Goal: Task Accomplishment & Management: Manage account settings

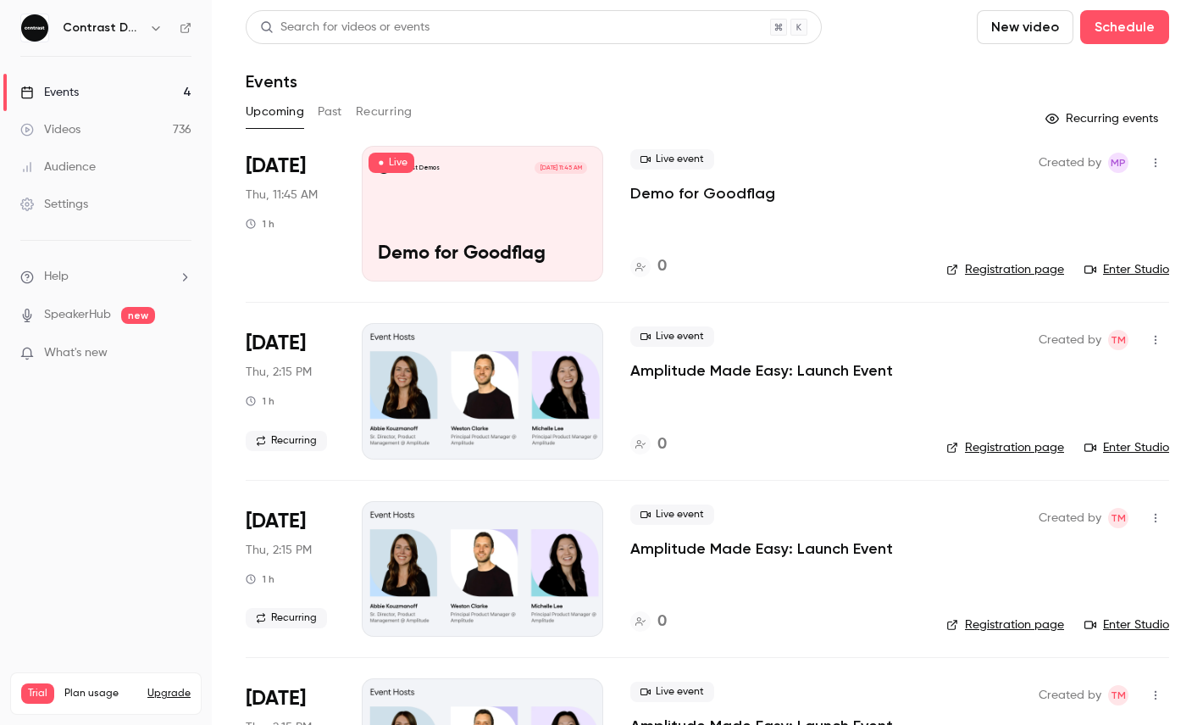
click at [154, 22] on icon "button" at bounding box center [156, 28] width 14 height 14
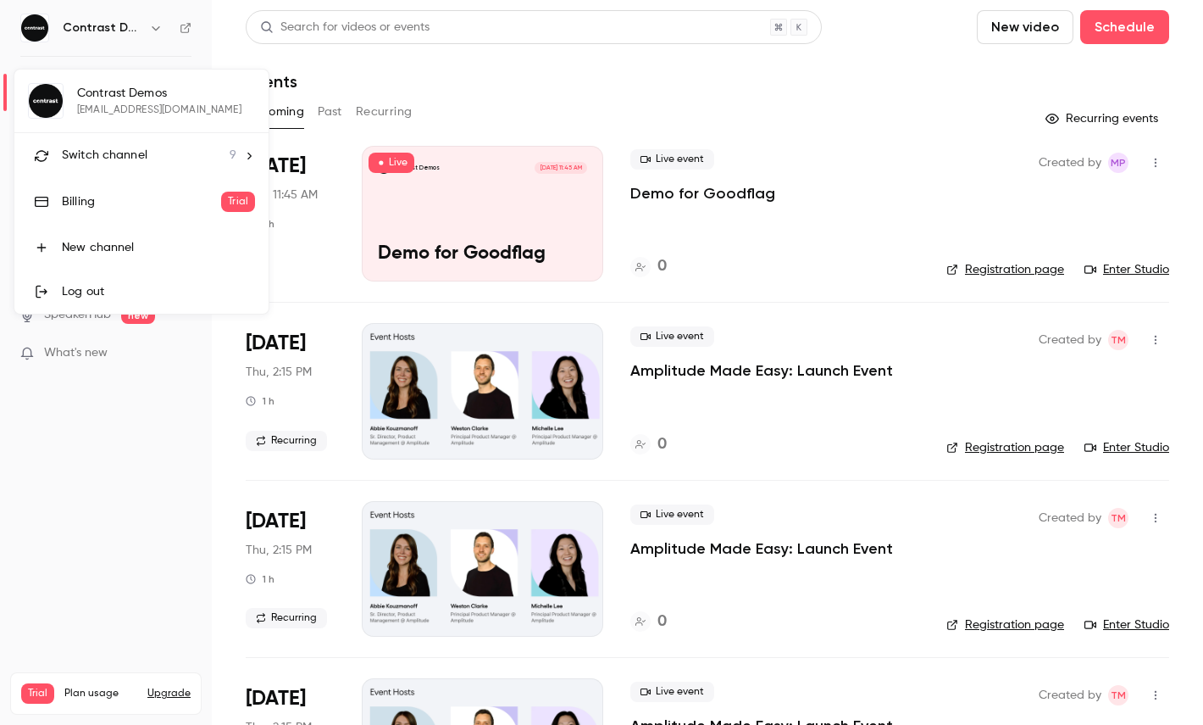
click at [152, 129] on div "Contrast Demos [EMAIL_ADDRESS][DOMAIN_NAME] Switch channel 9 Billing Trial New …" at bounding box center [141, 191] width 254 height 244
click at [152, 171] on li "Switch channel 9" at bounding box center [141, 155] width 254 height 45
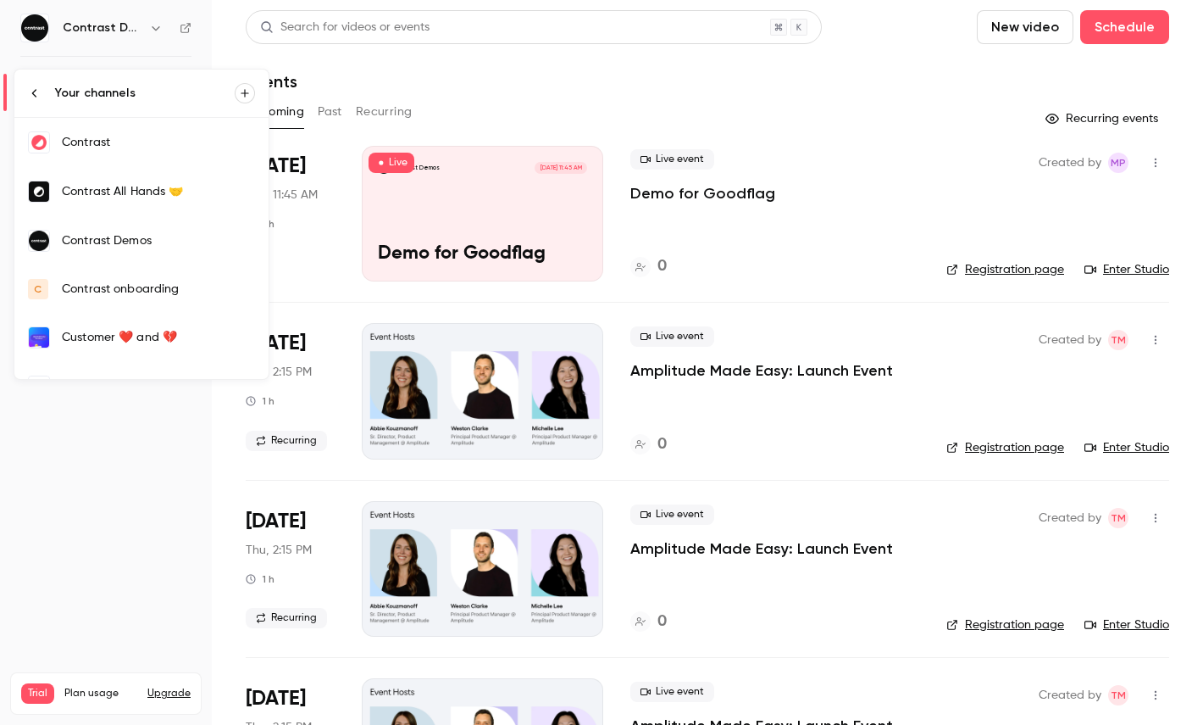
click at [165, 149] on div "Contrast" at bounding box center [158, 142] width 193 height 17
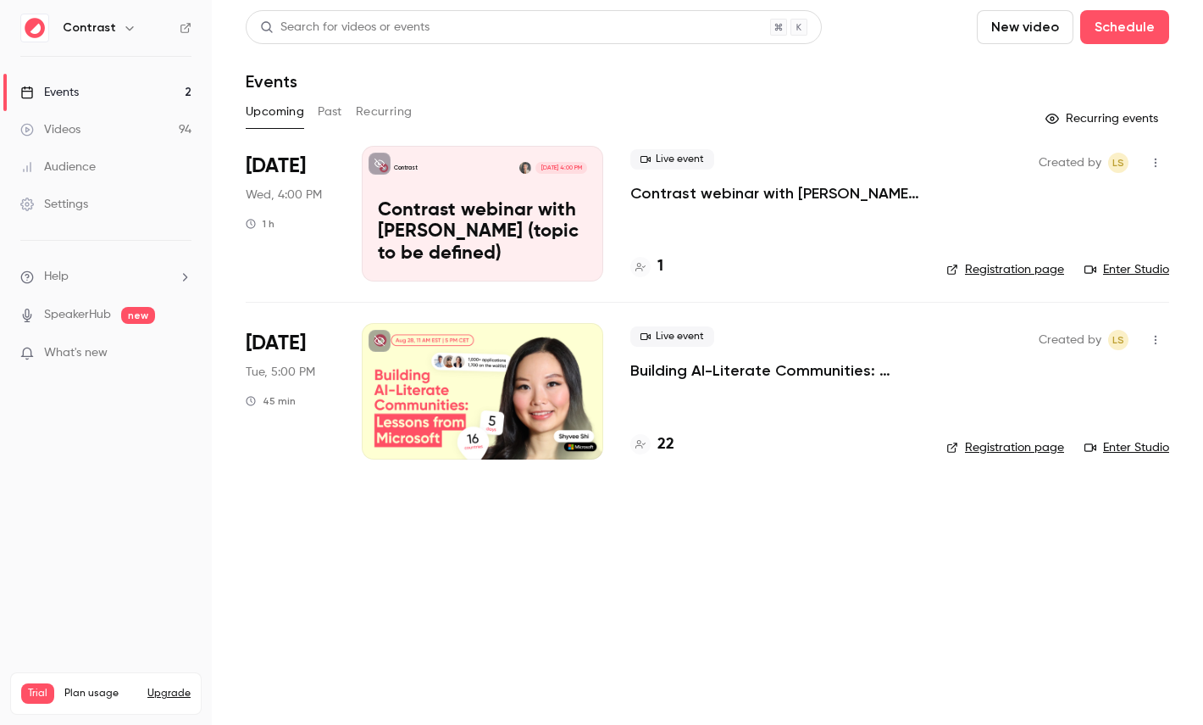
click at [97, 135] on link "Videos 94" at bounding box center [106, 129] width 212 height 37
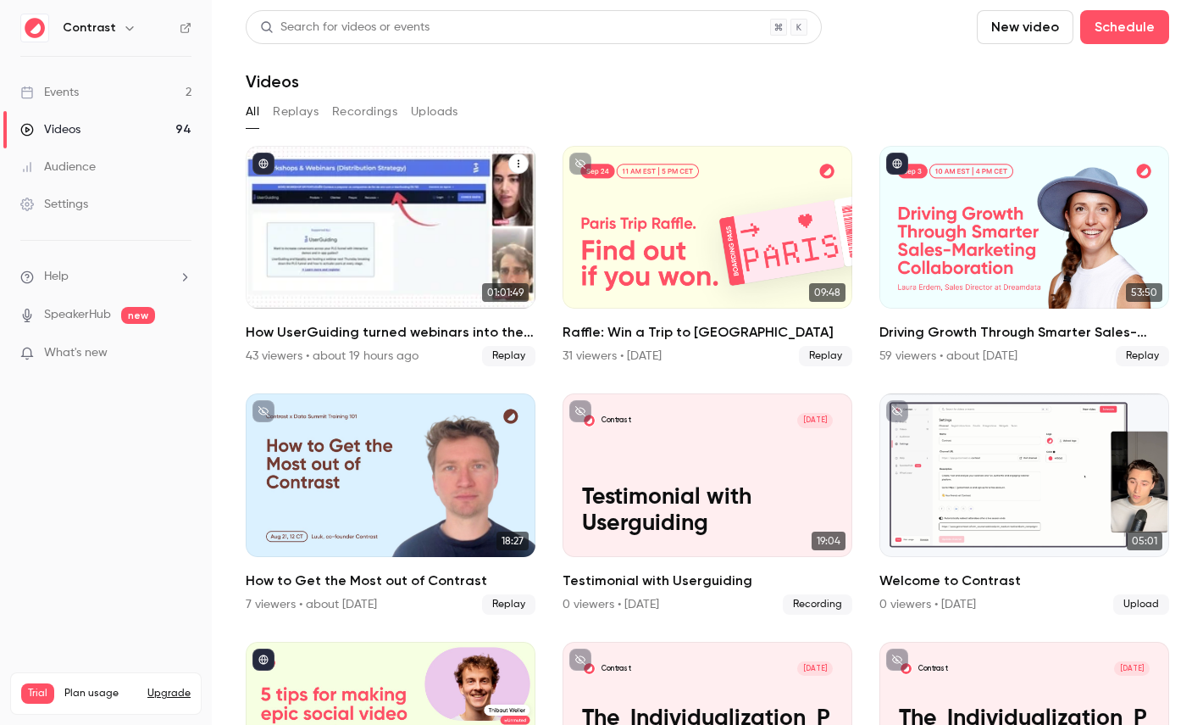
click at [428, 226] on div "How UserGuiding turned webinars into their #1 lead gen channel" at bounding box center [391, 227] width 290 height 163
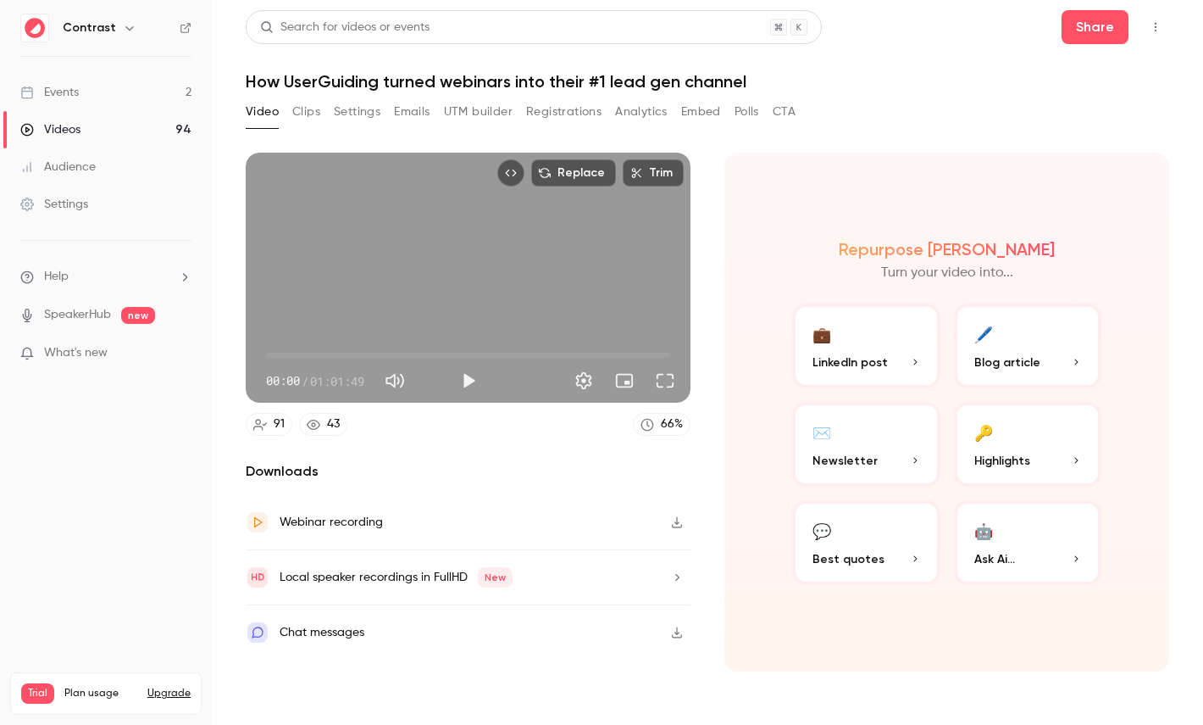
click at [654, 113] on button "Analytics" at bounding box center [641, 111] width 53 height 27
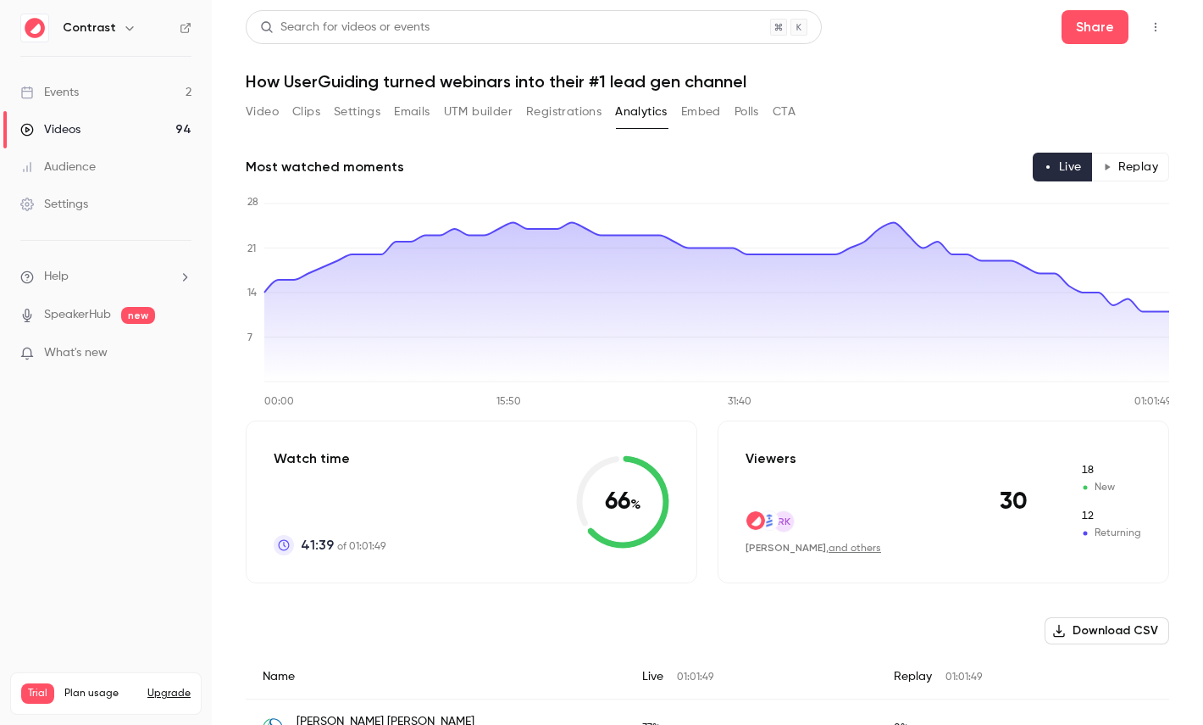
click at [738, 107] on button "Polls" at bounding box center [747, 111] width 25 height 27
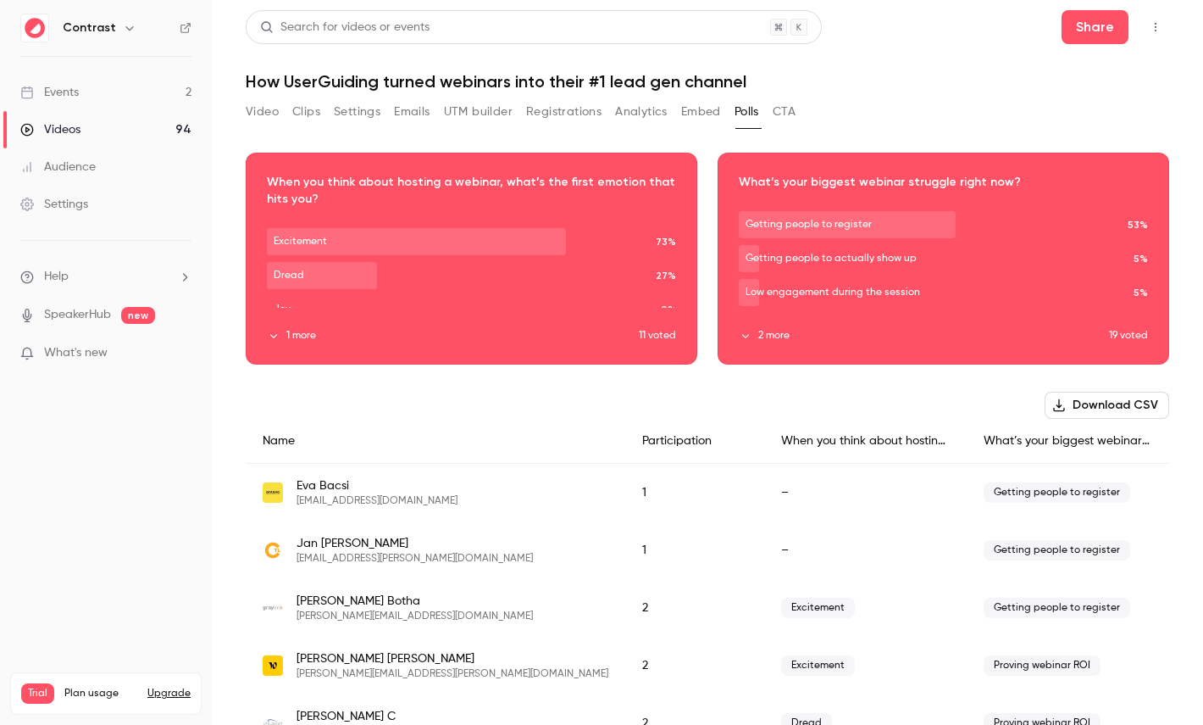
click at [786, 106] on button "CTA" at bounding box center [784, 111] width 23 height 27
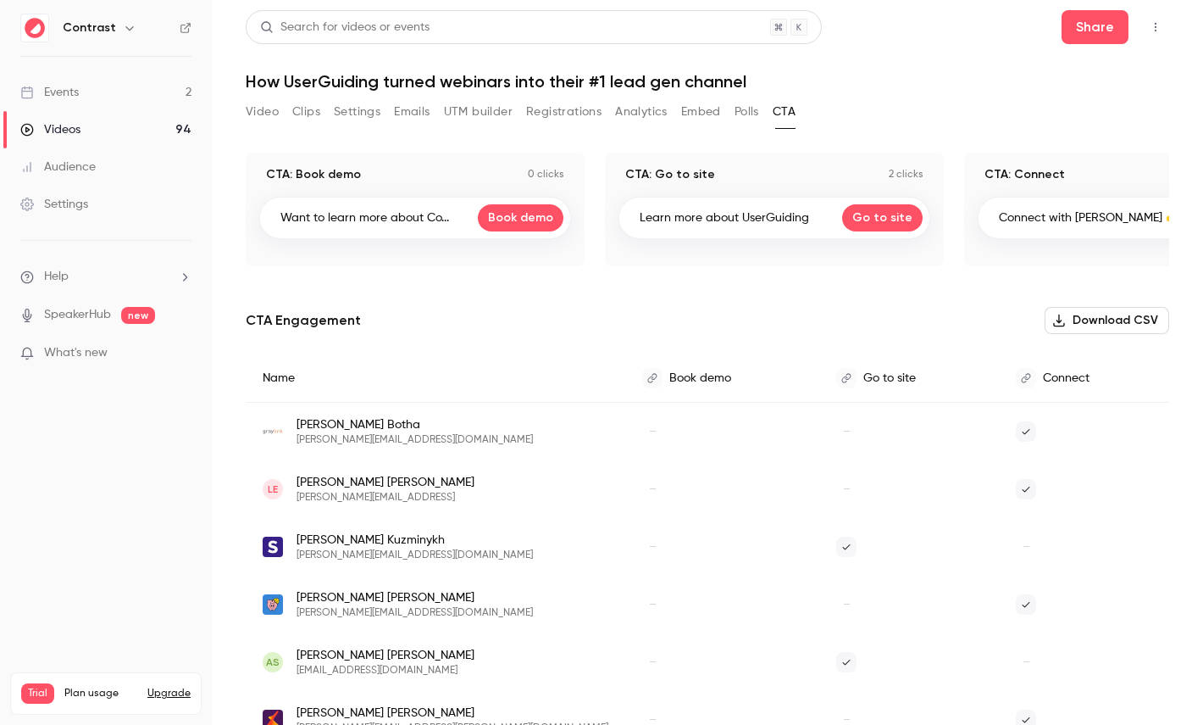
click at [135, 100] on link "Events 2" at bounding box center [106, 92] width 212 height 37
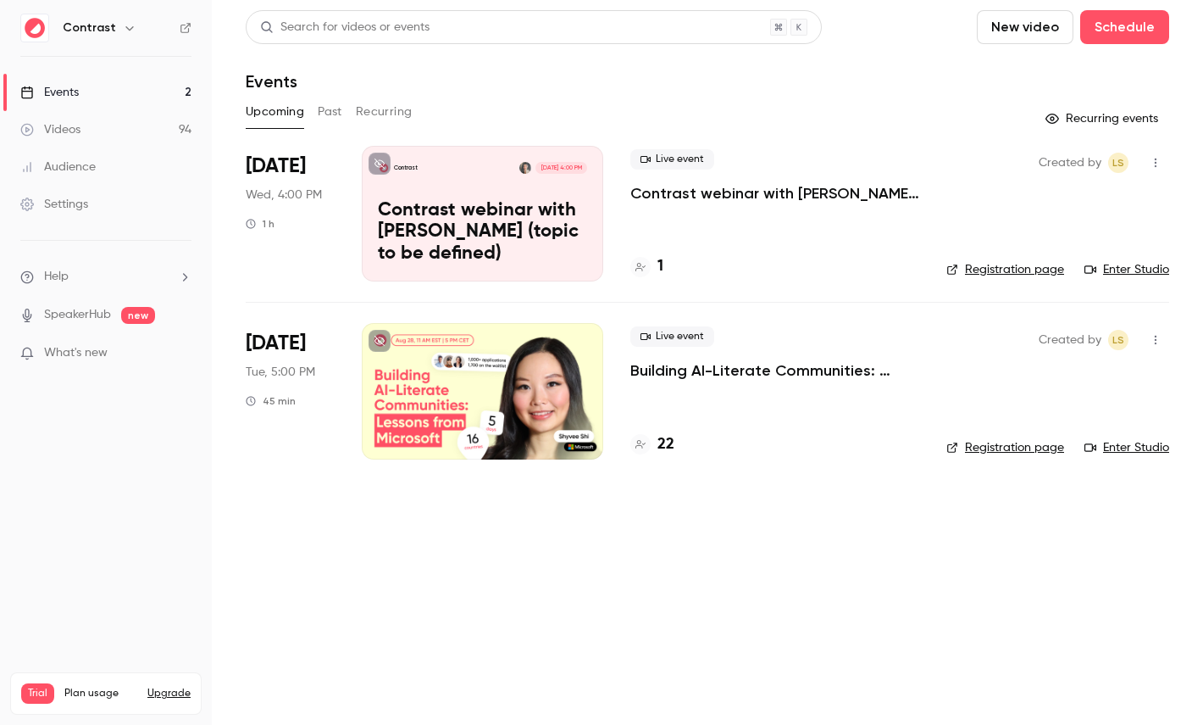
click at [147, 136] on link "Videos 94" at bounding box center [106, 129] width 212 height 37
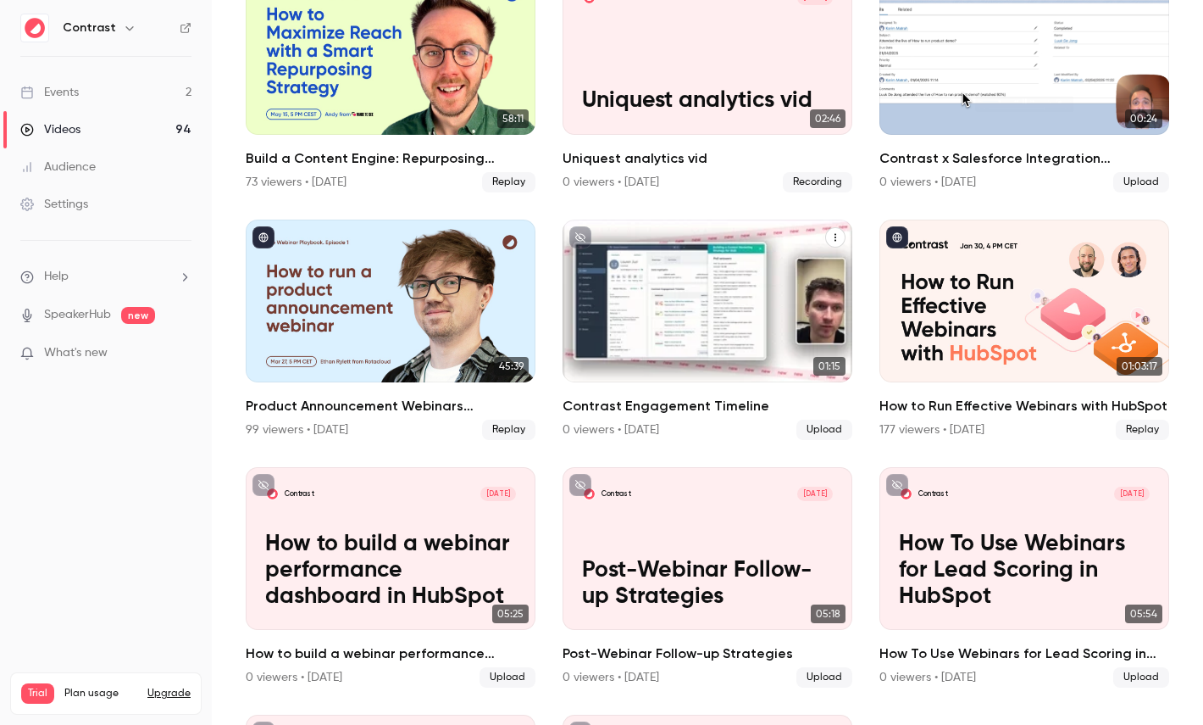
scroll to position [937, 0]
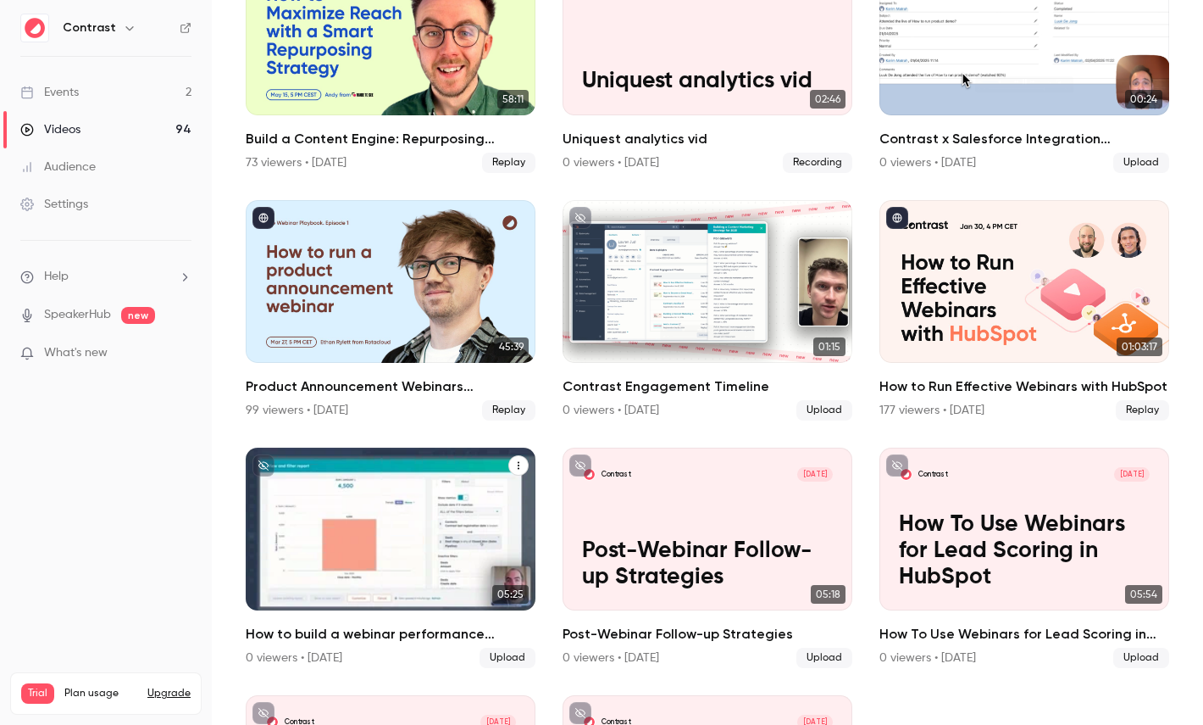
click at [396, 553] on p "How to build a webinar performance dashboard in HubSpot" at bounding box center [390, 551] width 251 height 79
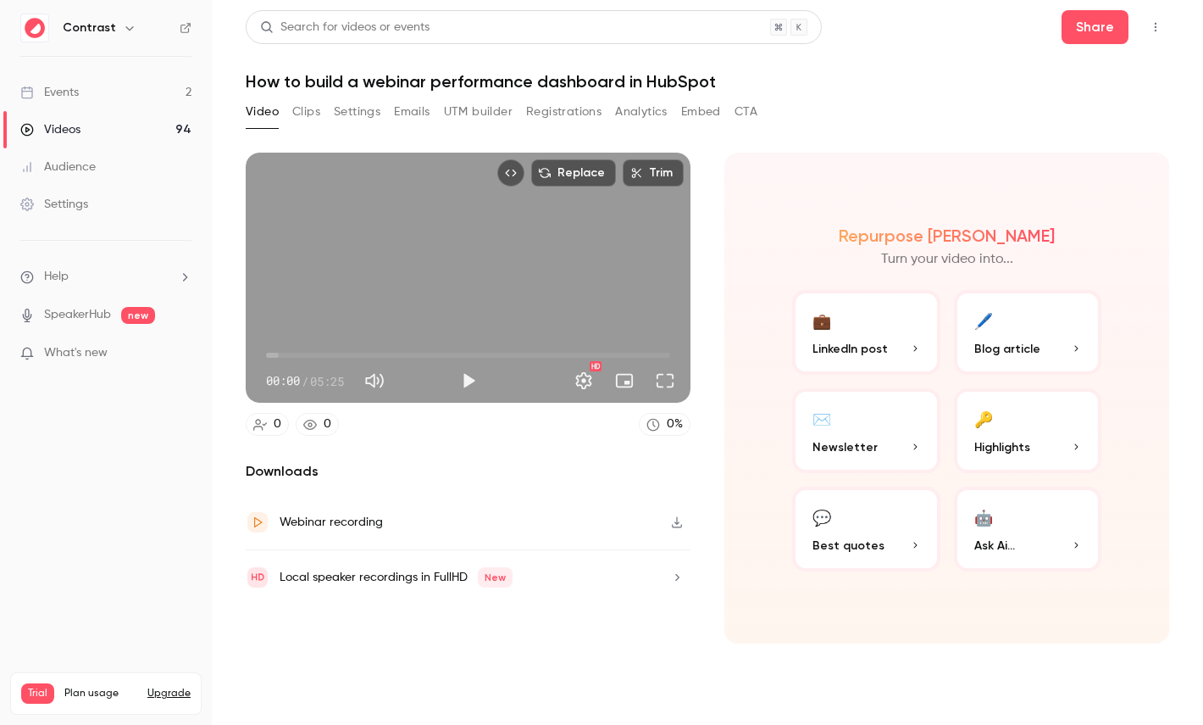
click at [308, 119] on button "Clips" at bounding box center [306, 111] width 28 height 27
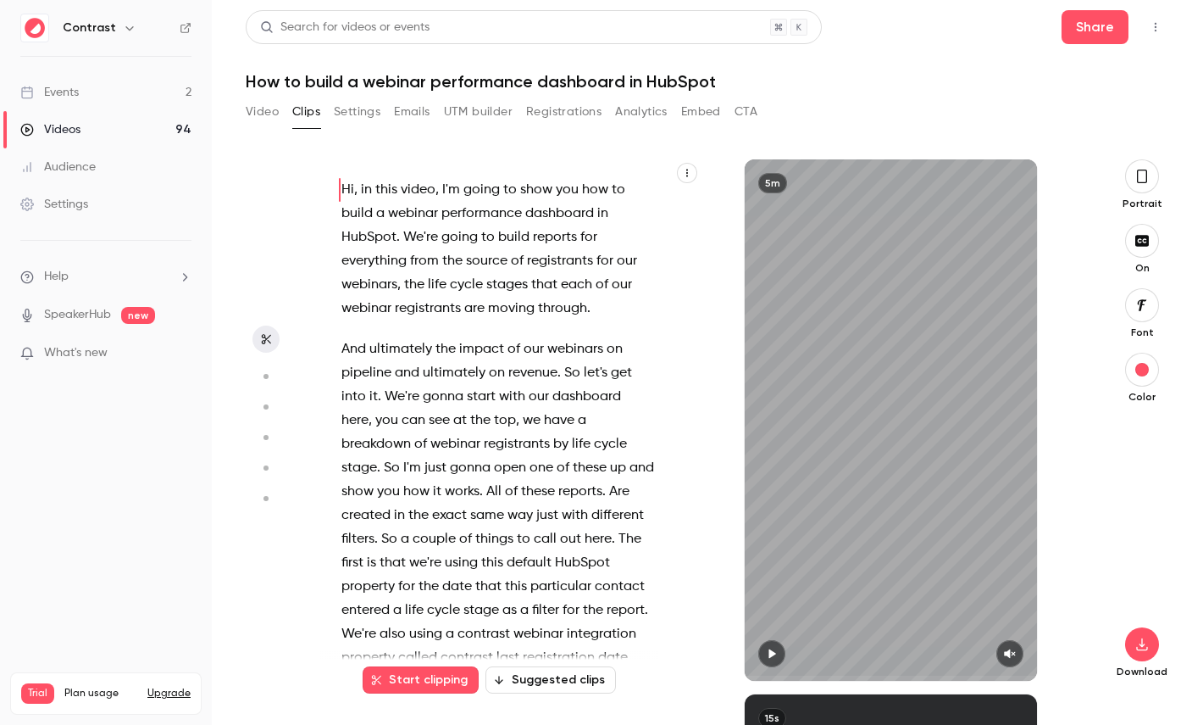
click at [685, 174] on icon "button" at bounding box center [687, 173] width 10 height 10
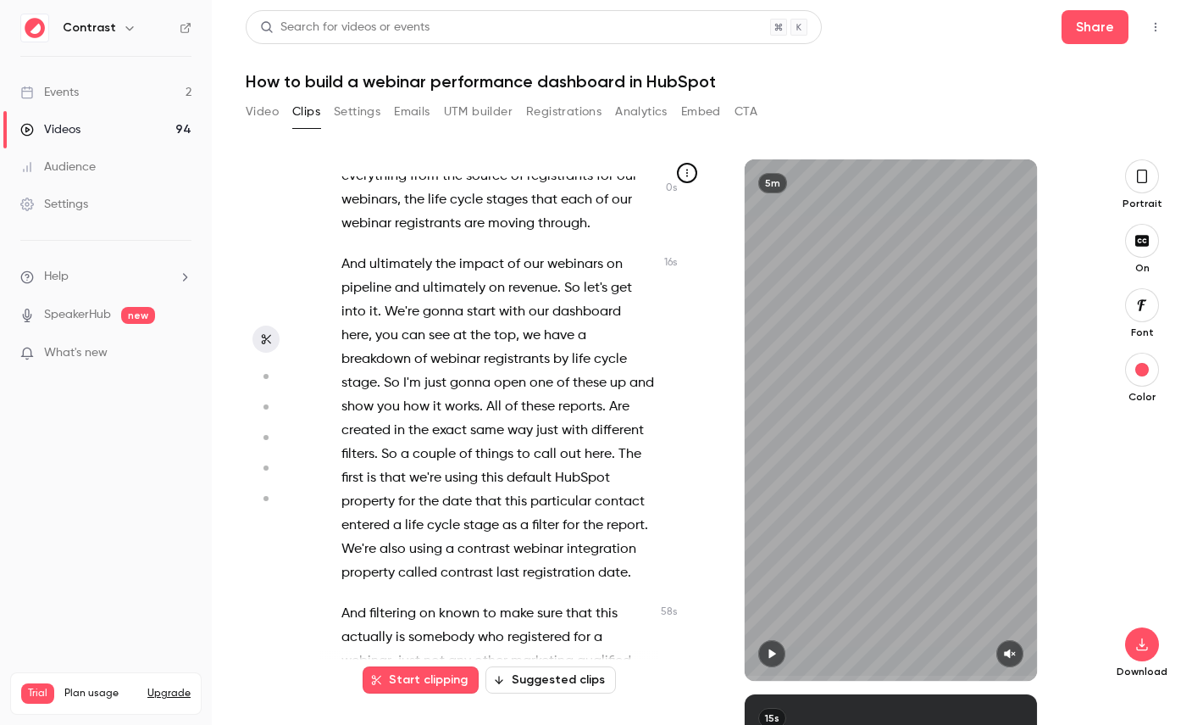
scroll to position [86, 0]
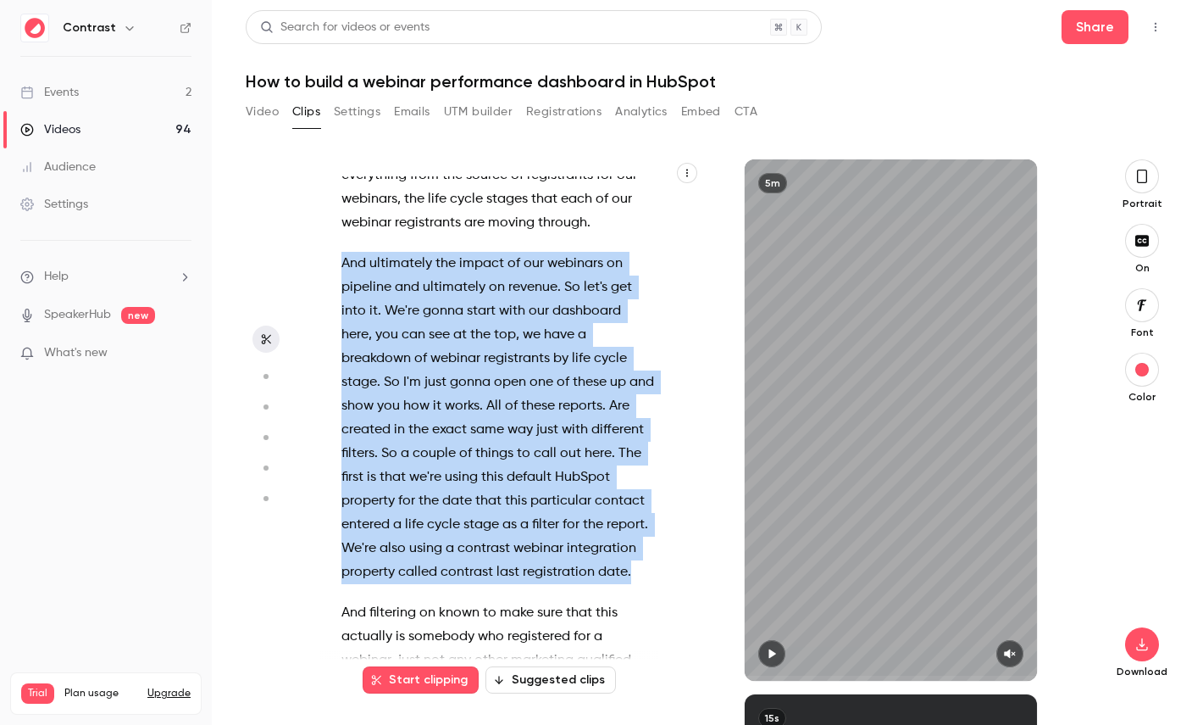
drag, startPoint x: 639, startPoint y: 570, endPoint x: 317, endPoint y: 253, distance: 451.8
click at [317, 253] on section "Hi , in this video , I'm going to show you how to build a webinar performance d…" at bounding box center [708, 441] width 924 height 565
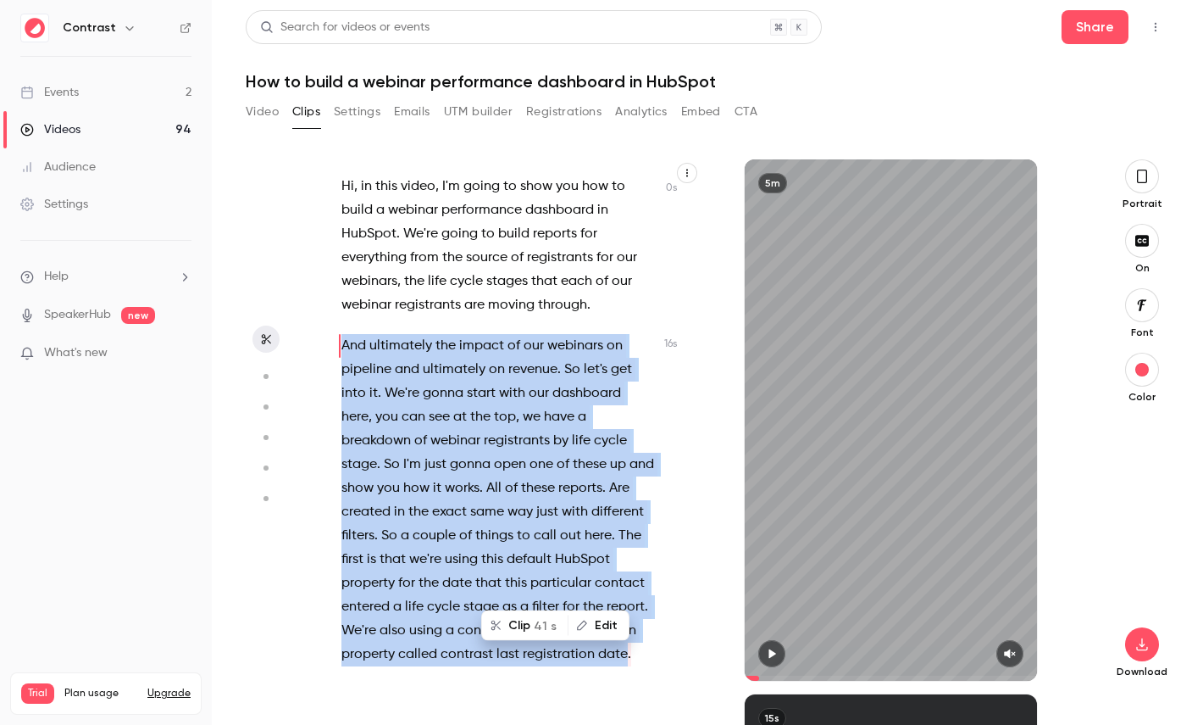
scroll to position [0, 0]
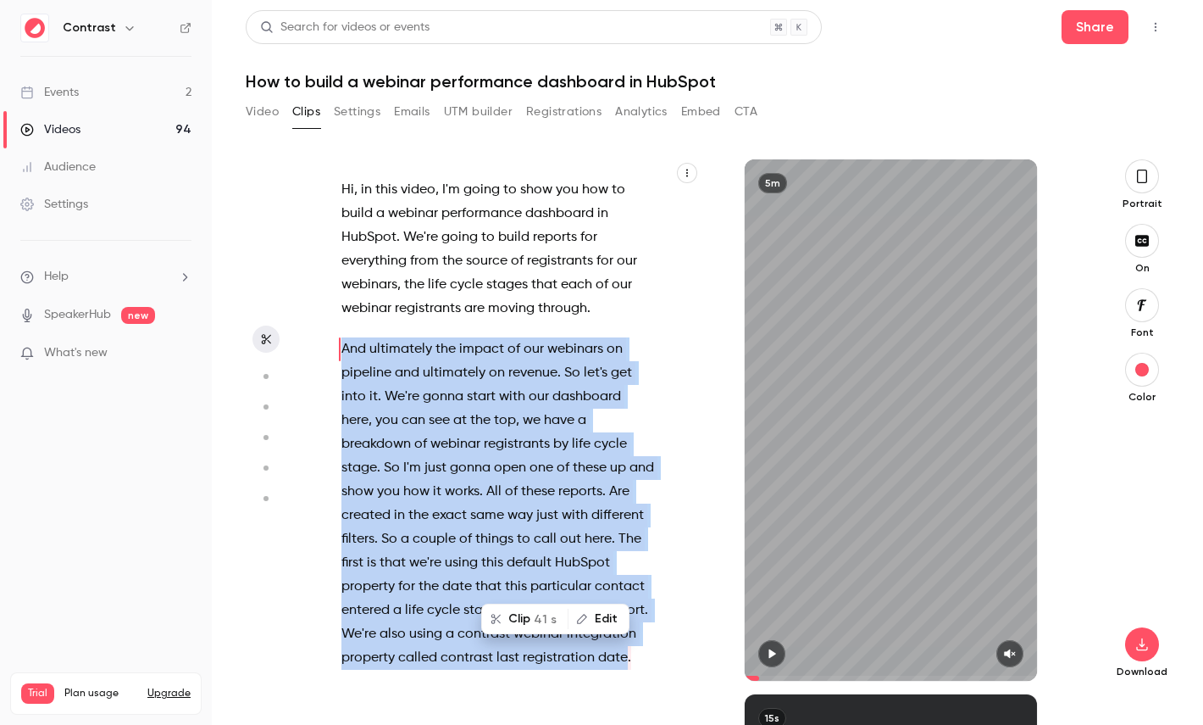
click at [516, 613] on button "Clip 41 s" at bounding box center [525, 618] width 84 height 27
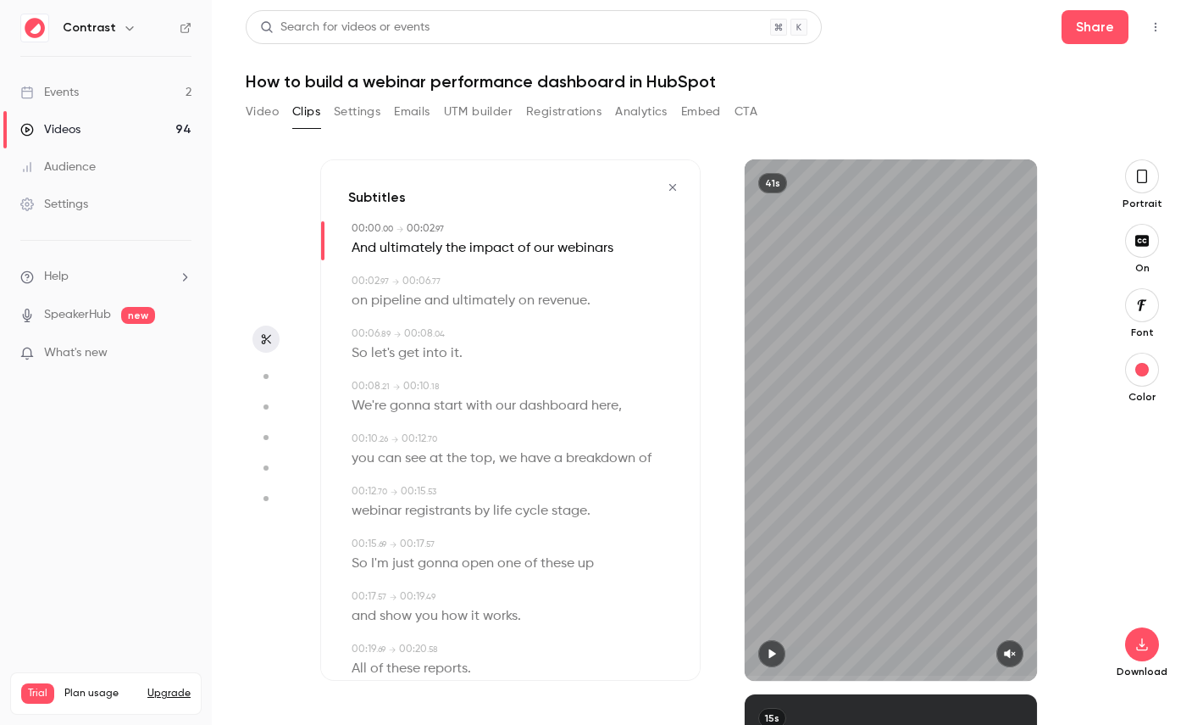
click at [1147, 180] on icon "button" at bounding box center [1143, 176] width 14 height 19
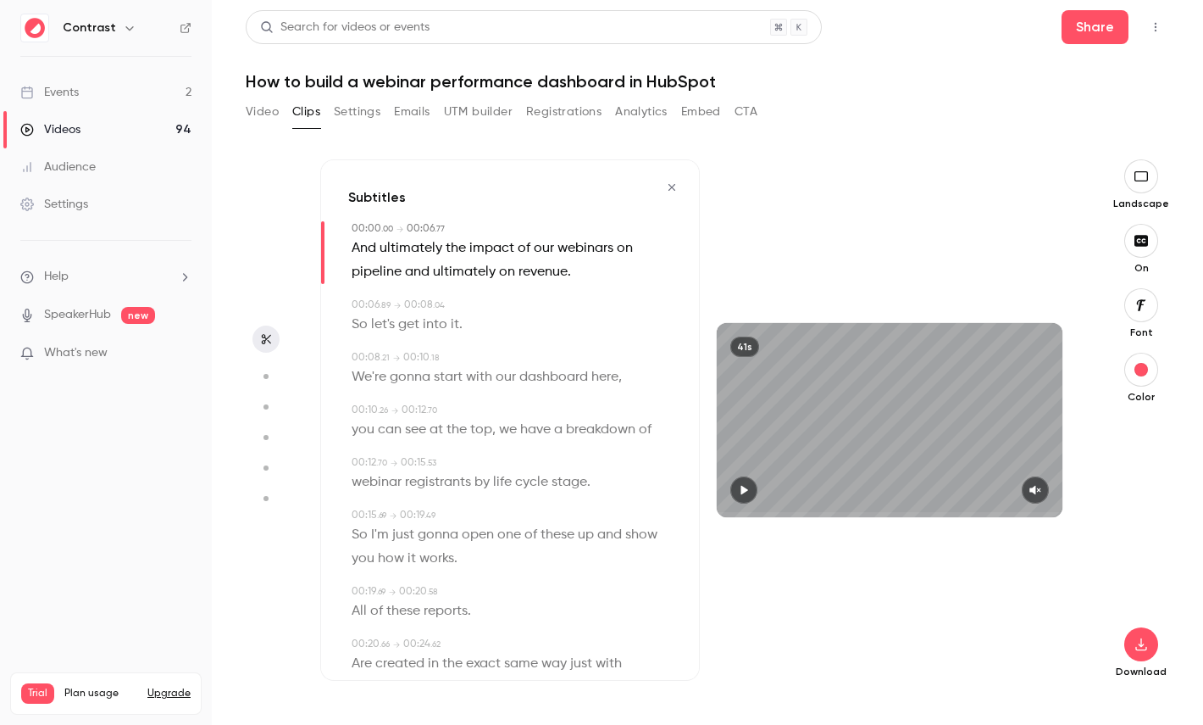
click at [1140, 300] on icon "button" at bounding box center [1141, 304] width 9 height 11
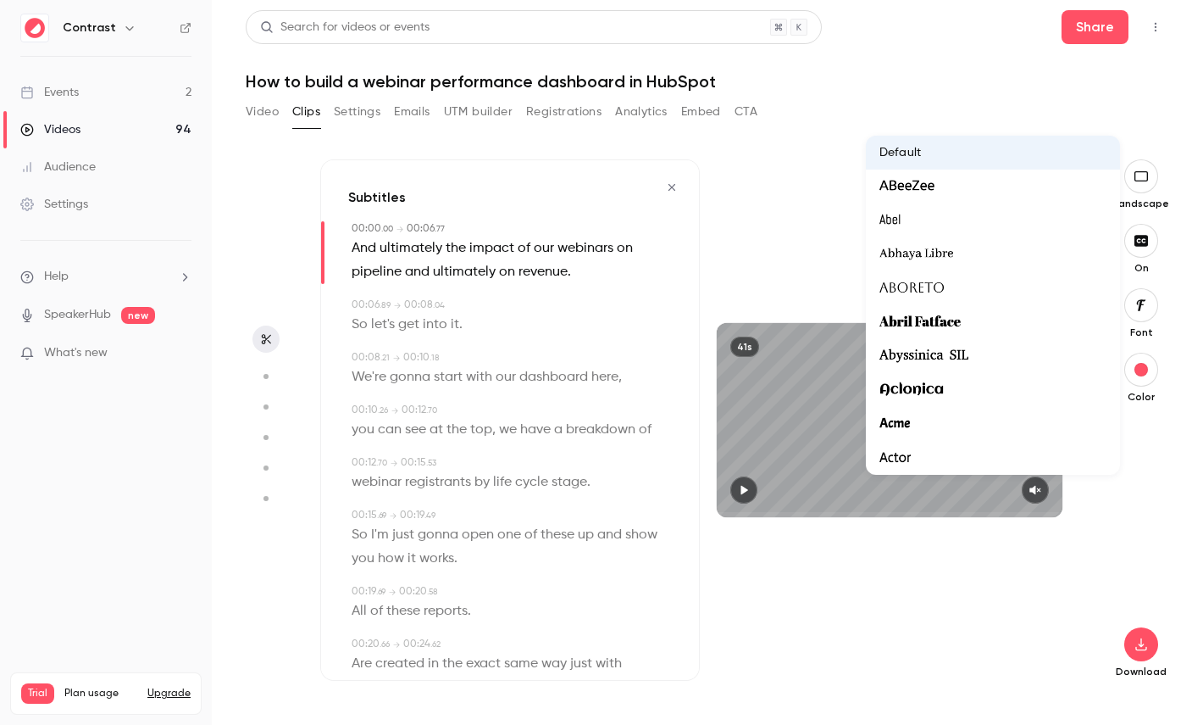
click at [1147, 512] on div at bounding box center [601, 362] width 1203 height 725
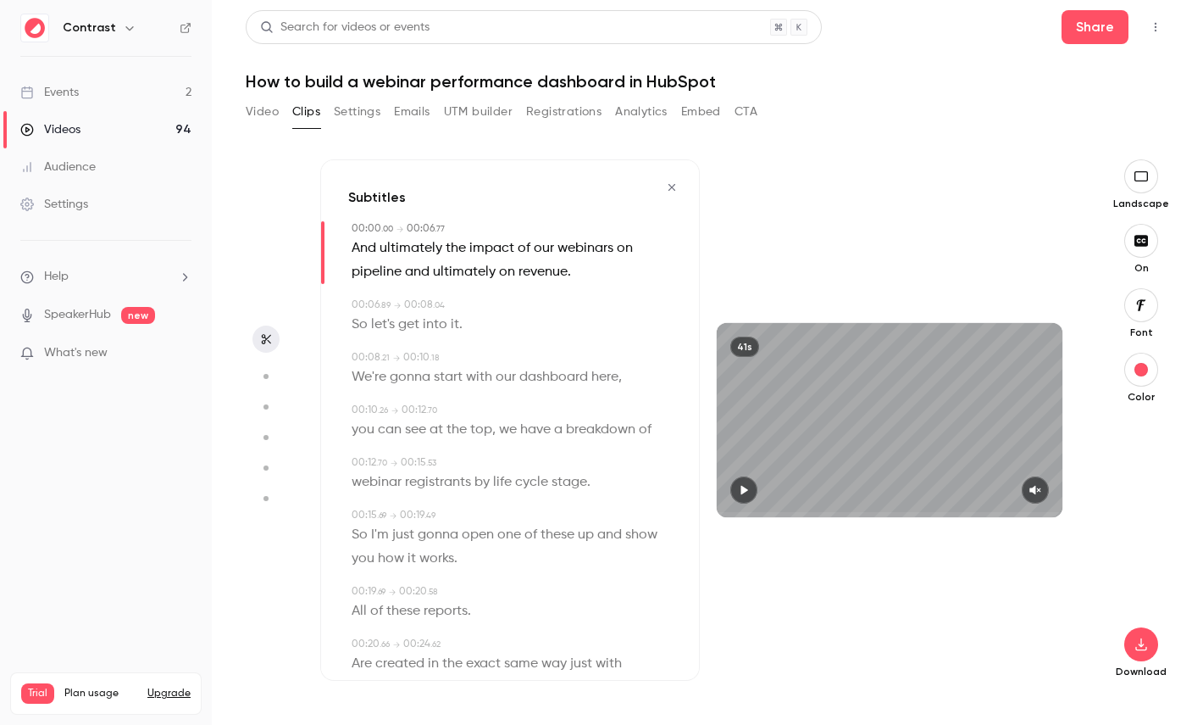
click at [529, 382] on span "dashboard" at bounding box center [553, 377] width 69 height 24
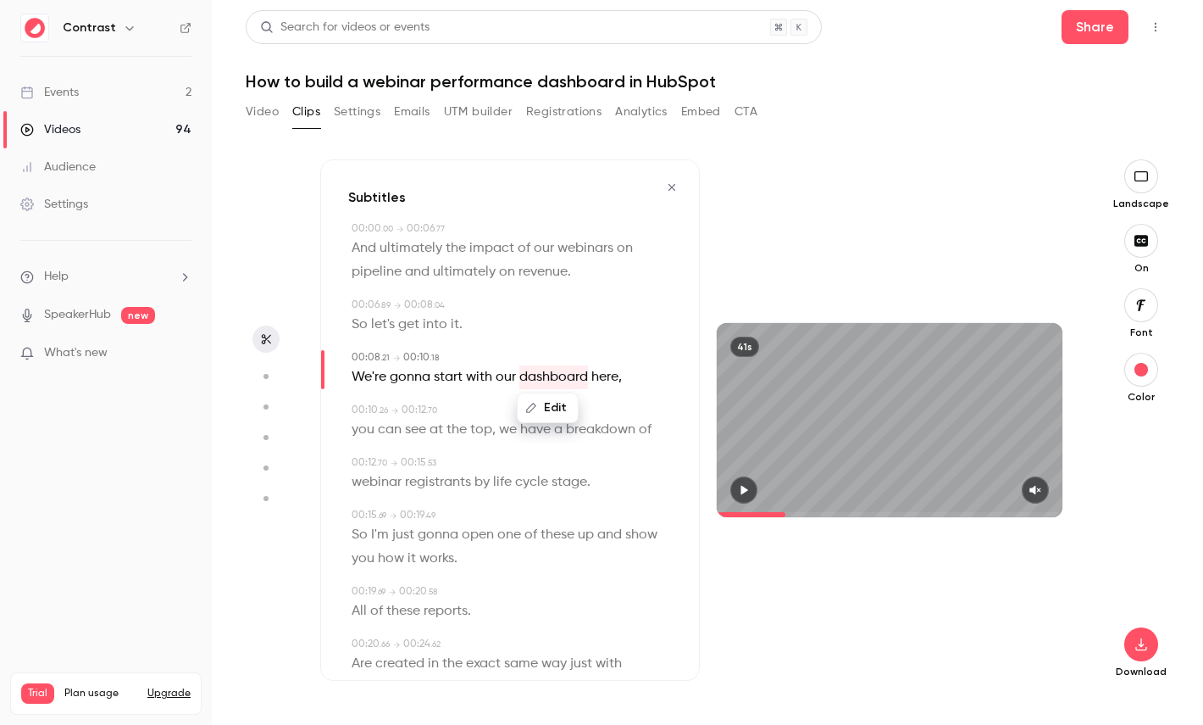
click at [271, 386] on button "button" at bounding box center [266, 376] width 27 height 27
type input "***"
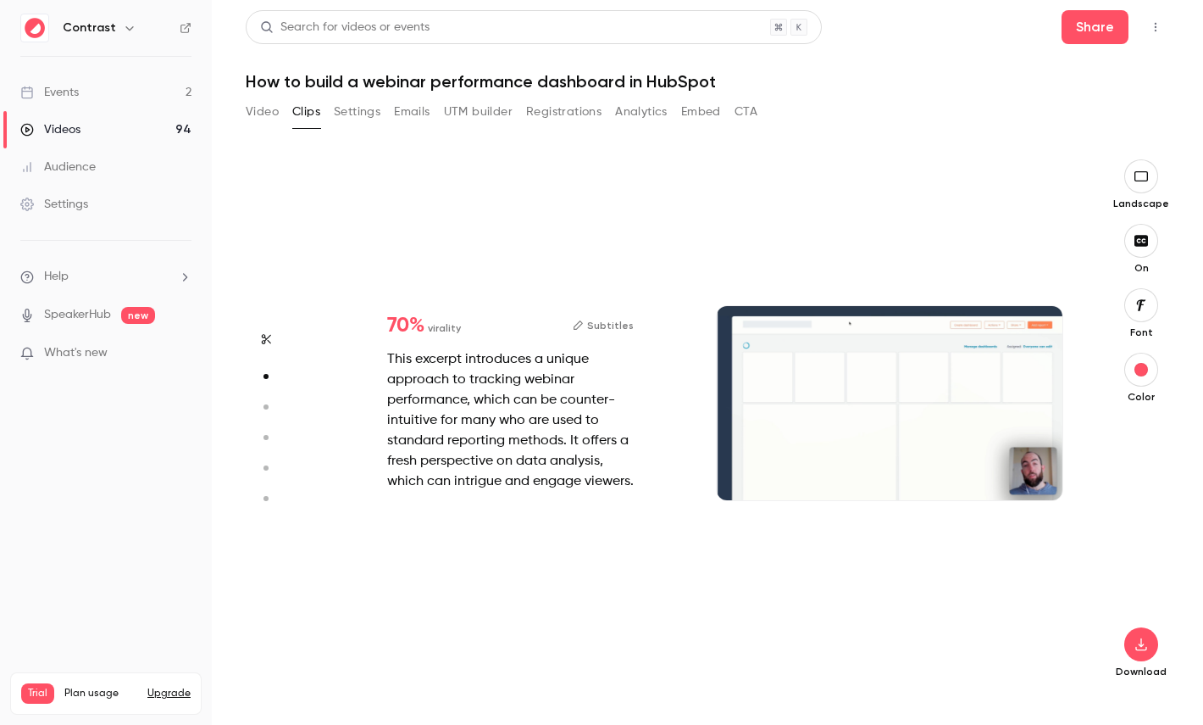
scroll to position [535, 0]
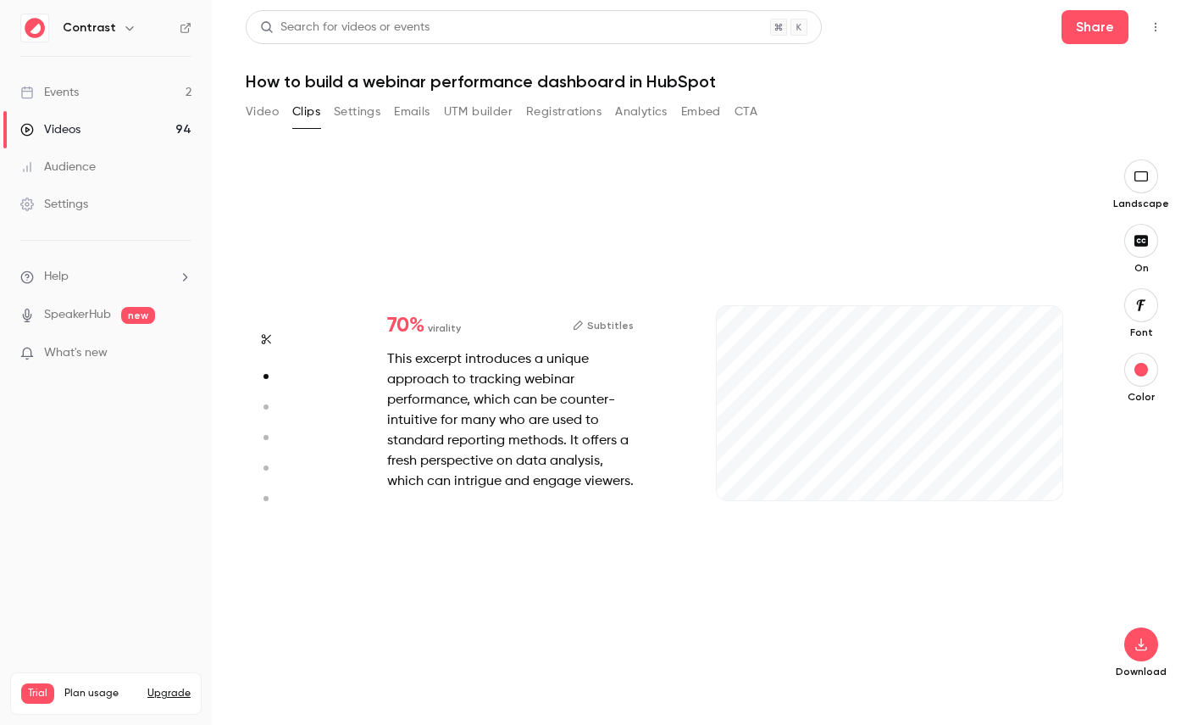
type input "***"
click at [267, 401] on icon "button" at bounding box center [265, 407] width 15 height 12
type input "***"
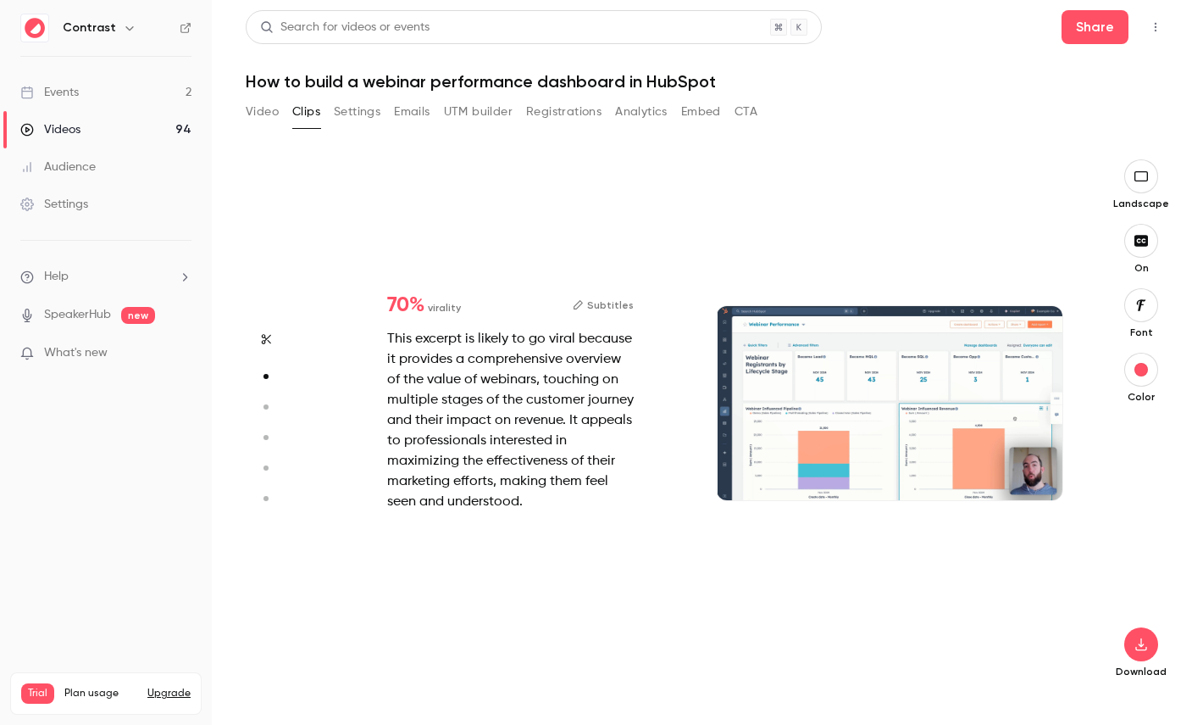
type input "*"
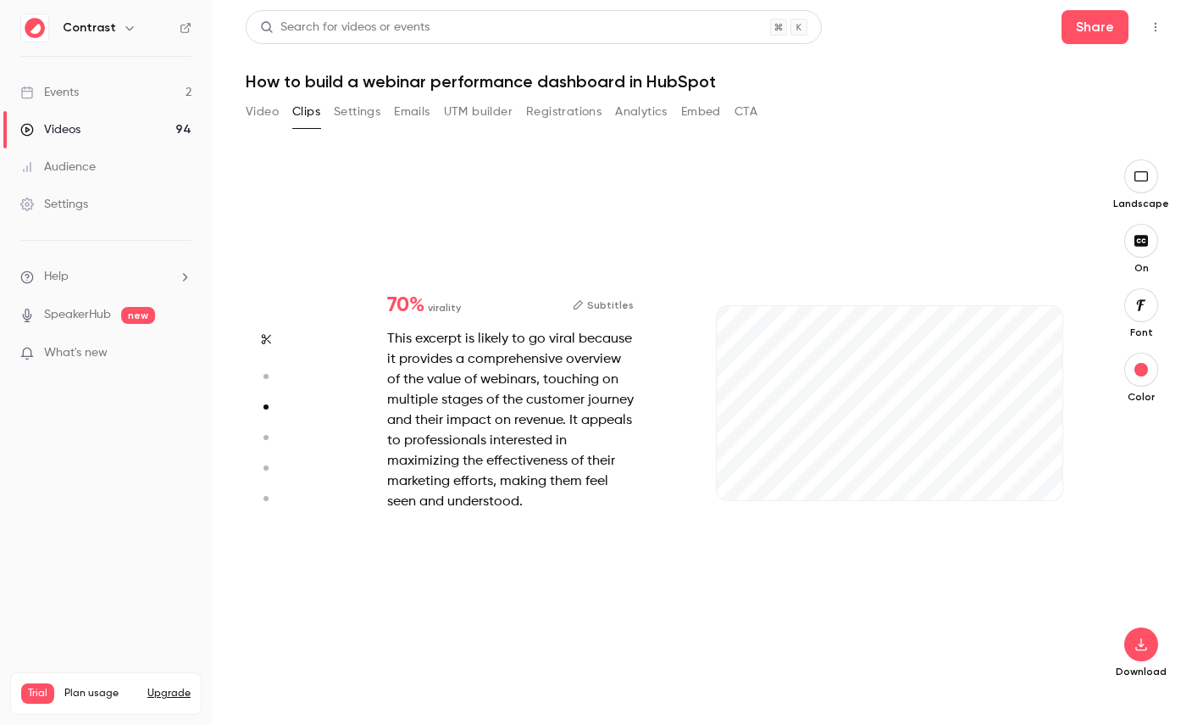
type input "***"
click at [269, 445] on button "button" at bounding box center [266, 437] width 27 height 27
type input "***"
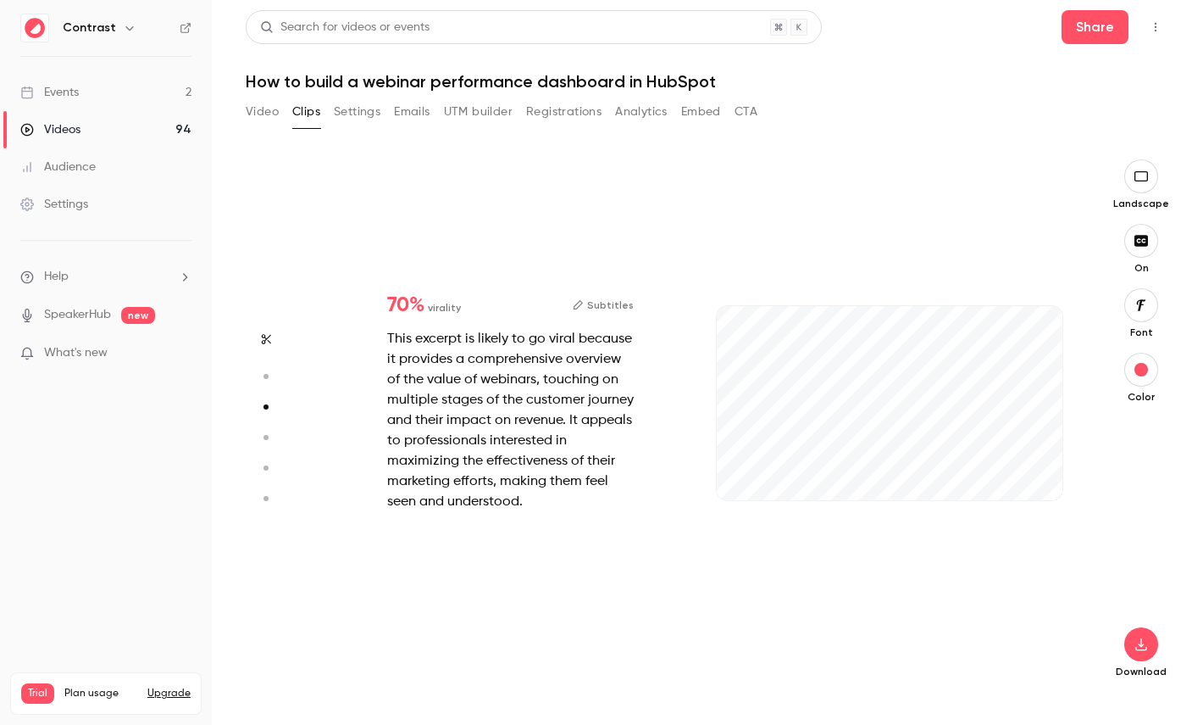
type input "*"
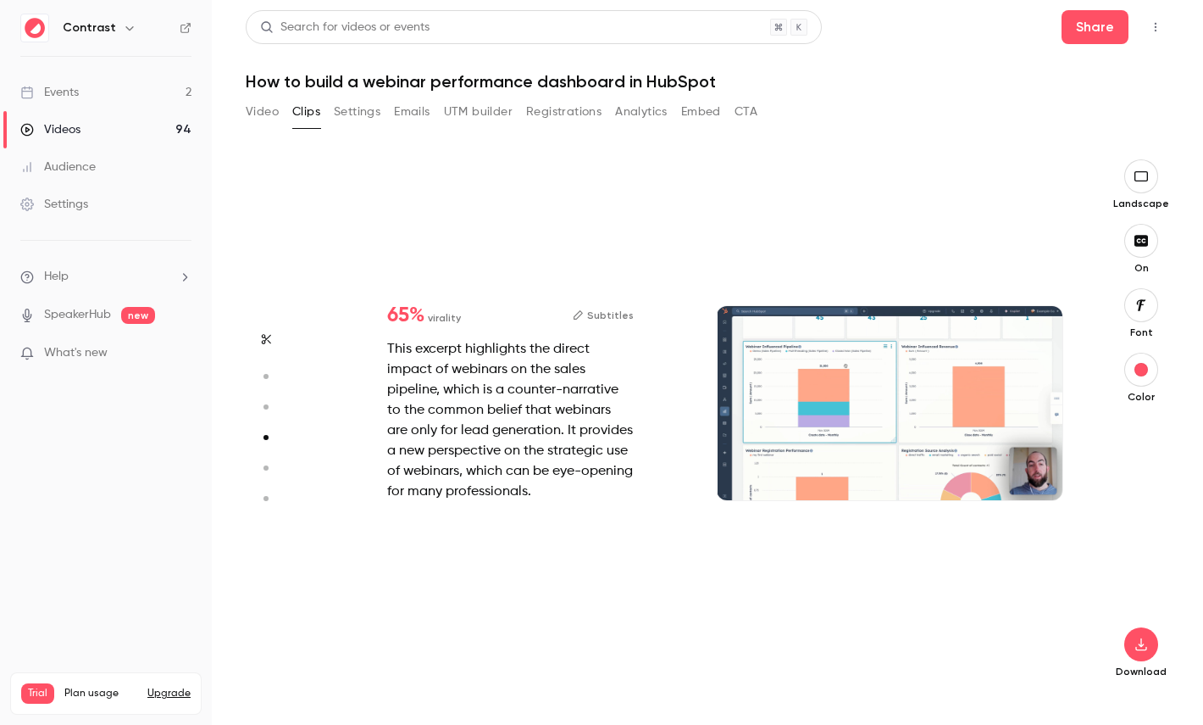
click at [270, 473] on icon "button" at bounding box center [265, 468] width 15 height 12
type input "***"
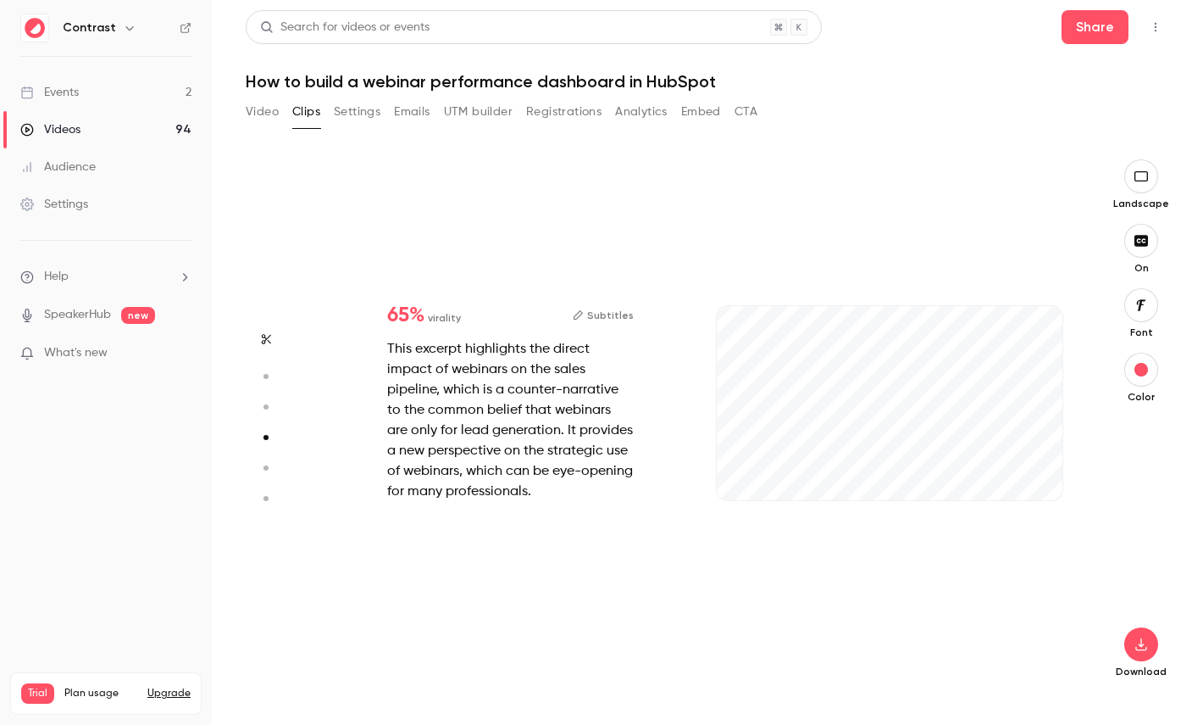
type input "***"
type input "*"
click at [265, 495] on icon "button" at bounding box center [265, 498] width 15 height 12
type input "***"
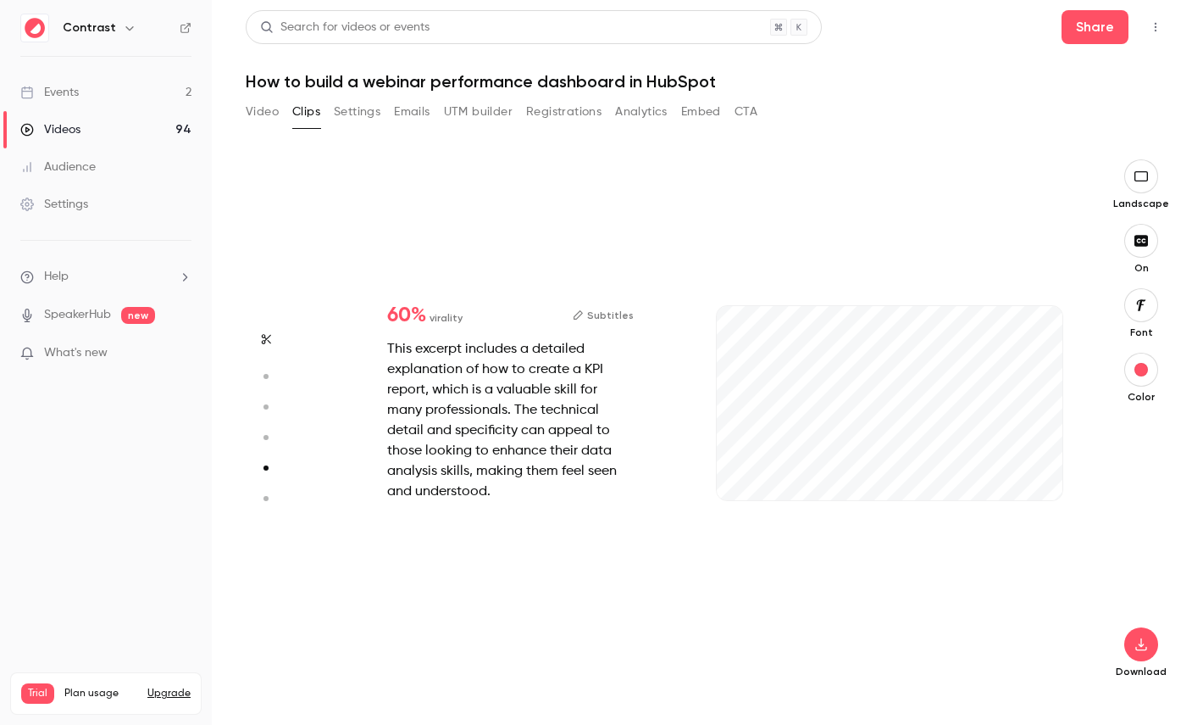
type input "***"
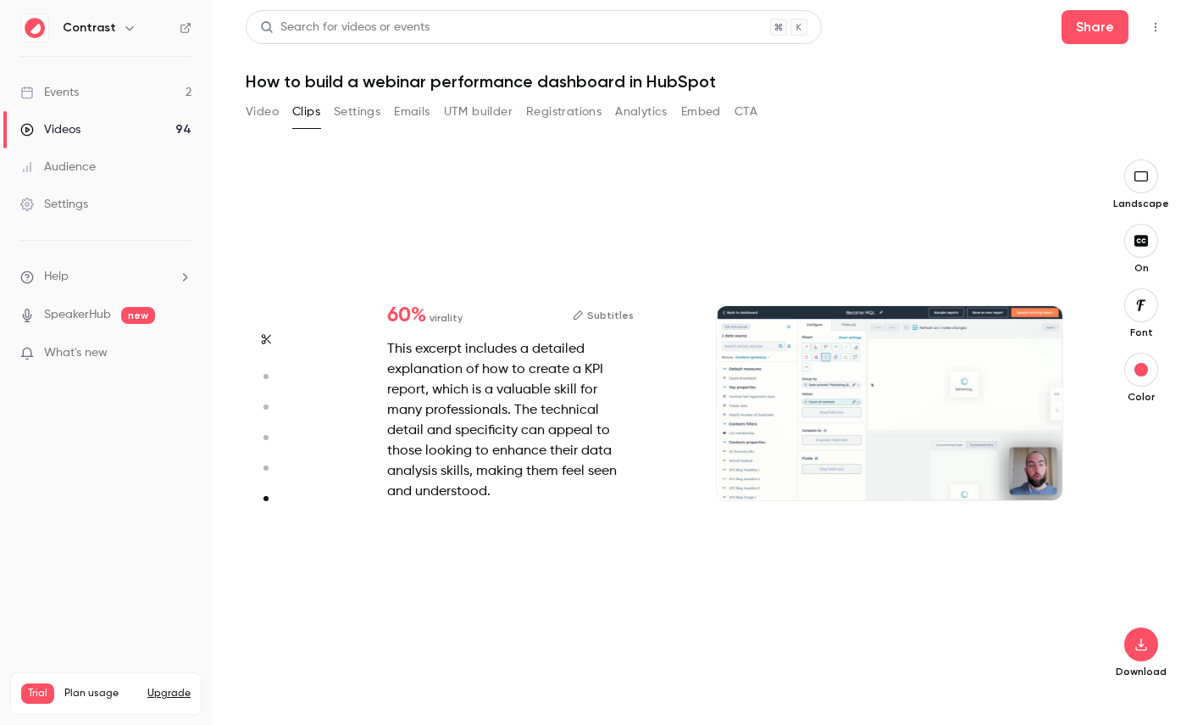
type input "*"
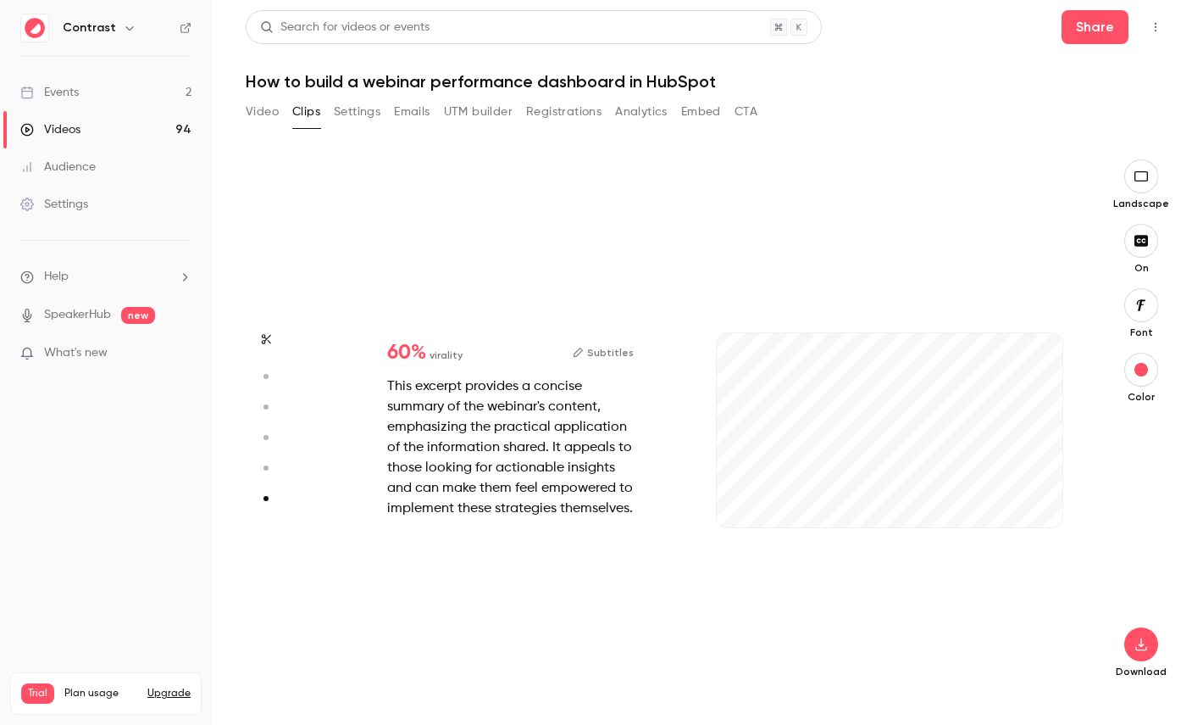
click at [267, 481] on aside at bounding box center [266, 441] width 41 height 565
type input "***"
click at [268, 476] on button "button" at bounding box center [266, 467] width 27 height 27
type input "***"
type input "*"
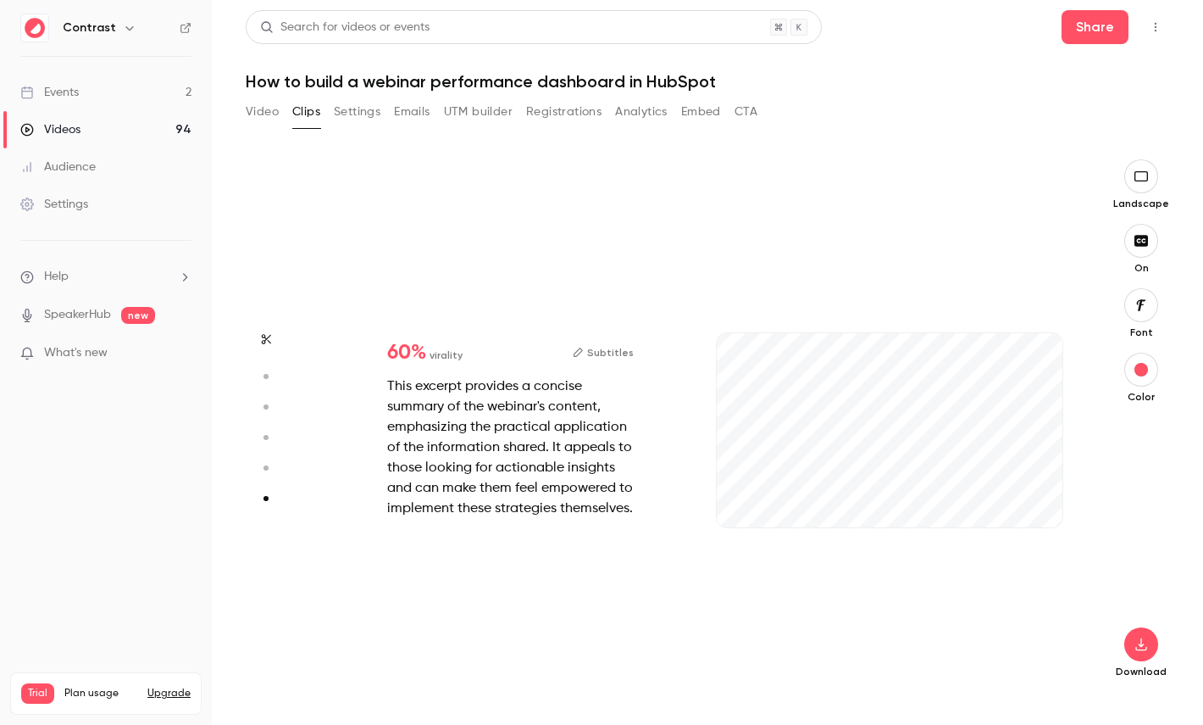
type input "***"
type input "*"
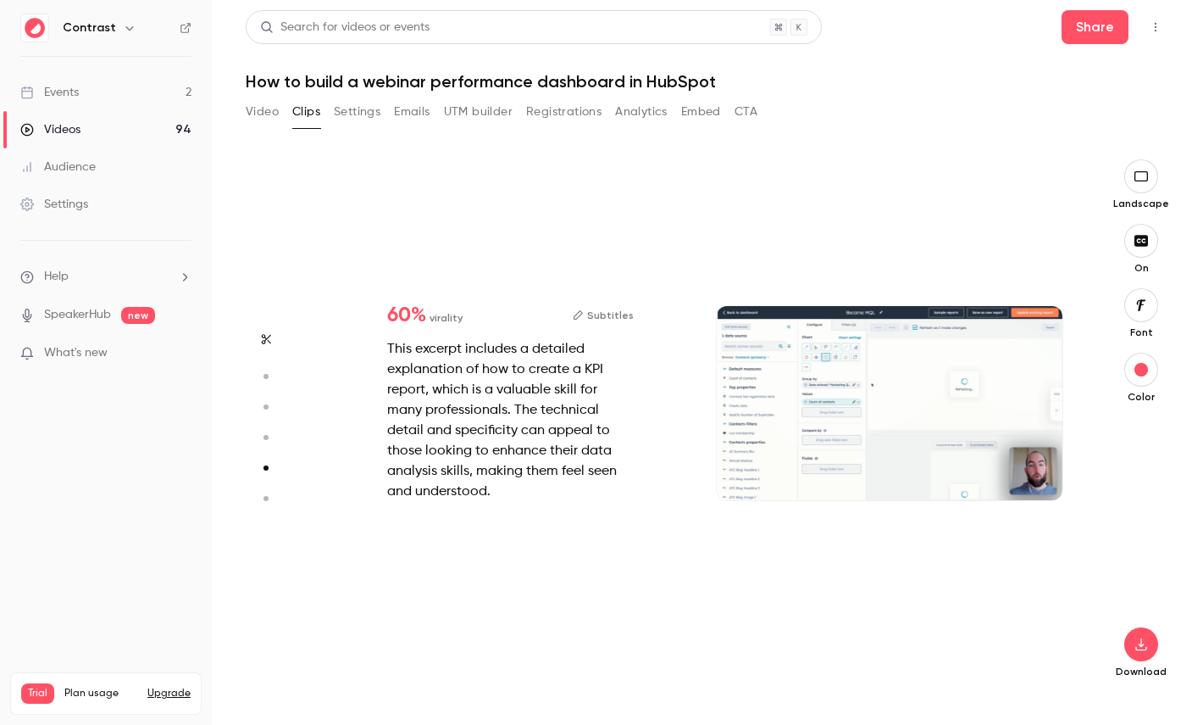
click at [269, 449] on button "button" at bounding box center [266, 437] width 27 height 27
type input "***"
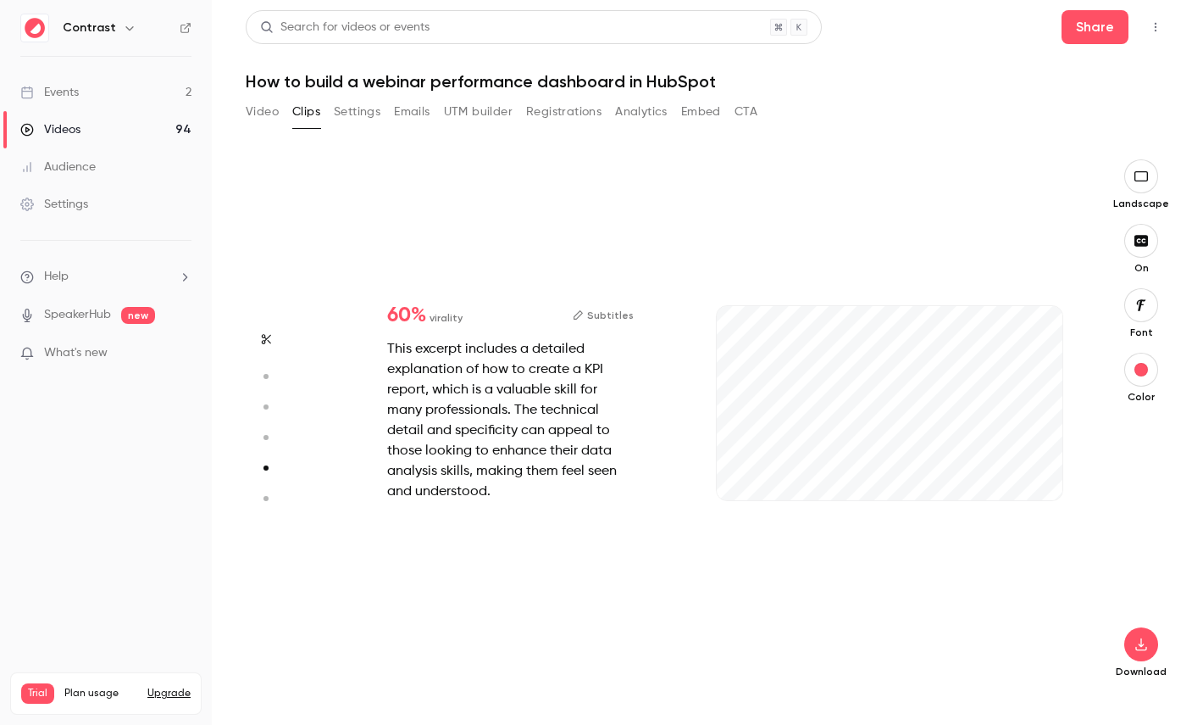
type input "***"
type input "*"
click at [270, 406] on icon "button" at bounding box center [265, 407] width 15 height 12
type input "***"
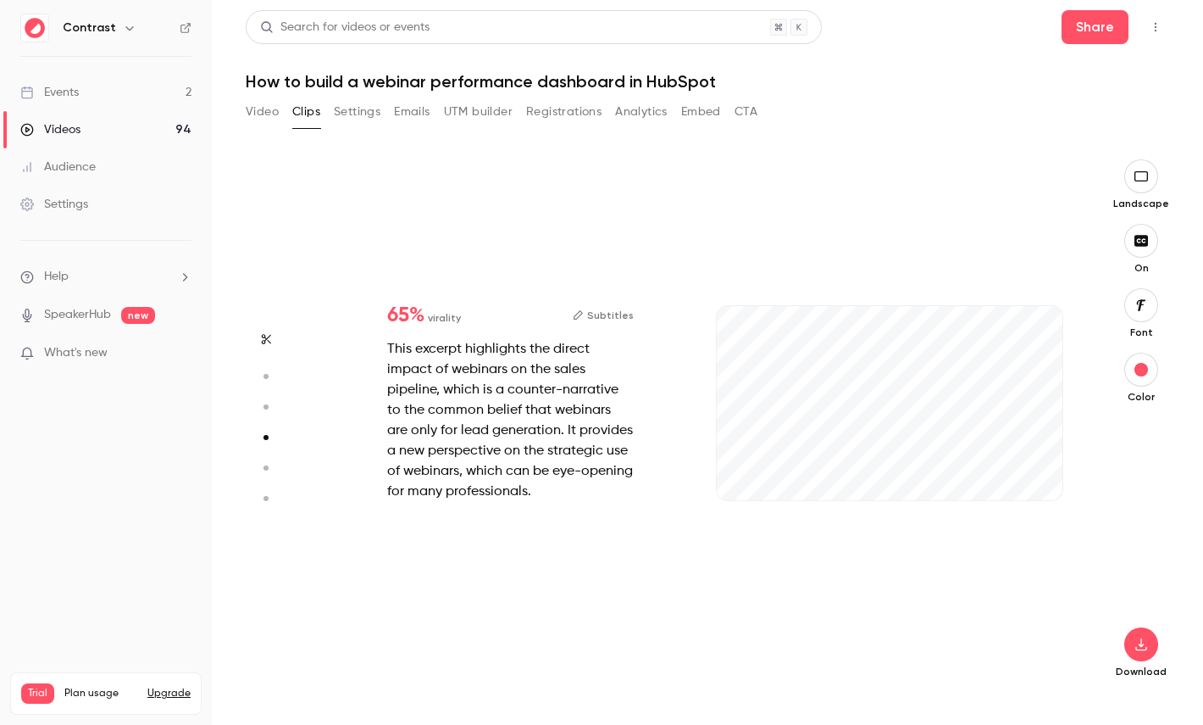
type input "***"
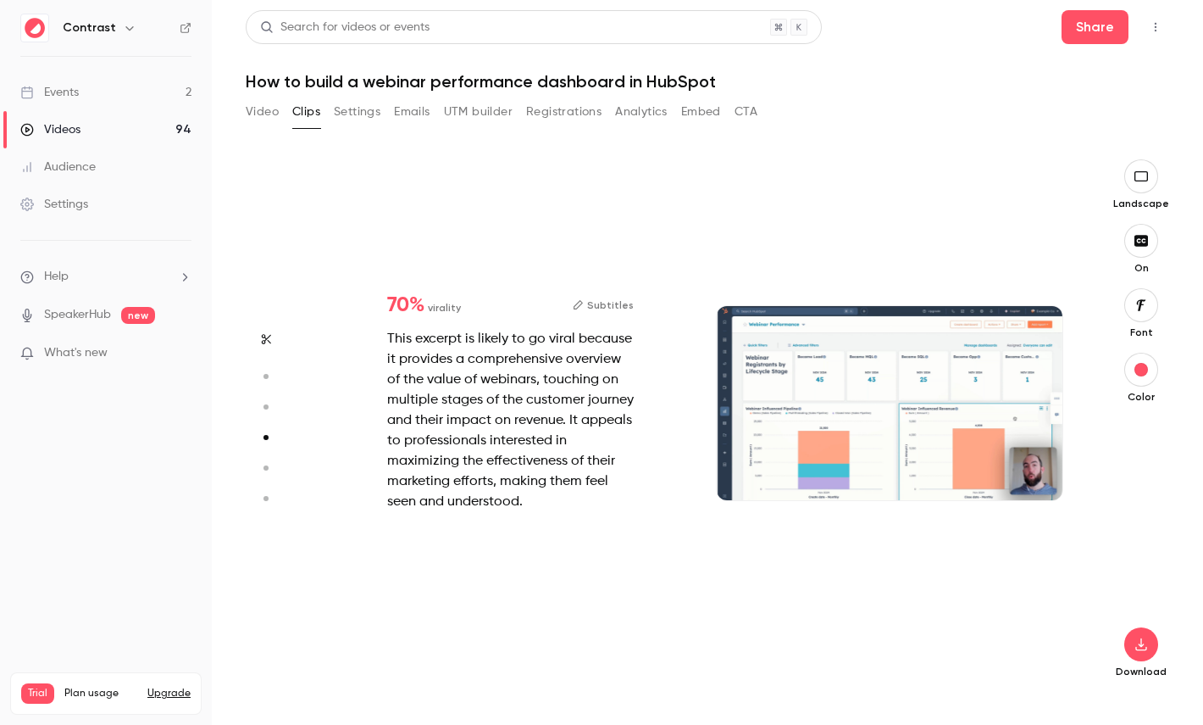
type input "*"
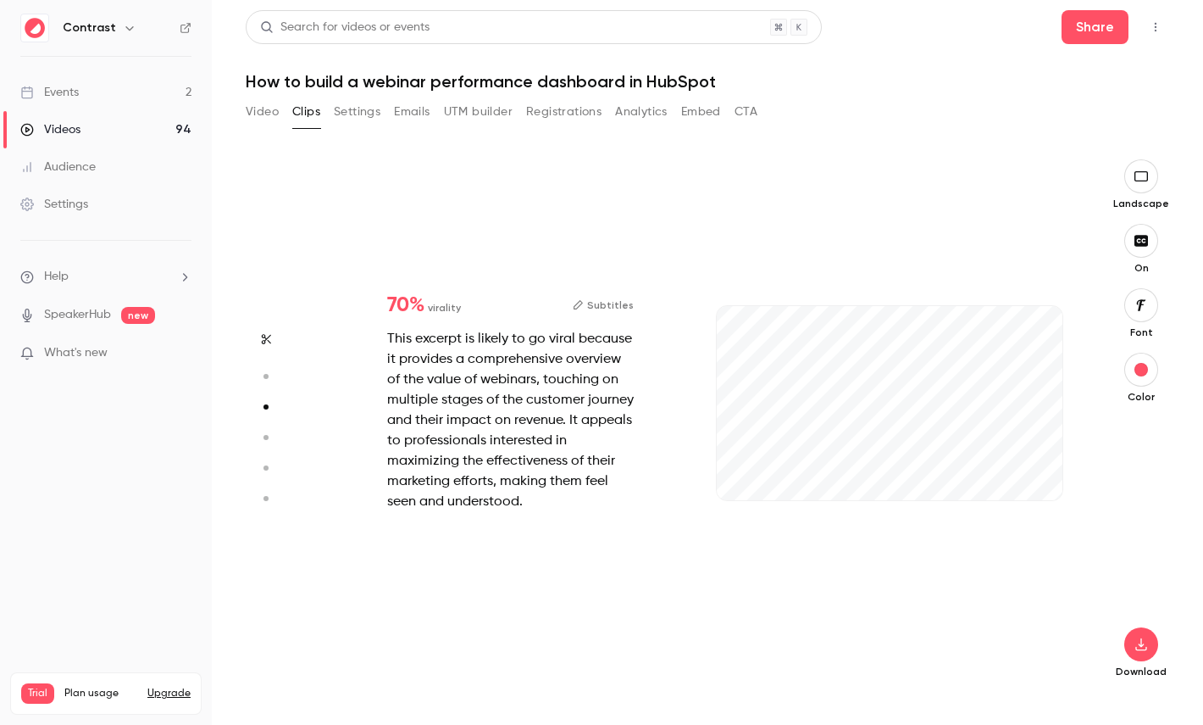
click at [272, 370] on icon "button" at bounding box center [265, 376] width 15 height 12
type input "***"
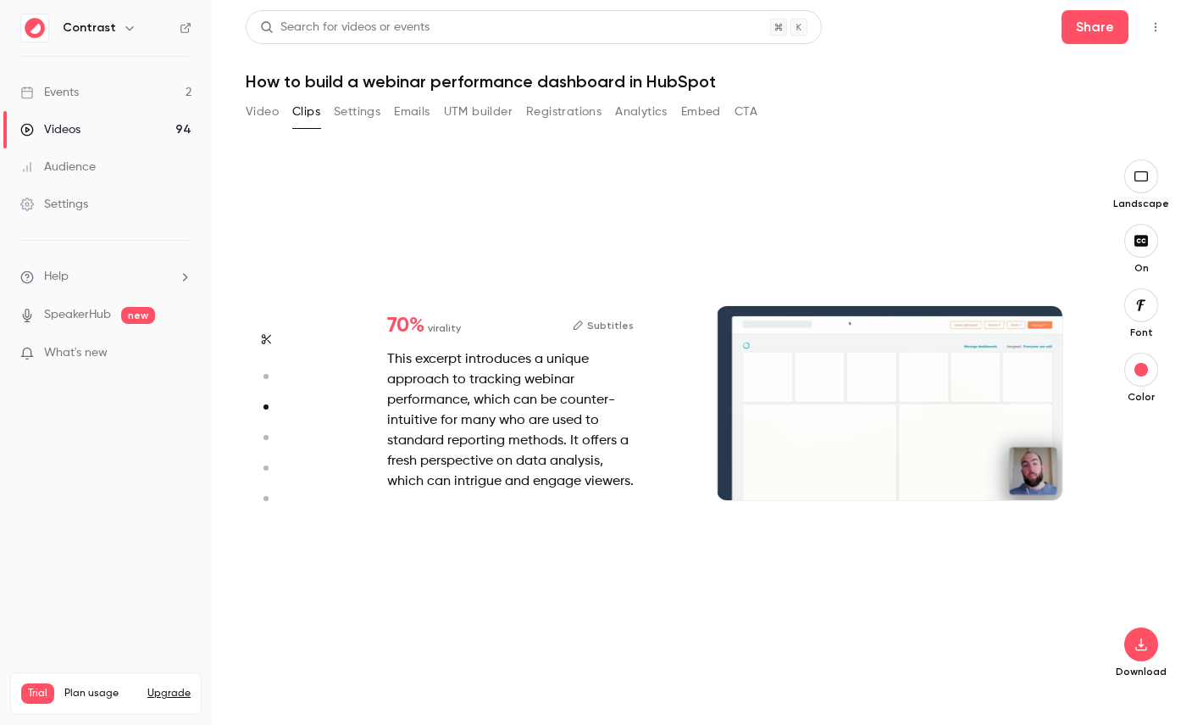
type input "*"
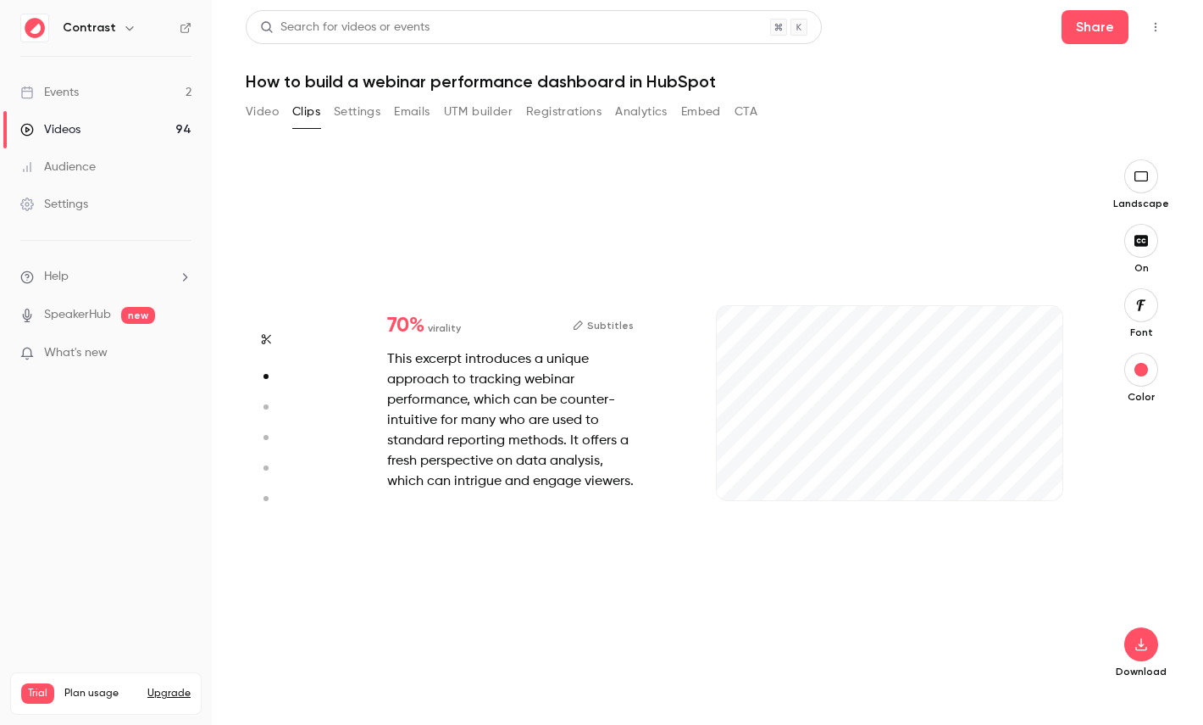
type input "***"
click at [81, 136] on link "Videos 94" at bounding box center [106, 129] width 212 height 37
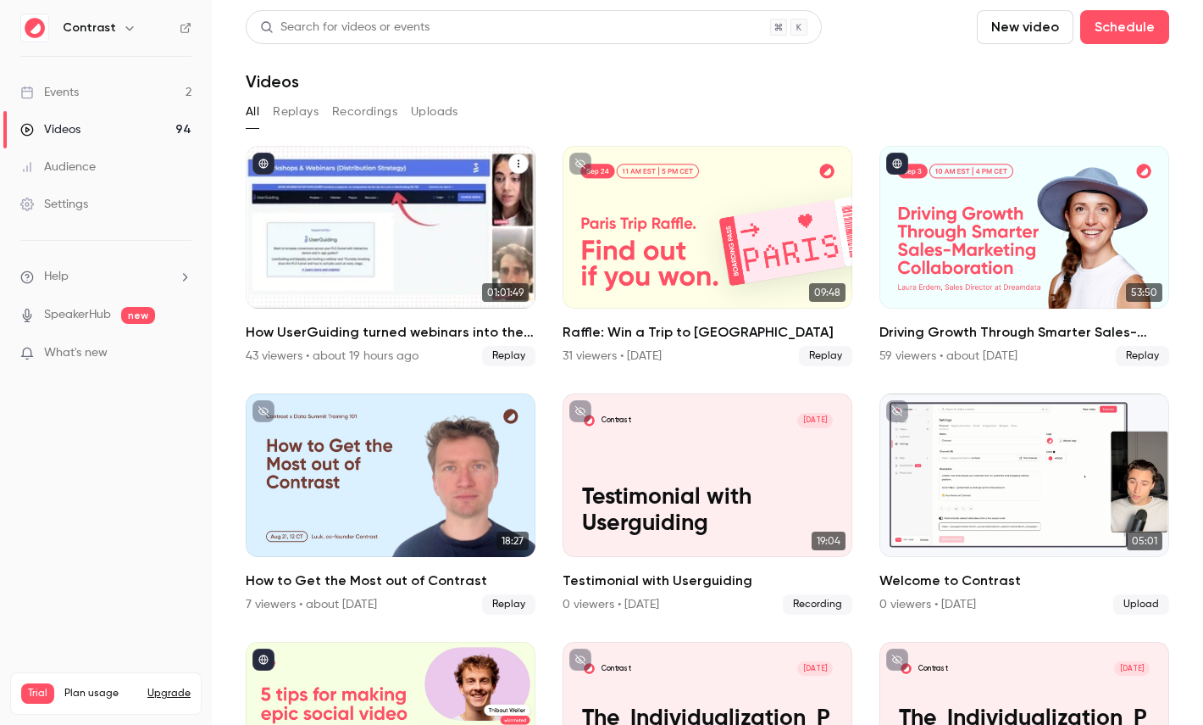
click at [352, 231] on div "How UserGuiding turned webinars into their #1 lead gen channel" at bounding box center [391, 227] width 290 height 163
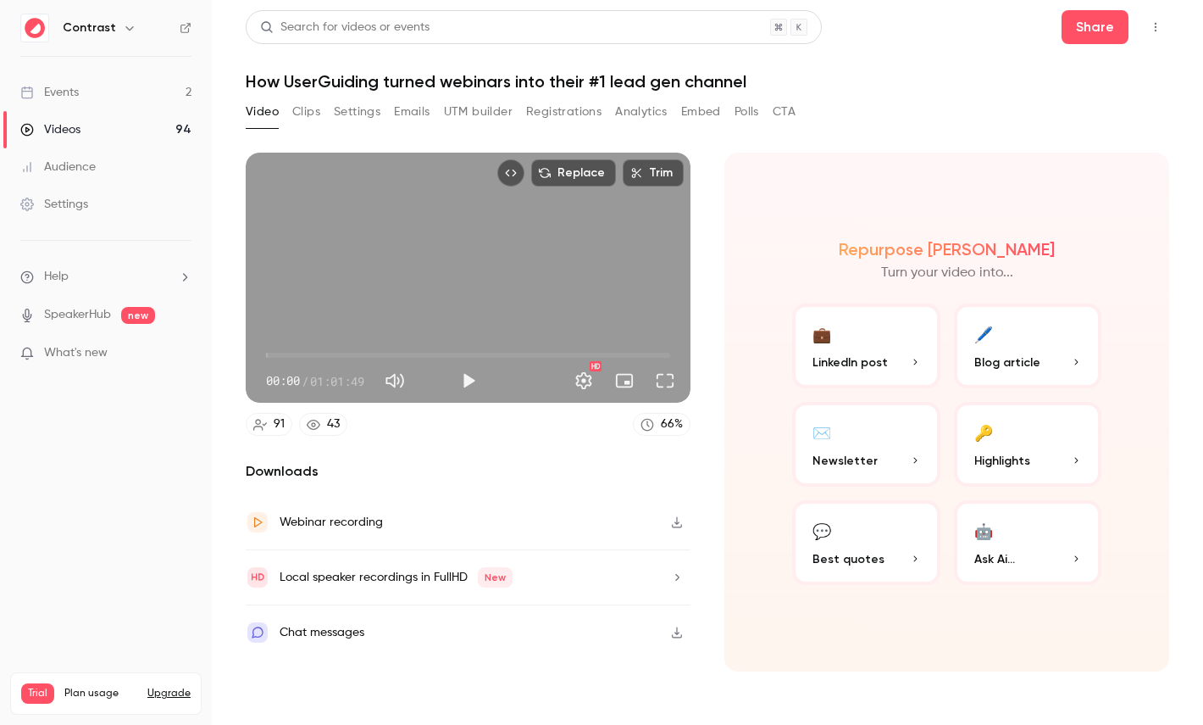
click at [317, 380] on span "01:01:49" at bounding box center [337, 381] width 54 height 18
drag, startPoint x: 317, startPoint y: 380, endPoint x: 360, endPoint y: 380, distance: 43.2
click at [360, 380] on span "01:01:49" at bounding box center [337, 381] width 54 height 18
click at [1007, 447] on button "🔑 Highlights" at bounding box center [1028, 444] width 148 height 85
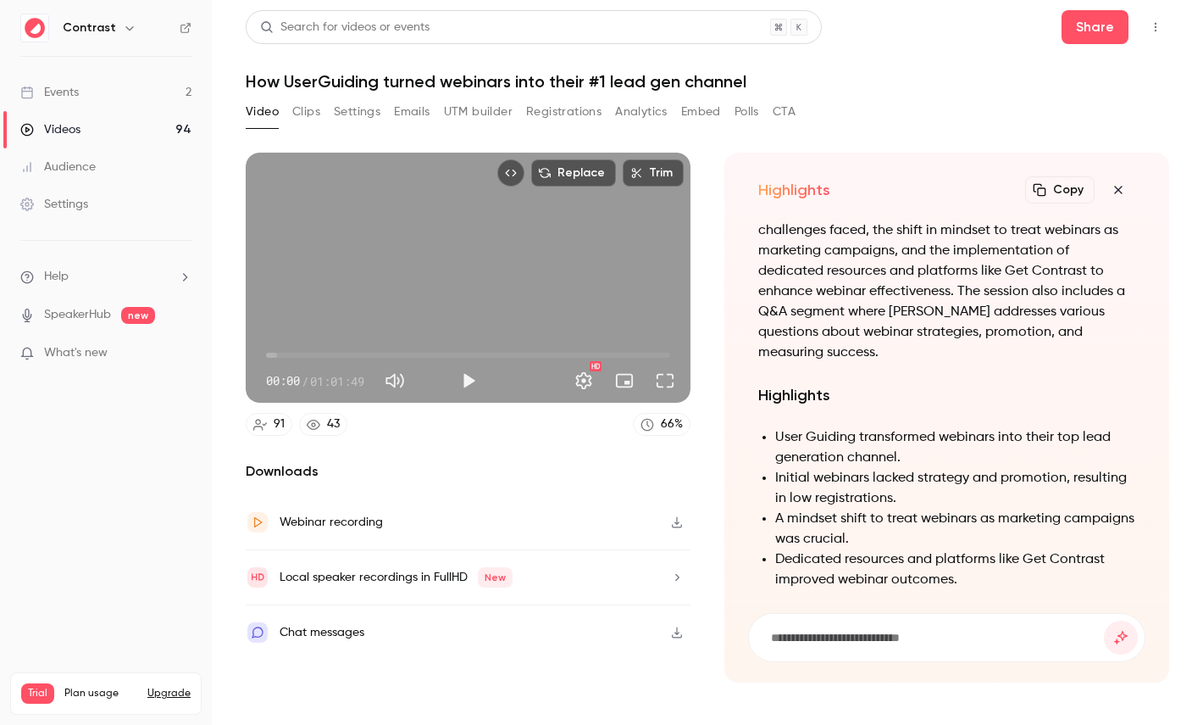
scroll to position [-987, 0]
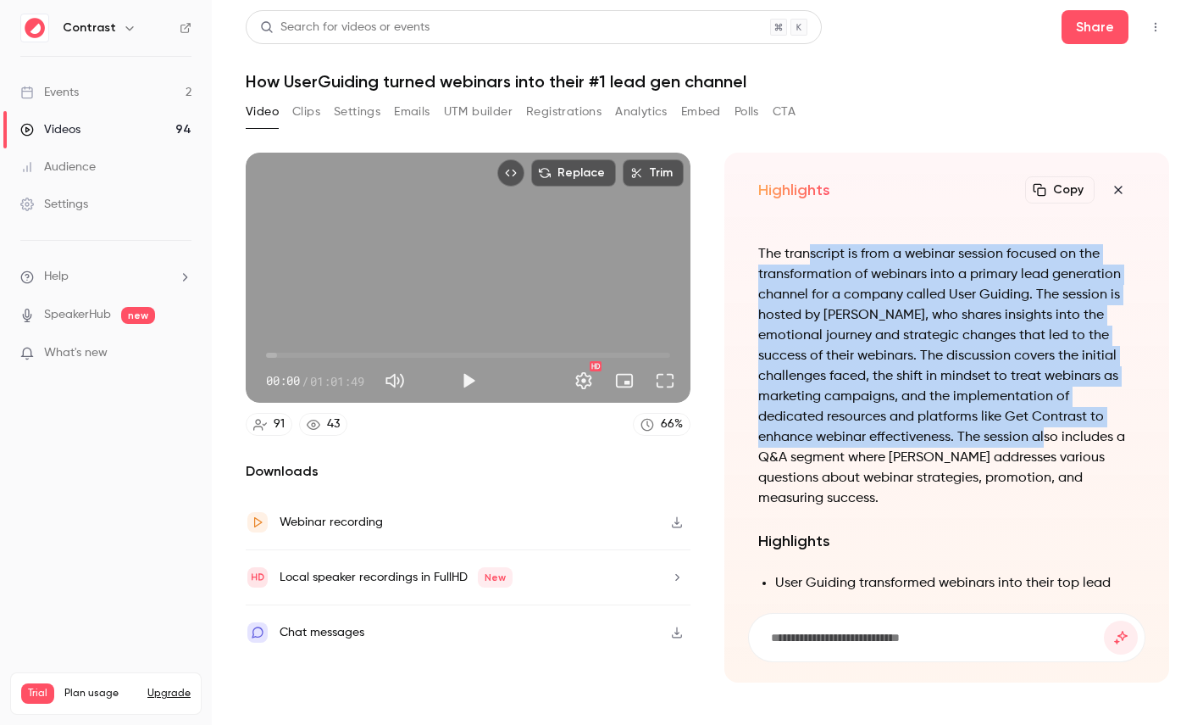
drag, startPoint x: 812, startPoint y: 276, endPoint x: 964, endPoint y: 447, distance: 228.1
click at [965, 448] on p "The transcript is from a webinar session focused on the transformation of webin…" at bounding box center [946, 376] width 377 height 264
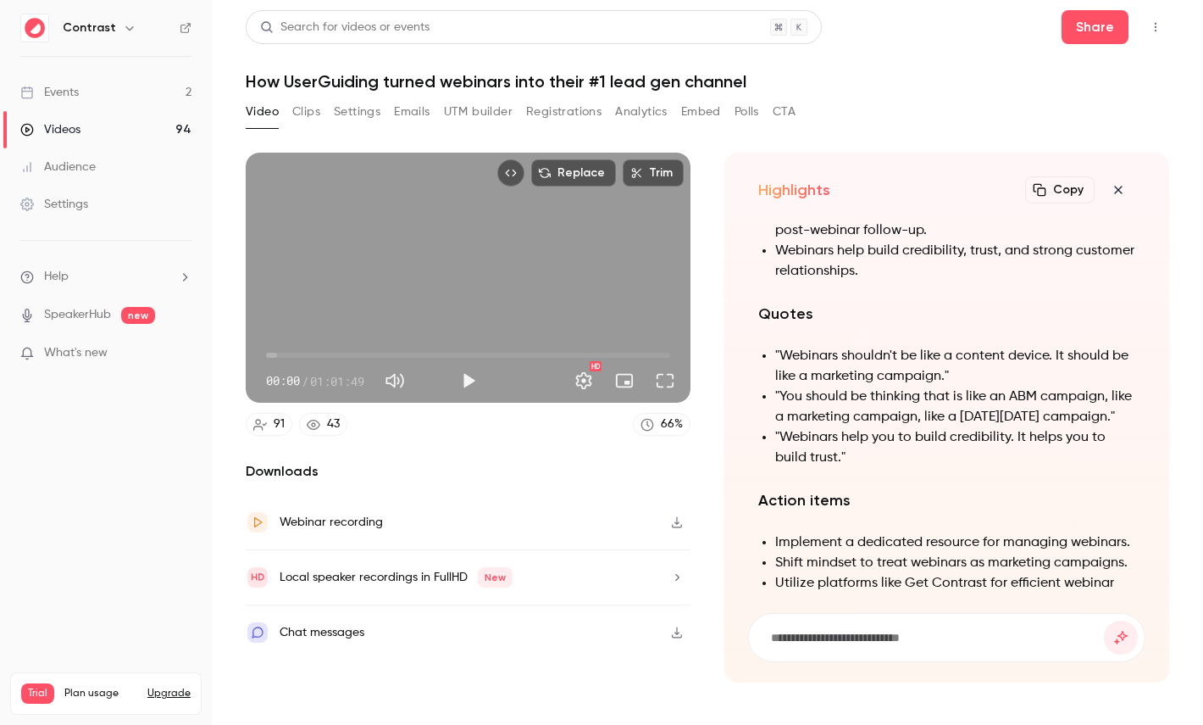
scroll to position [0, 0]
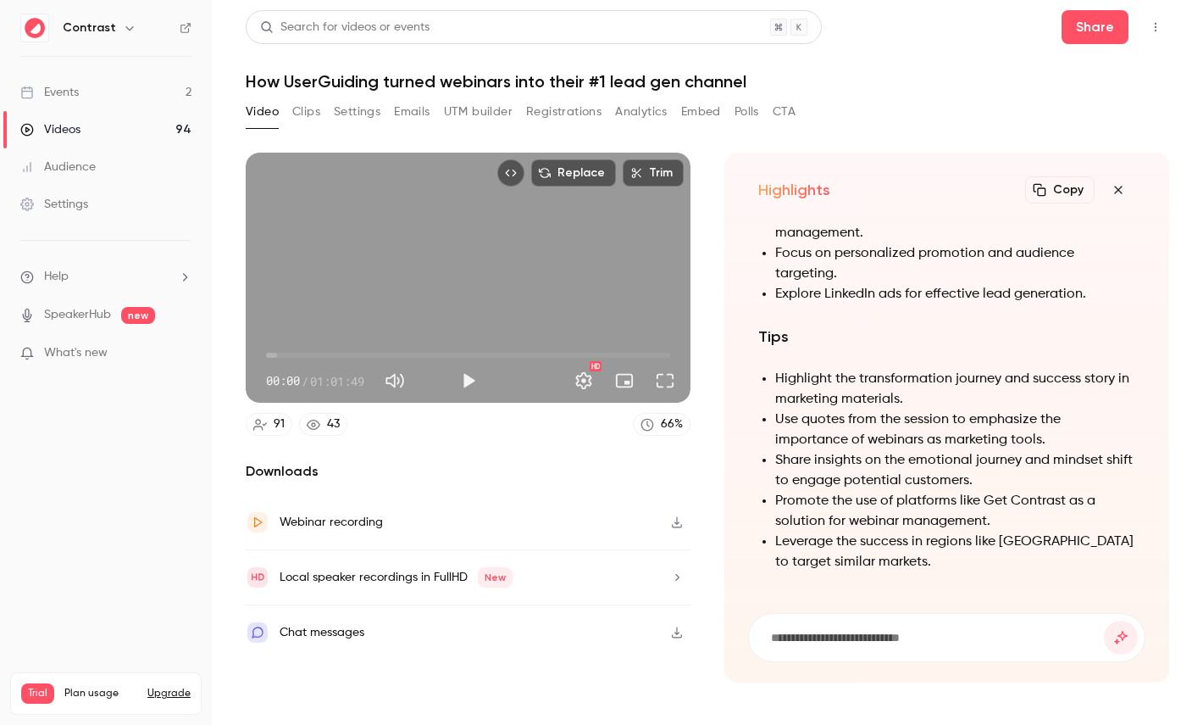
click at [827, 630] on input at bounding box center [936, 637] width 335 height 19
type input "**********"
click at [1104, 620] on button "submit" at bounding box center [1121, 637] width 34 height 34
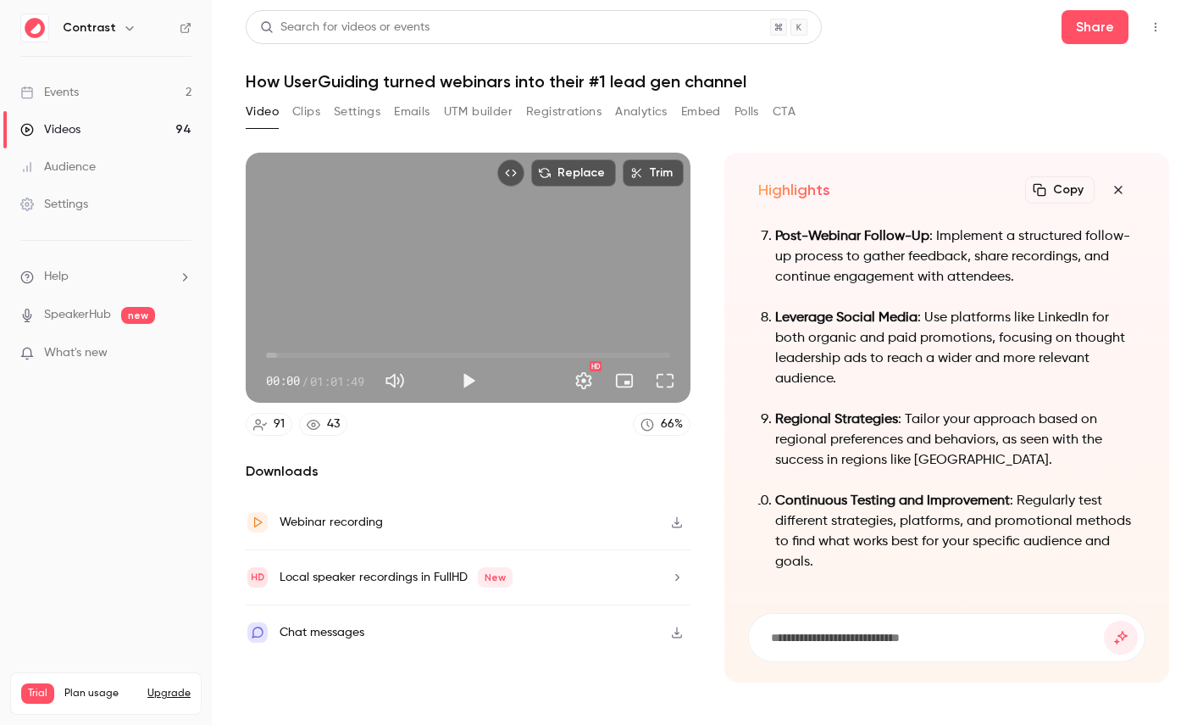
click at [1116, 189] on icon "button" at bounding box center [1118, 190] width 20 height 14
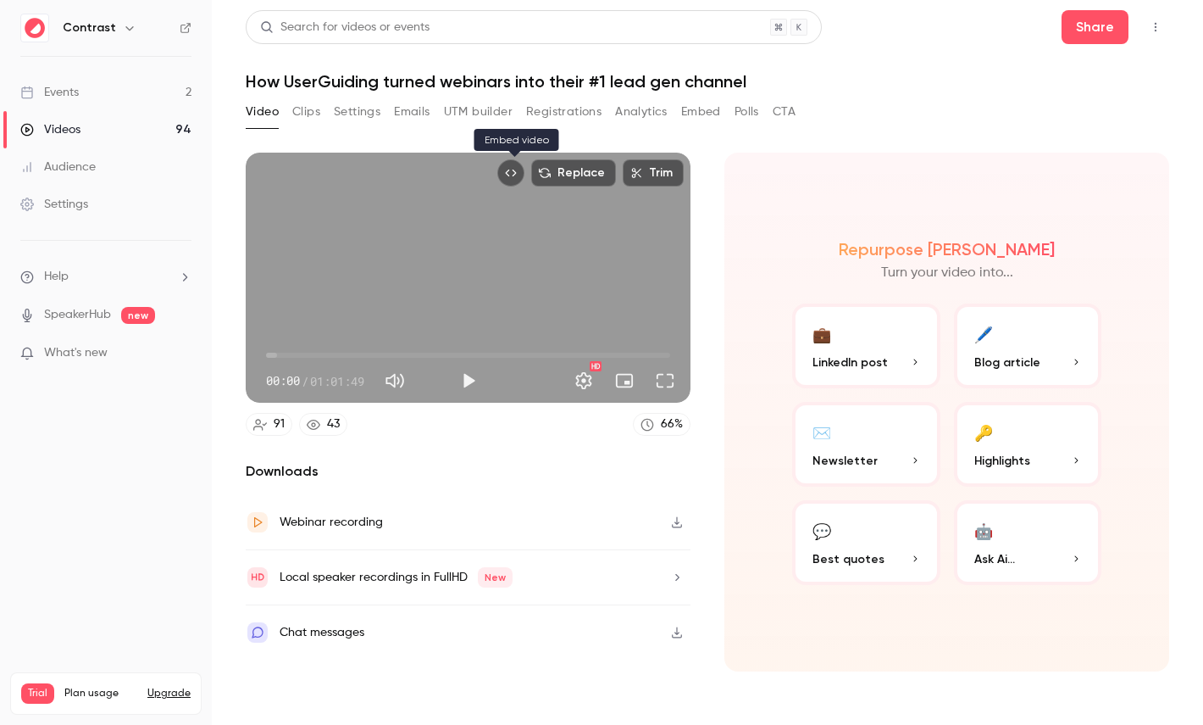
click at [507, 178] on button "Embed video" at bounding box center [510, 172] width 27 height 27
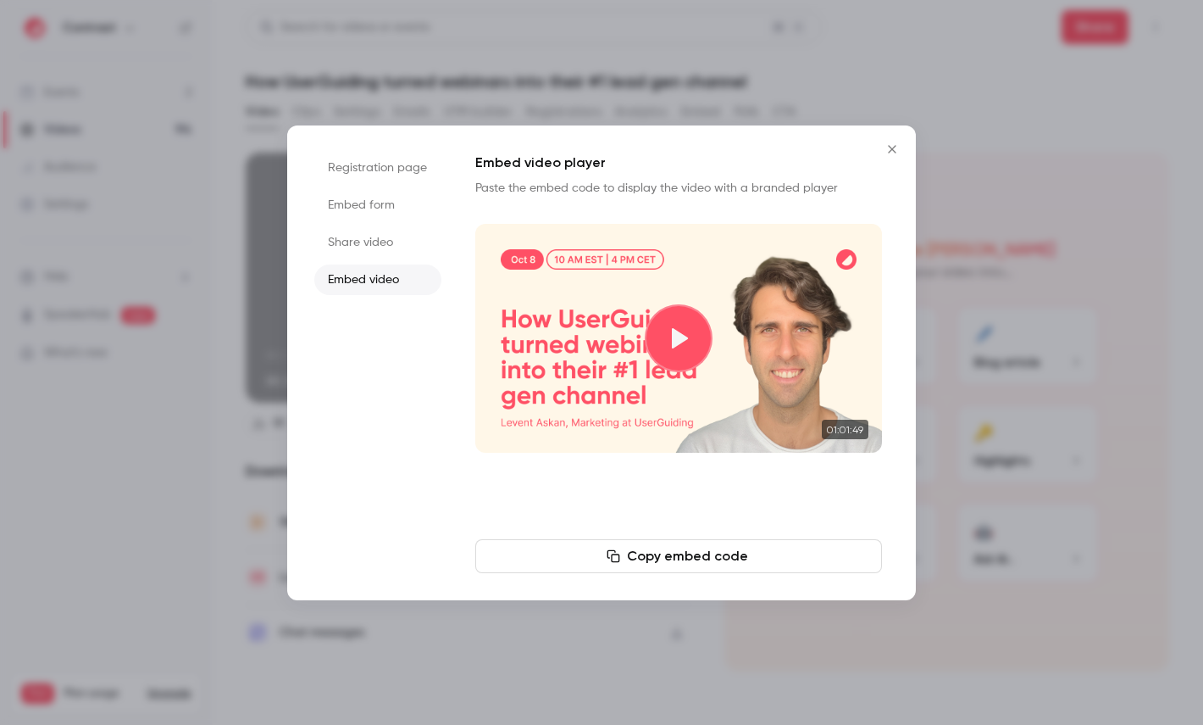
click at [1057, 256] on div at bounding box center [601, 362] width 1203 height 725
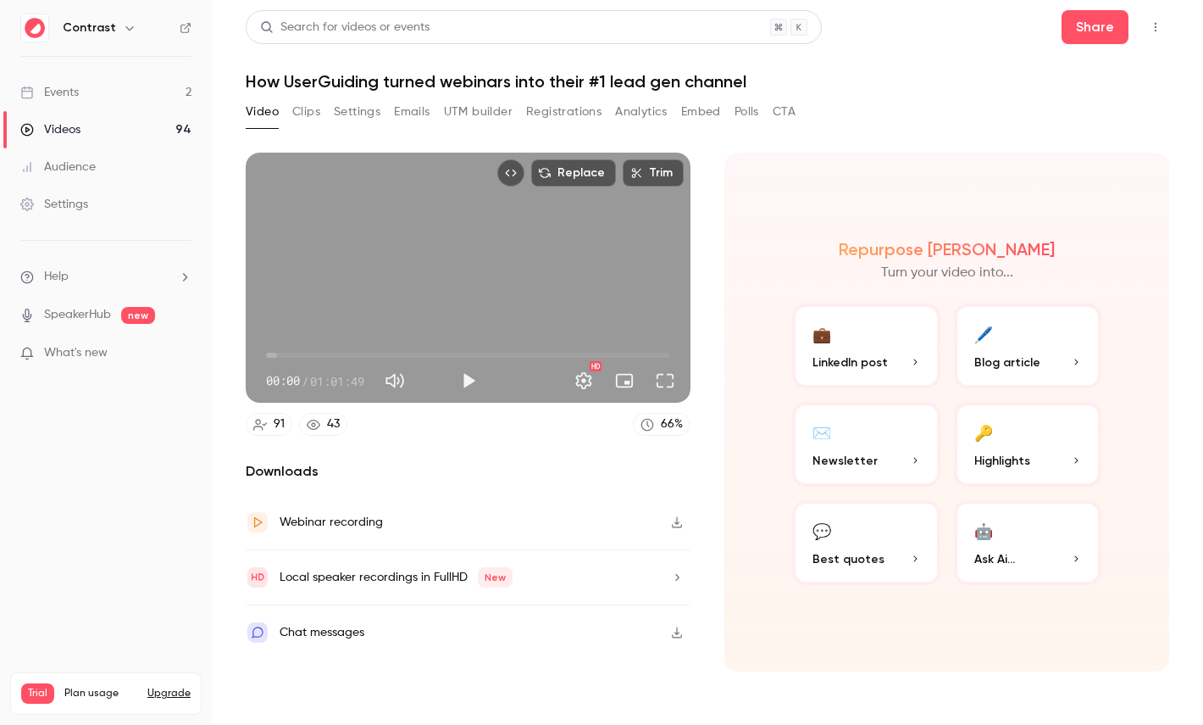
click at [181, 28] on icon at bounding box center [186, 28] width 12 height 12
click at [80, 194] on link "Settings" at bounding box center [106, 204] width 212 height 37
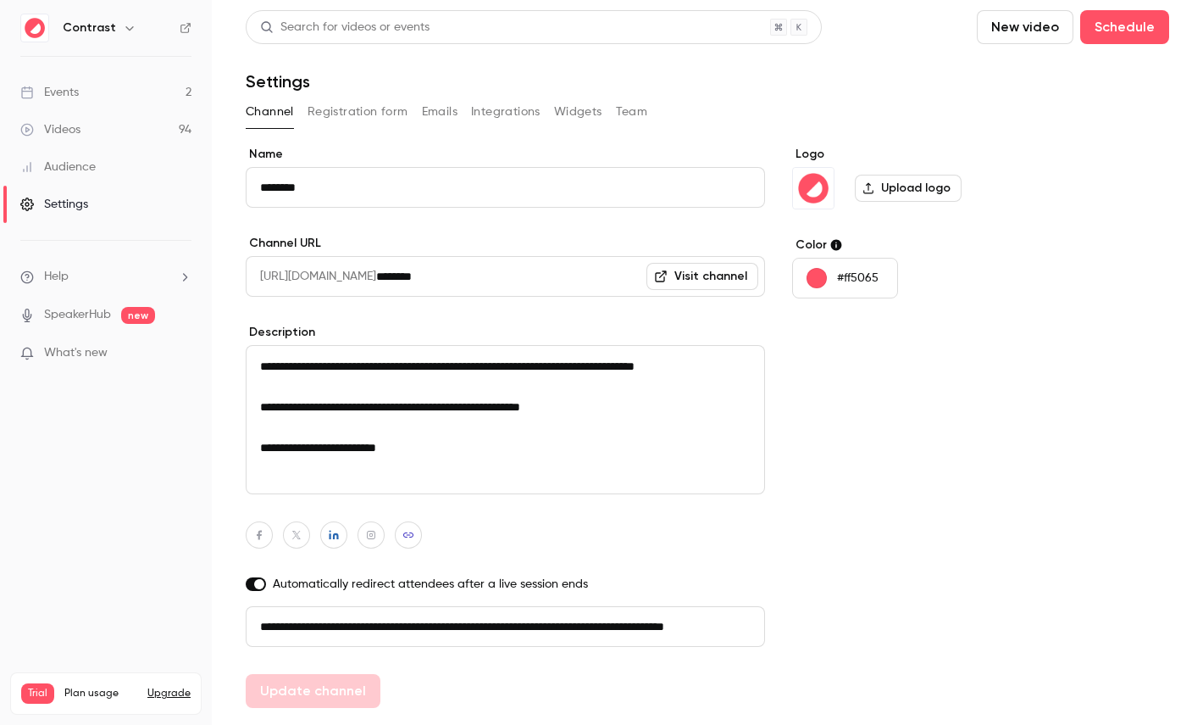
click at [358, 106] on button "Registration form" at bounding box center [358, 111] width 101 height 27
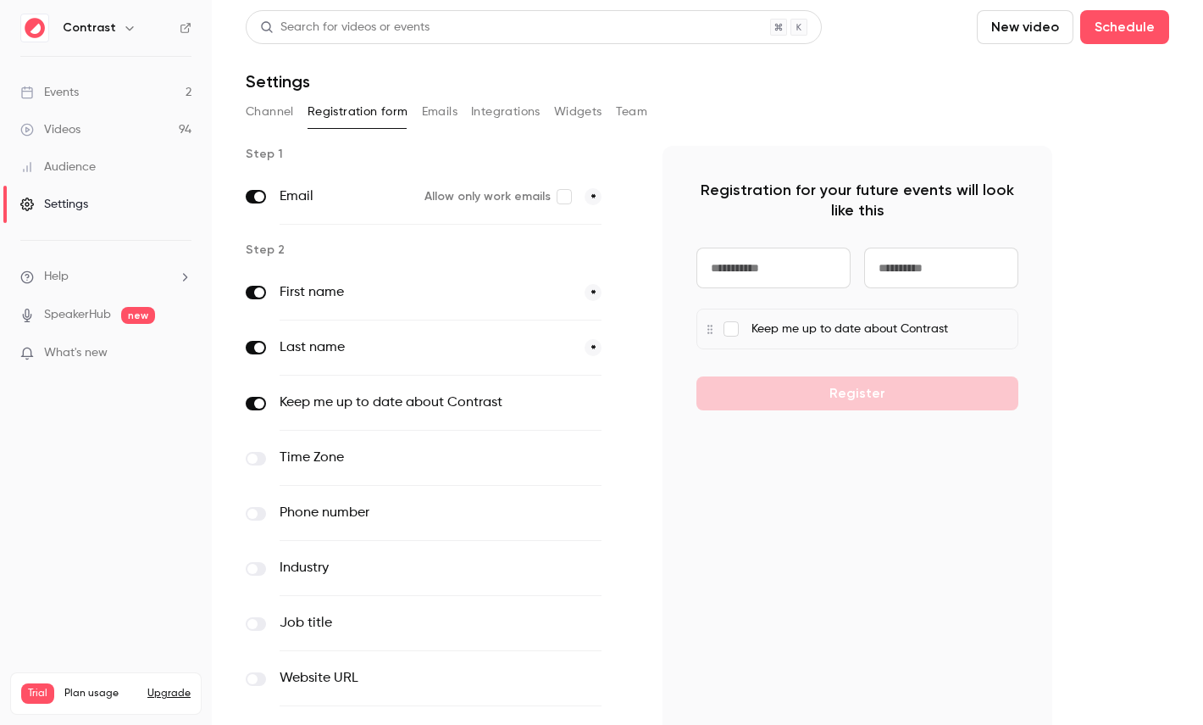
scroll to position [165, 0]
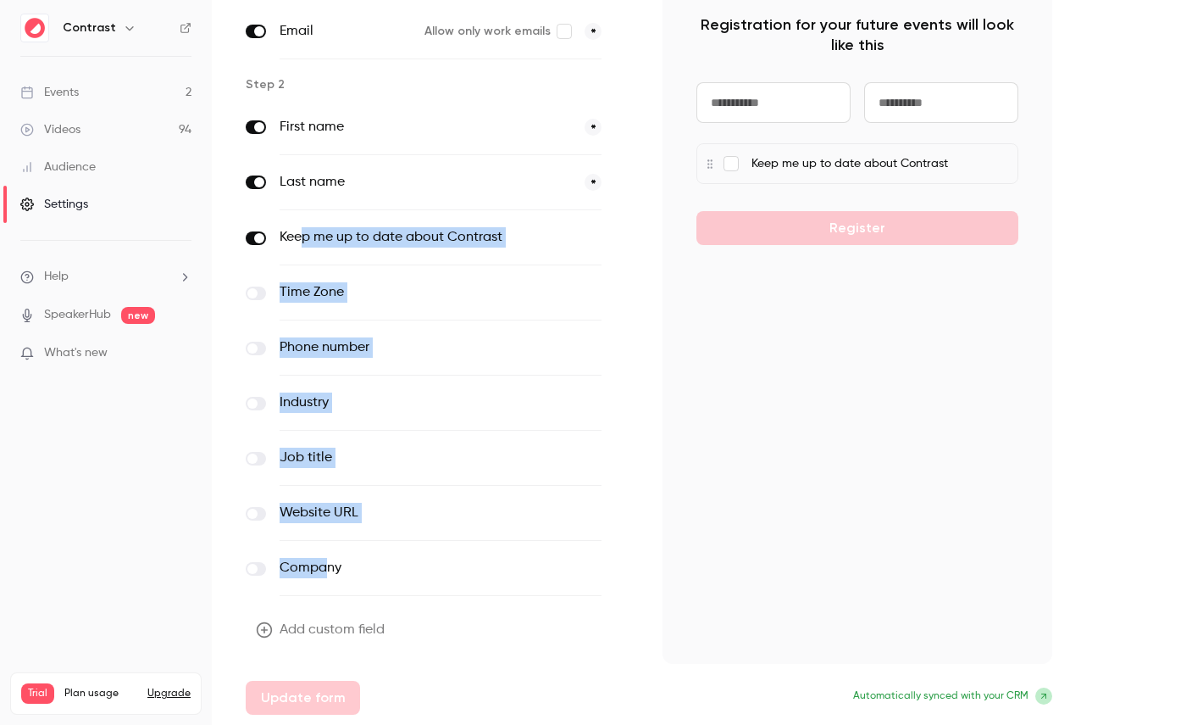
drag, startPoint x: 307, startPoint y: 237, endPoint x: 325, endPoint y: 574, distance: 336.9
click at [326, 574] on div "First name * Last name * Keep me up to date about Contrast optional Time Zone o…" at bounding box center [441, 348] width 390 height 496
click at [354, 620] on button "Add custom field" at bounding box center [322, 630] width 153 height 34
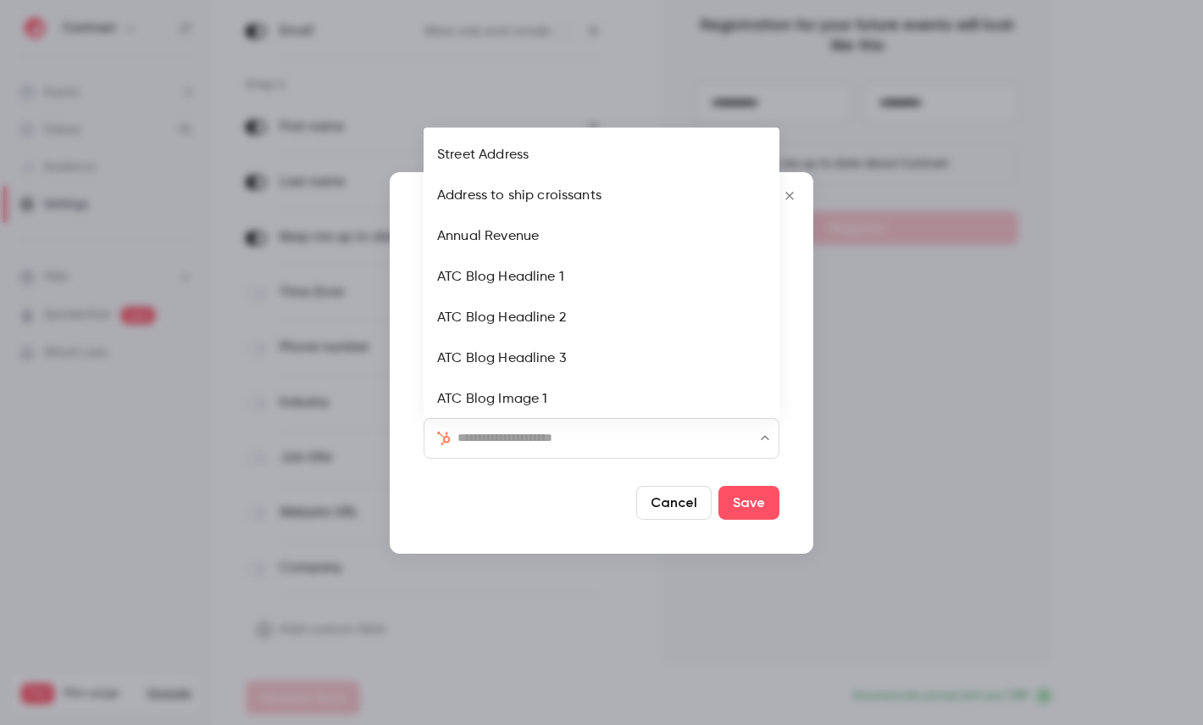
click at [564, 430] on input "text" at bounding box center [612, 437] width 308 height 20
type input "***"
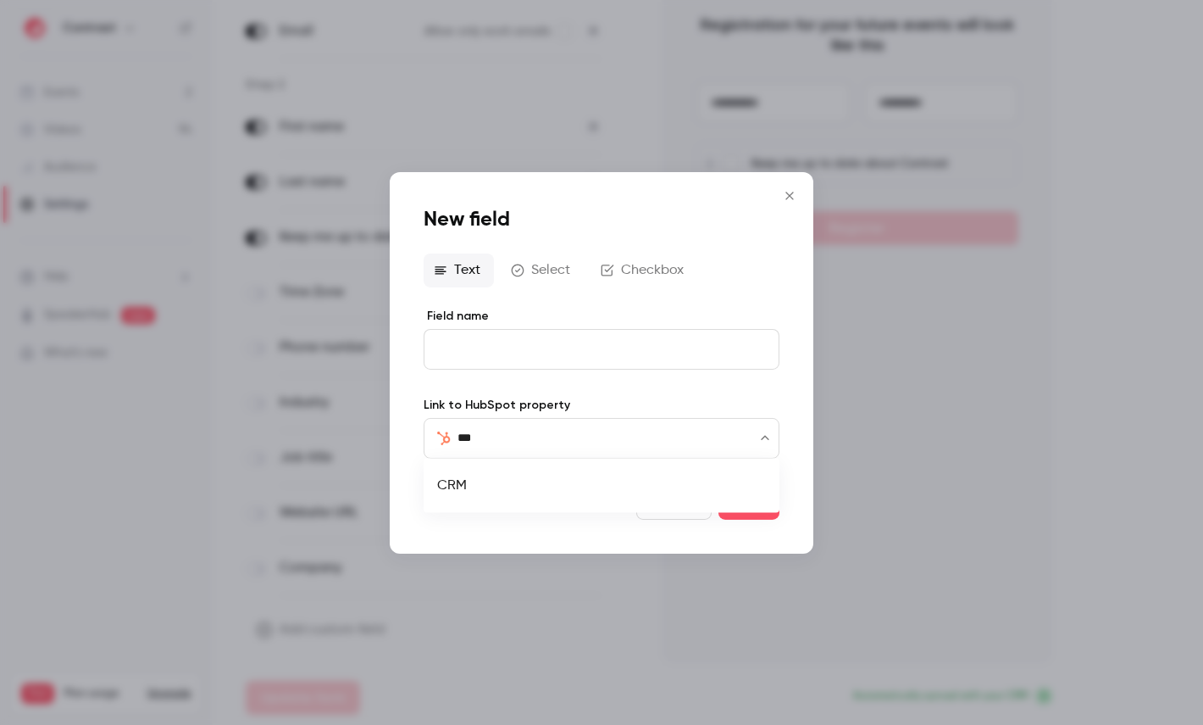
click at [479, 489] on li "CRM" at bounding box center [602, 485] width 356 height 41
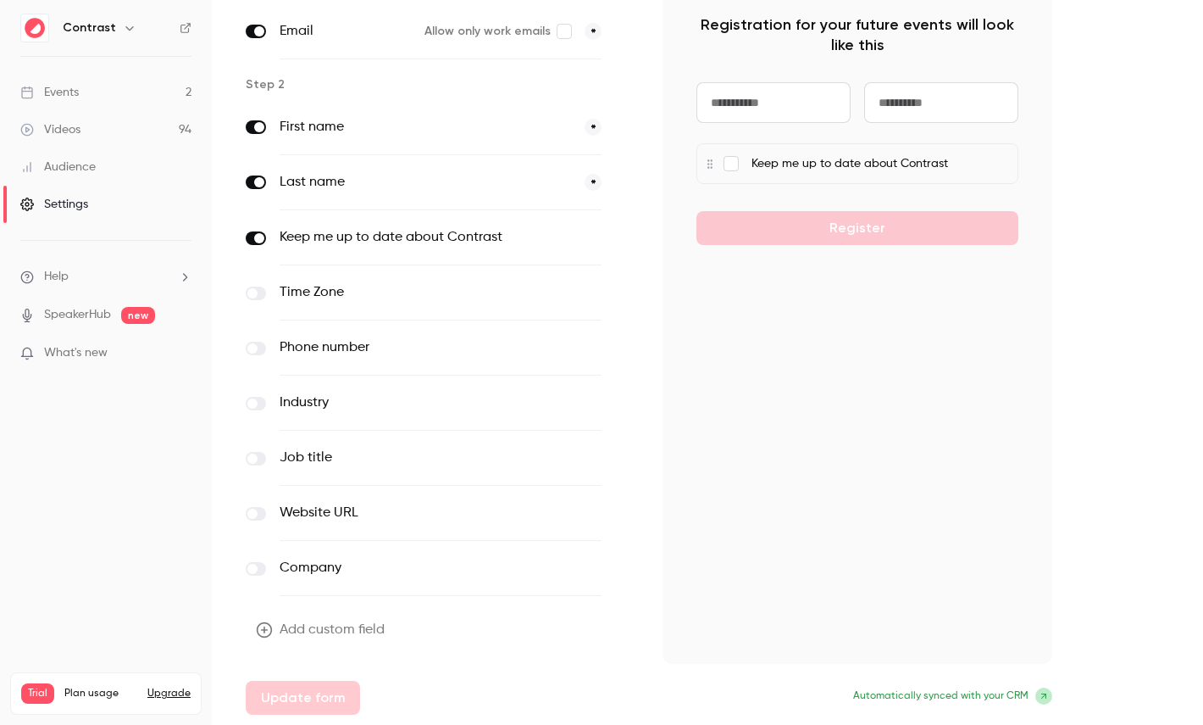
scroll to position [0, 0]
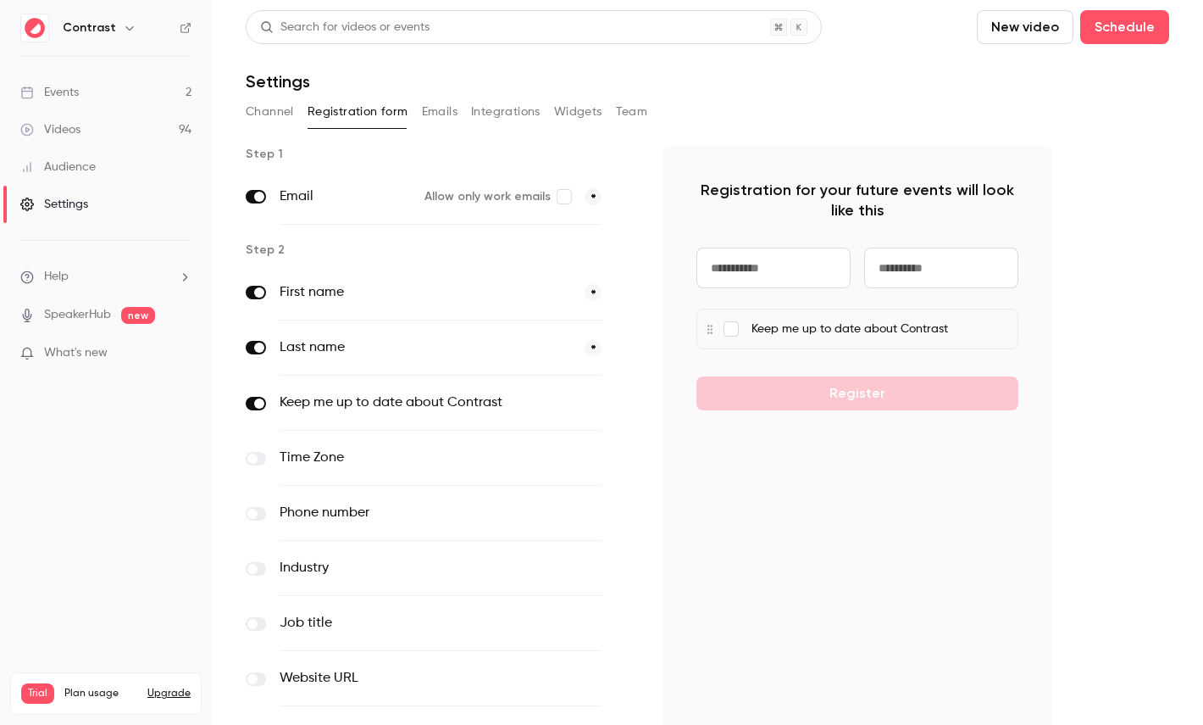
click at [447, 118] on button "Emails" at bounding box center [440, 111] width 36 height 27
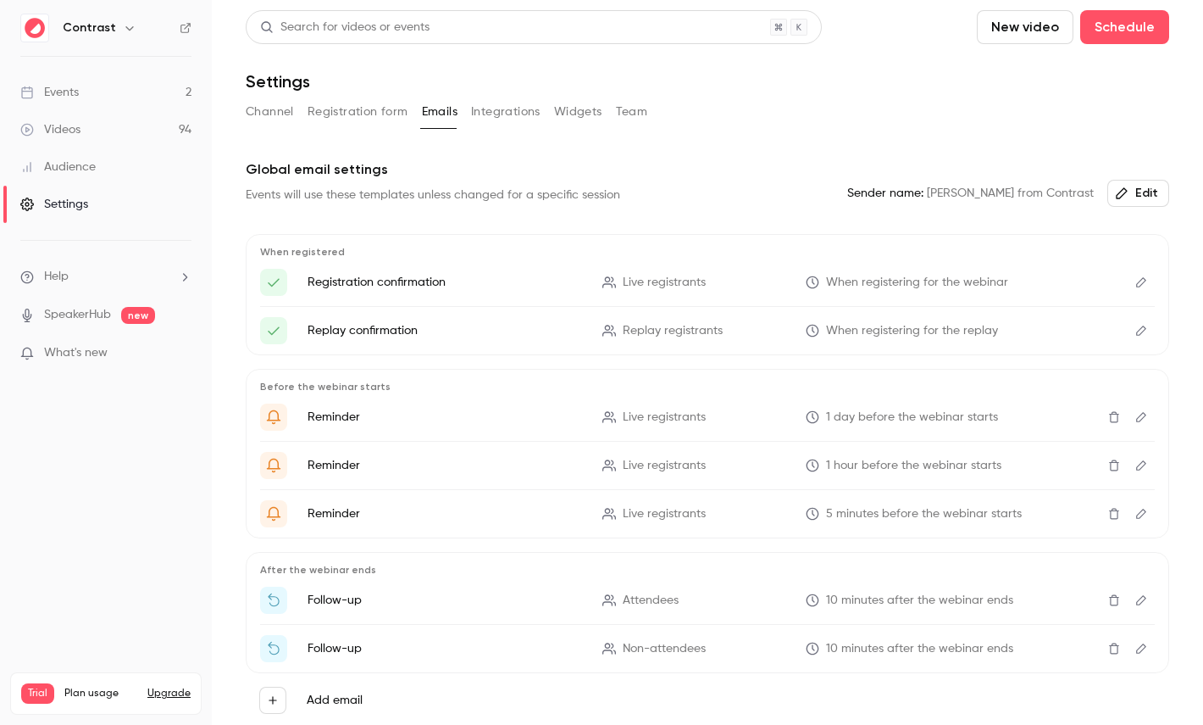
scroll to position [53, 0]
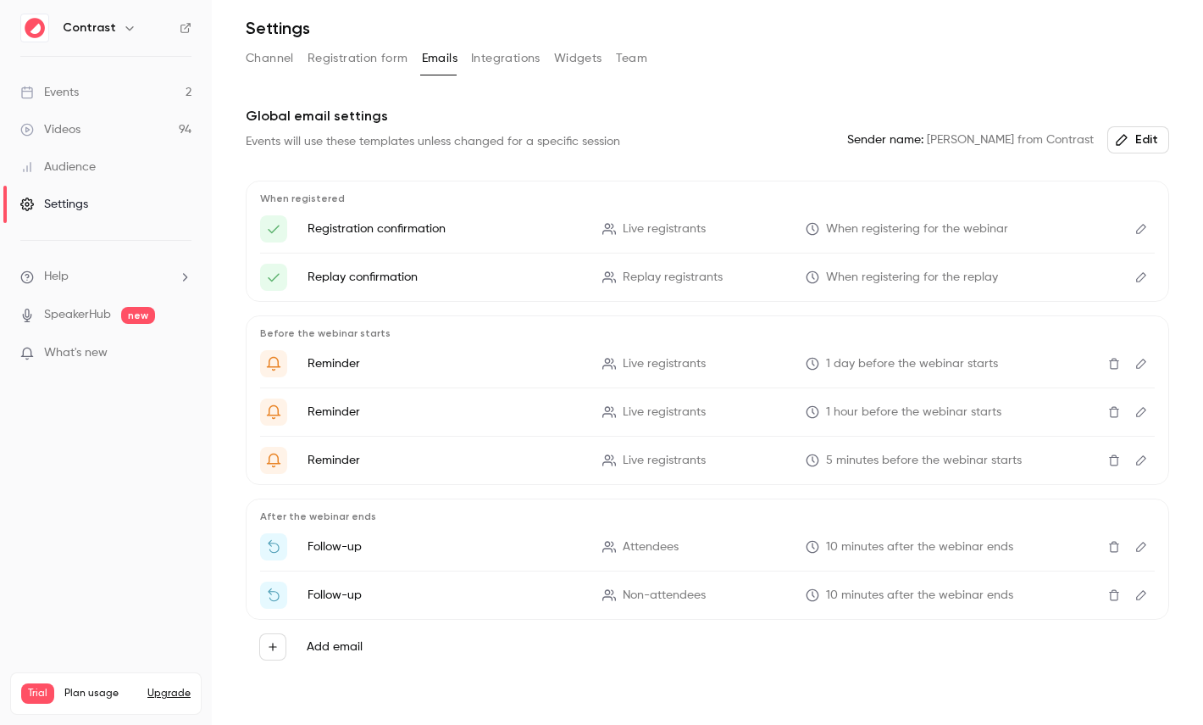
click at [1143, 223] on icon "Edit" at bounding box center [1142, 229] width 14 height 12
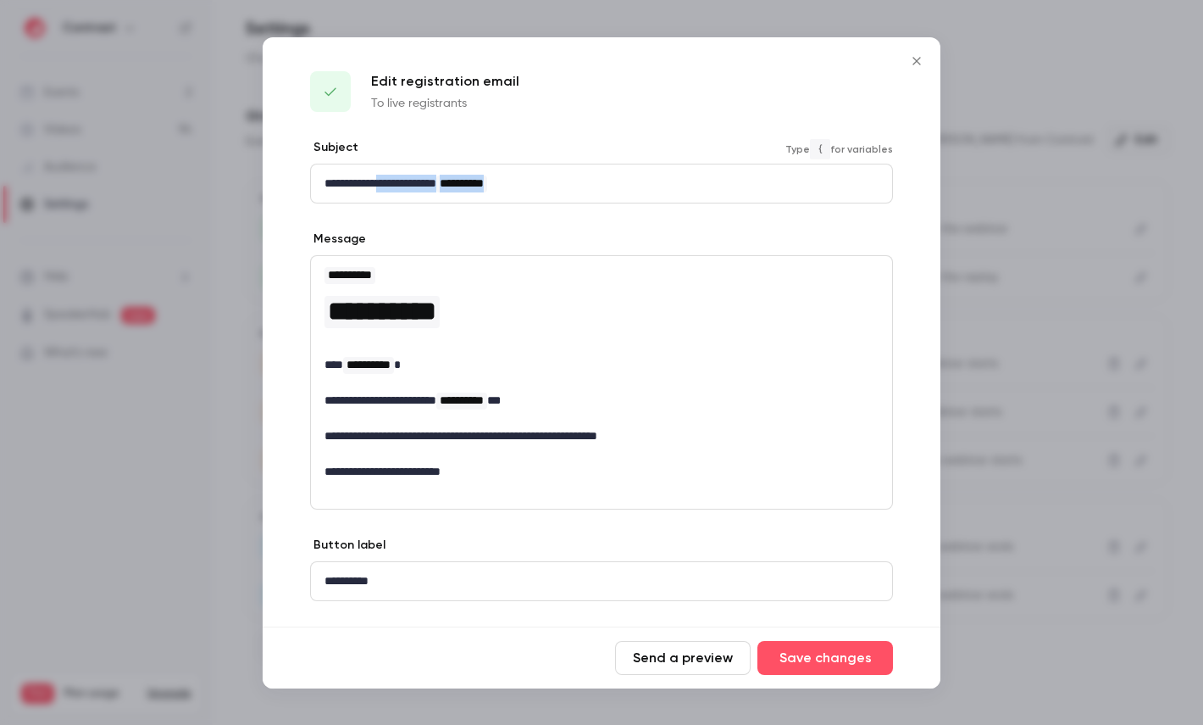
drag, startPoint x: 387, startPoint y: 181, endPoint x: 611, endPoint y: 181, distance: 223.7
click at [610, 181] on p "**********" at bounding box center [602, 184] width 554 height 18
click at [1069, 325] on div at bounding box center [601, 362] width 1203 height 725
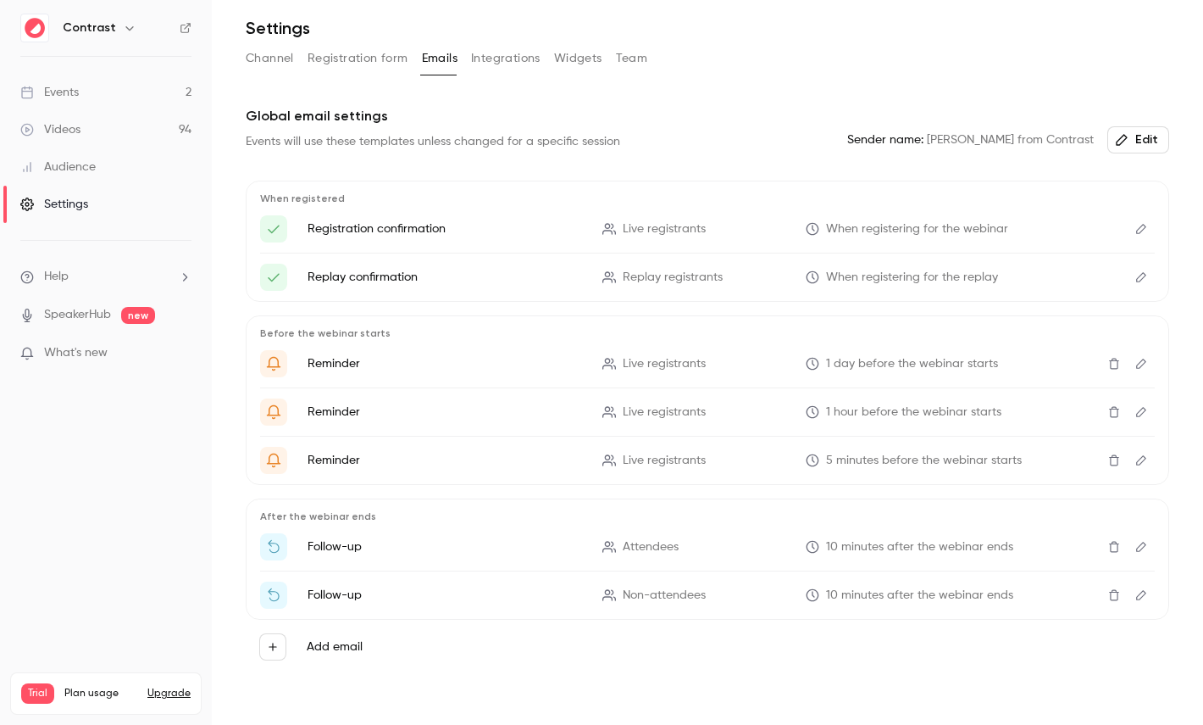
click at [498, 61] on button "Integrations" at bounding box center [505, 58] width 69 height 27
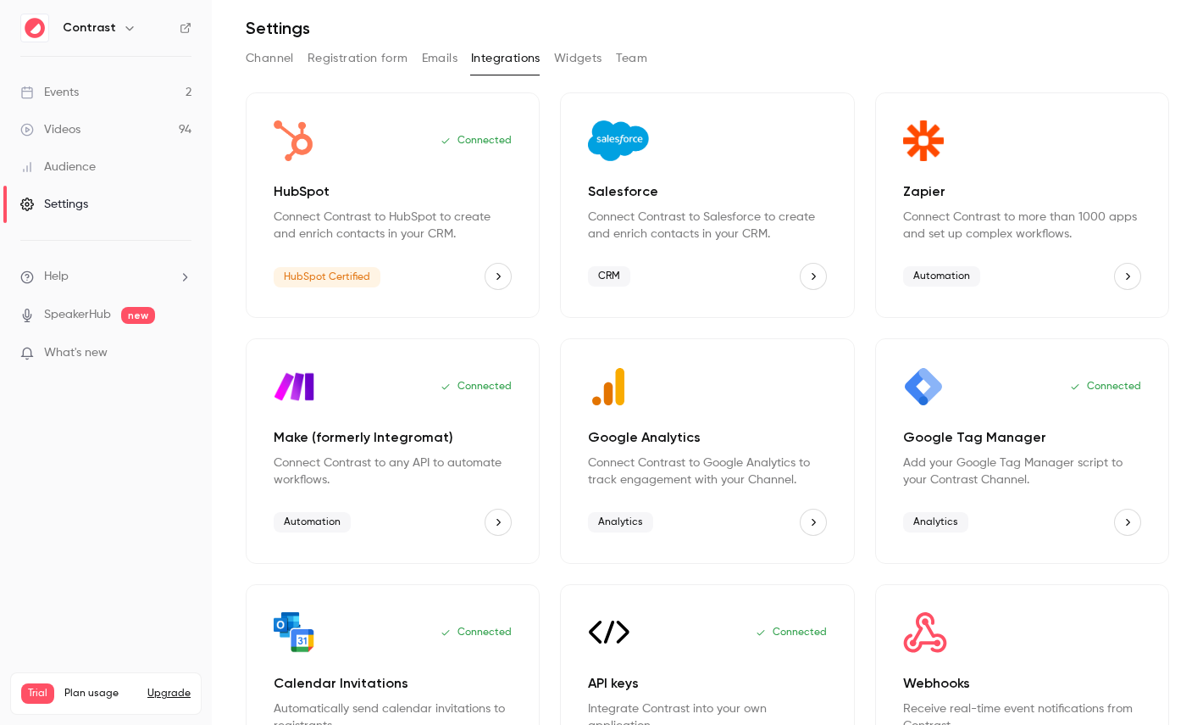
click at [636, 45] on button "Team" at bounding box center [632, 58] width 32 height 27
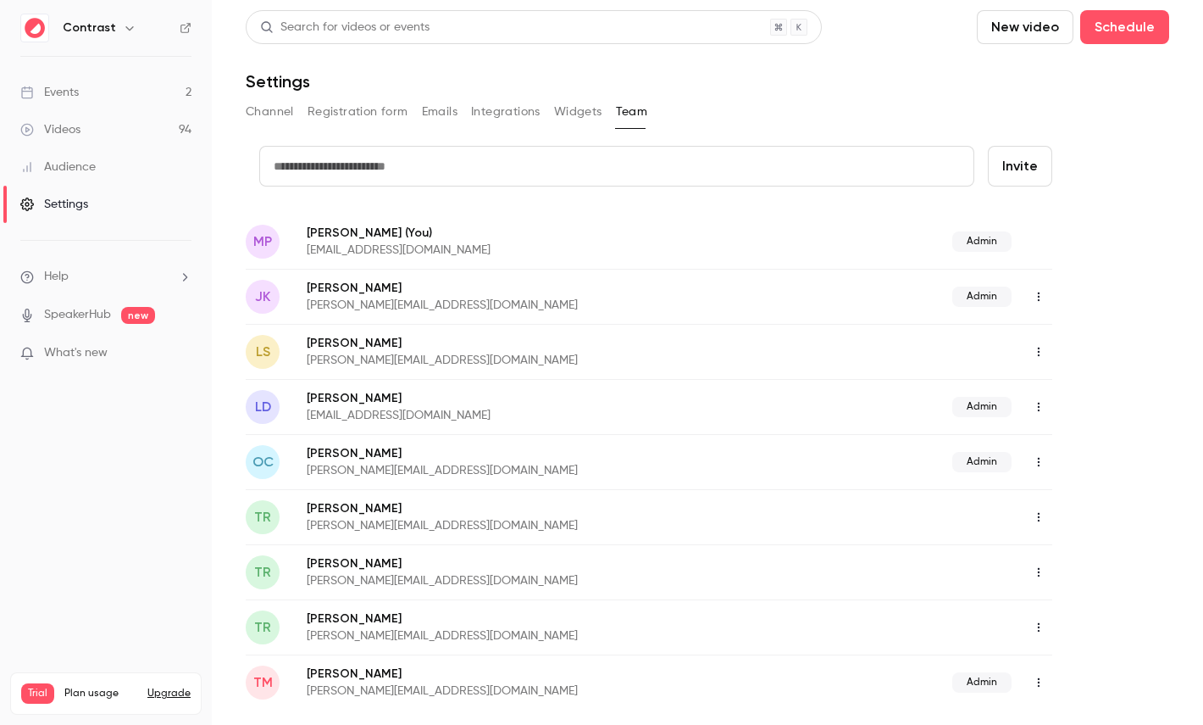
click at [102, 161] on link "Audience" at bounding box center [106, 166] width 212 height 37
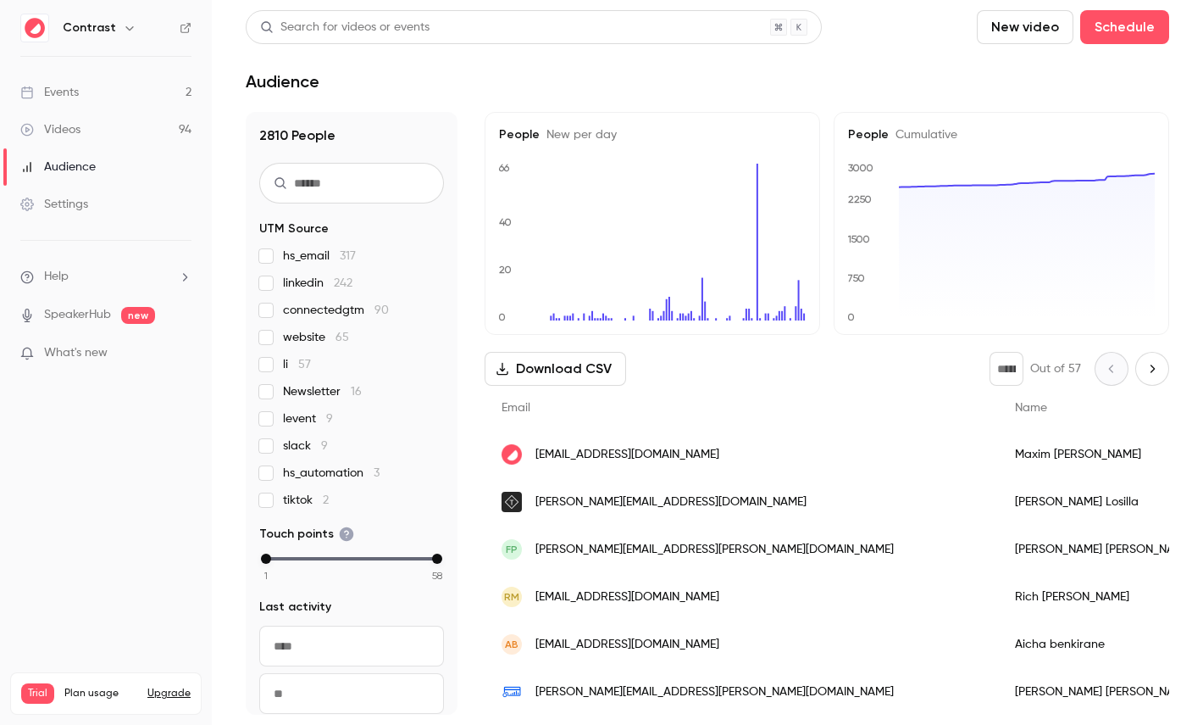
click at [998, 462] on div "[PERSON_NAME]" at bounding box center [1127, 453] width 259 height 47
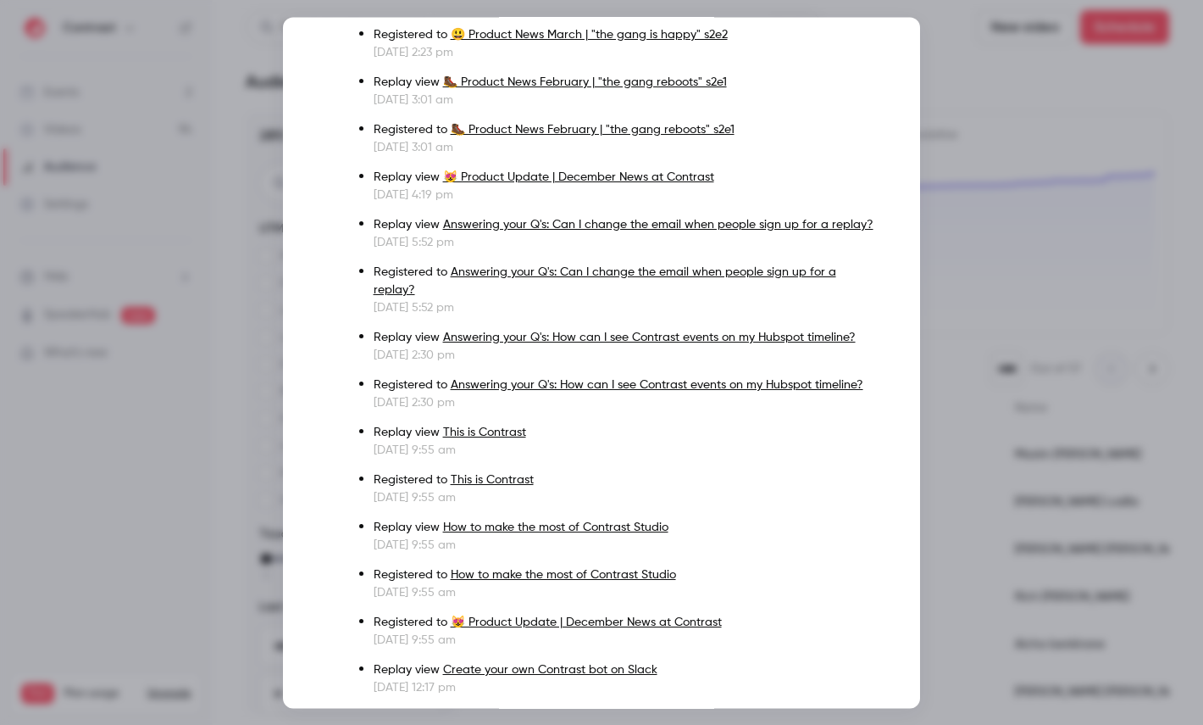
scroll to position [2196, 0]
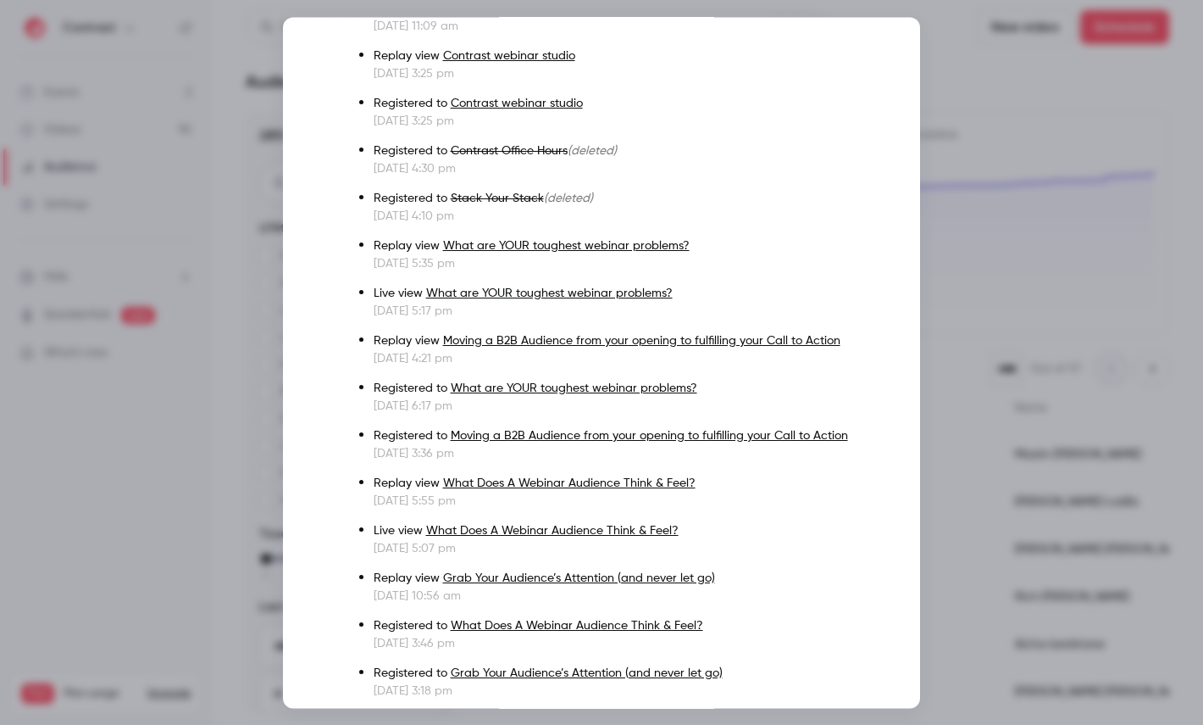
click at [1048, 243] on div at bounding box center [601, 362] width 1203 height 725
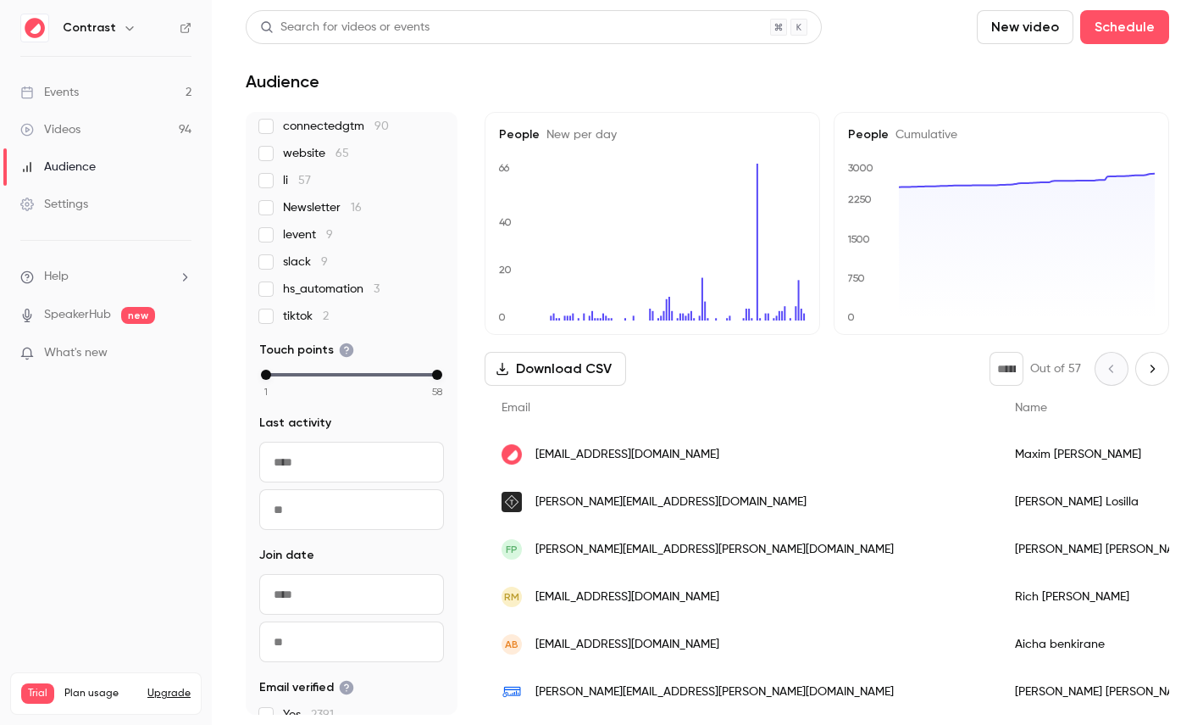
scroll to position [208, 0]
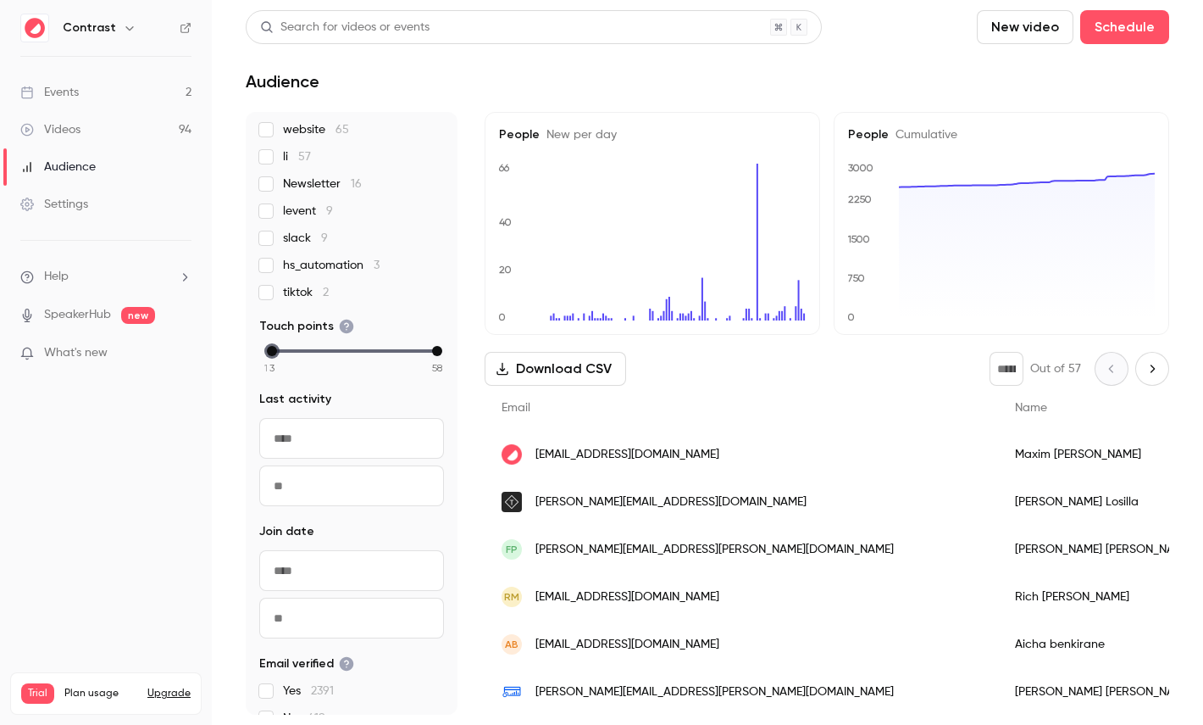
drag, startPoint x: 263, startPoint y: 347, endPoint x: 356, endPoint y: 347, distance: 93.2
click at [277, 347] on div "min" at bounding box center [272, 351] width 10 height 10
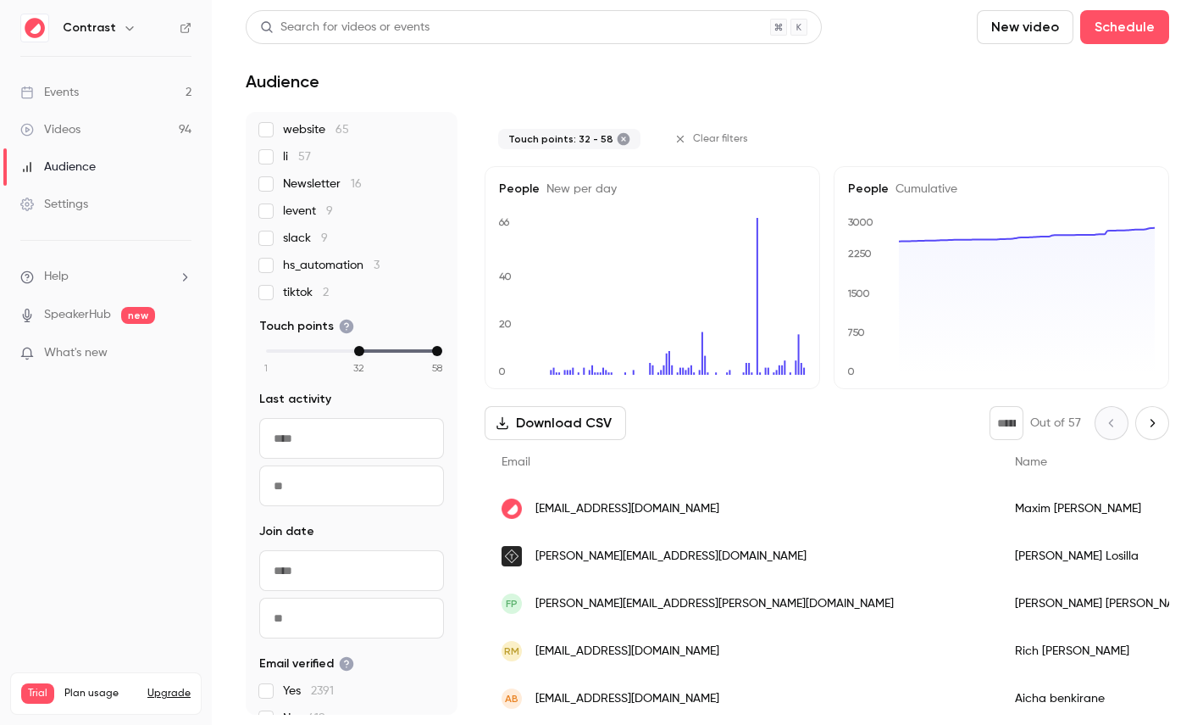
scroll to position [50, 0]
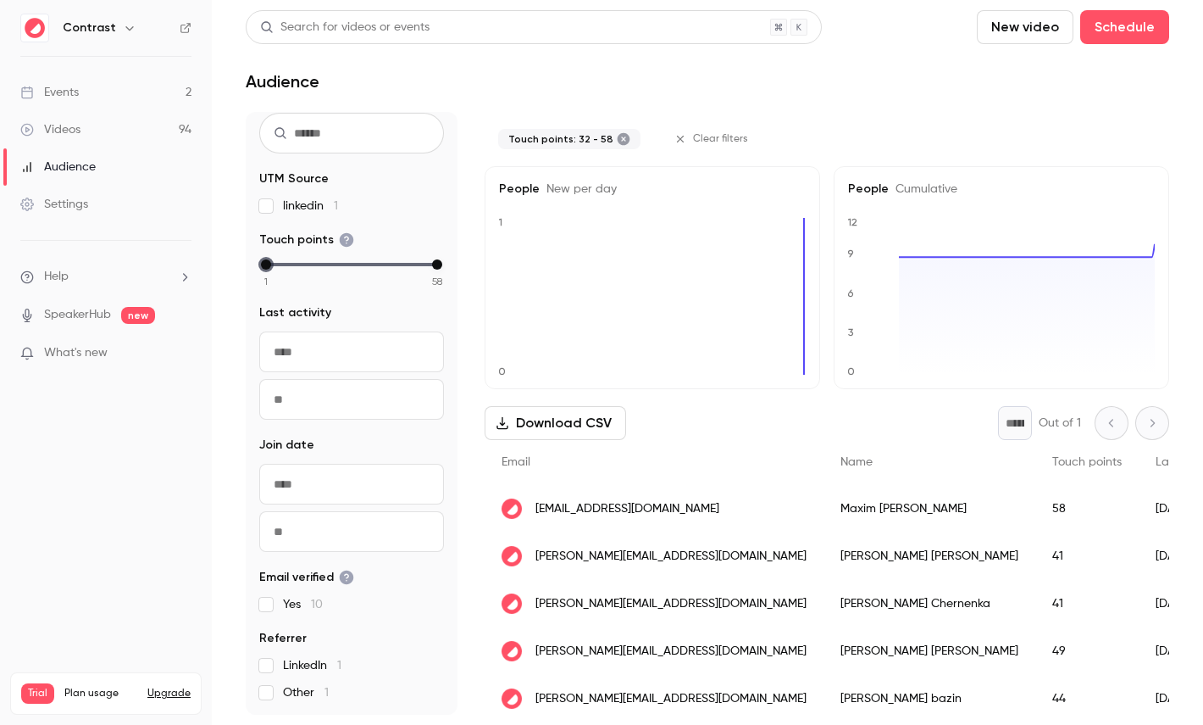
drag, startPoint x: 358, startPoint y: 268, endPoint x: 258, endPoint y: 259, distance: 100.4
click at [258, 259] on div "10 People UTM Source linkedin 1 Touch points 1 2 3 4 5 6 7 8 9 10 11 12 13 14 1…" at bounding box center [352, 413] width 212 height 603
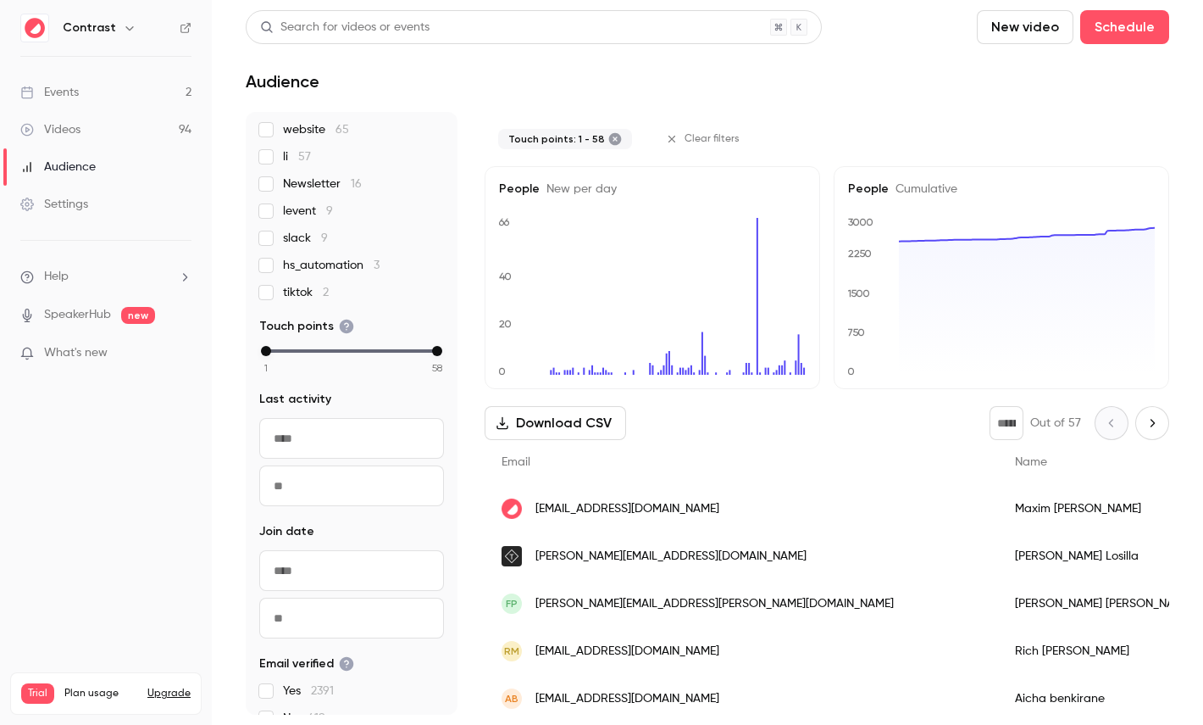
click at [93, 120] on link "Videos 94" at bounding box center [106, 129] width 212 height 37
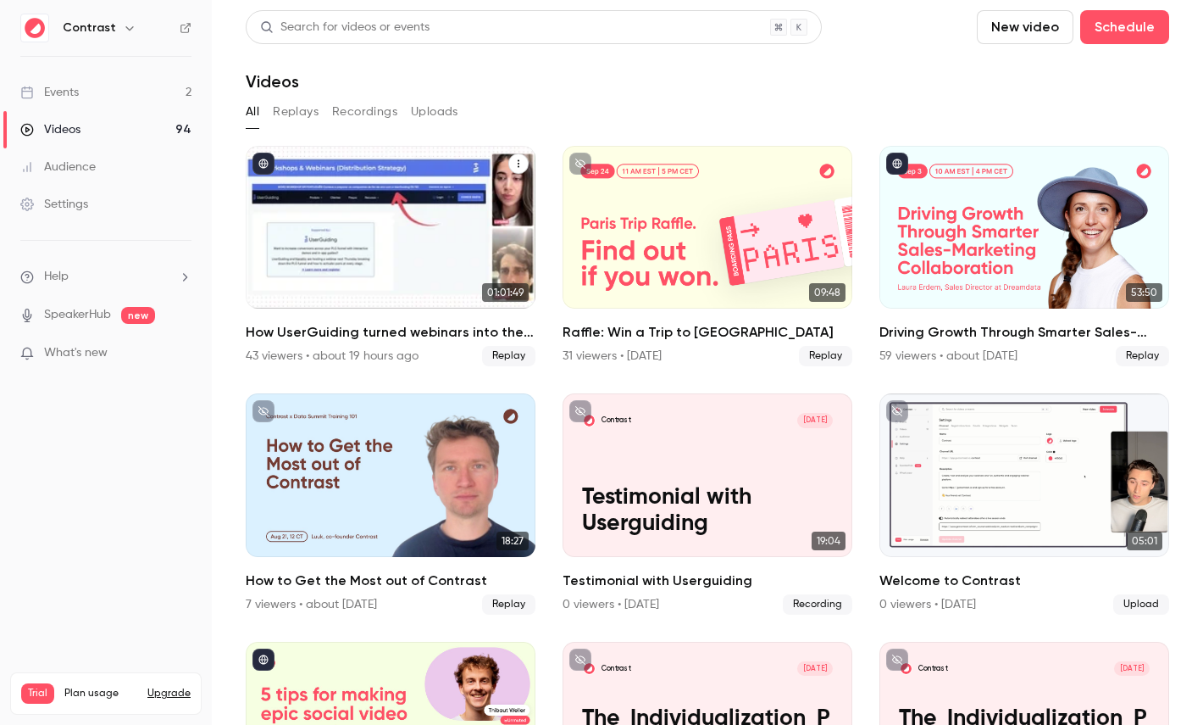
click at [394, 223] on div "How UserGuiding turned webinars into their #1 lead gen channel" at bounding box center [391, 227] width 290 height 163
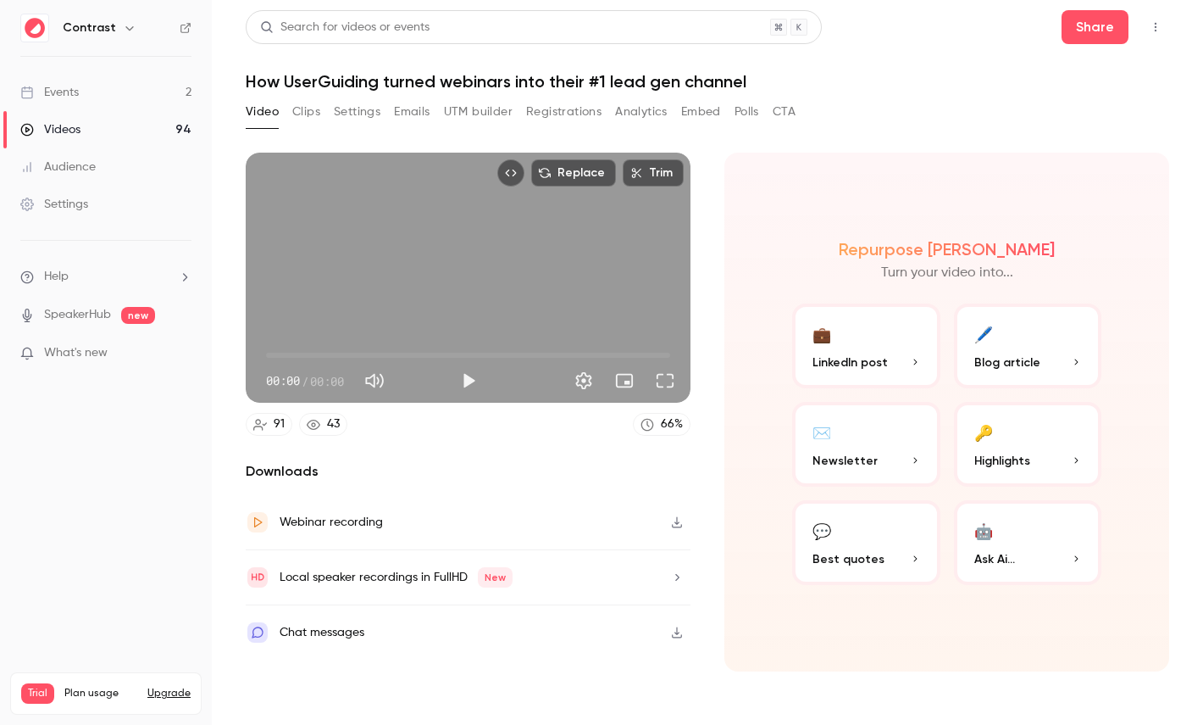
click at [544, 114] on button "Registrations" at bounding box center [563, 111] width 75 height 27
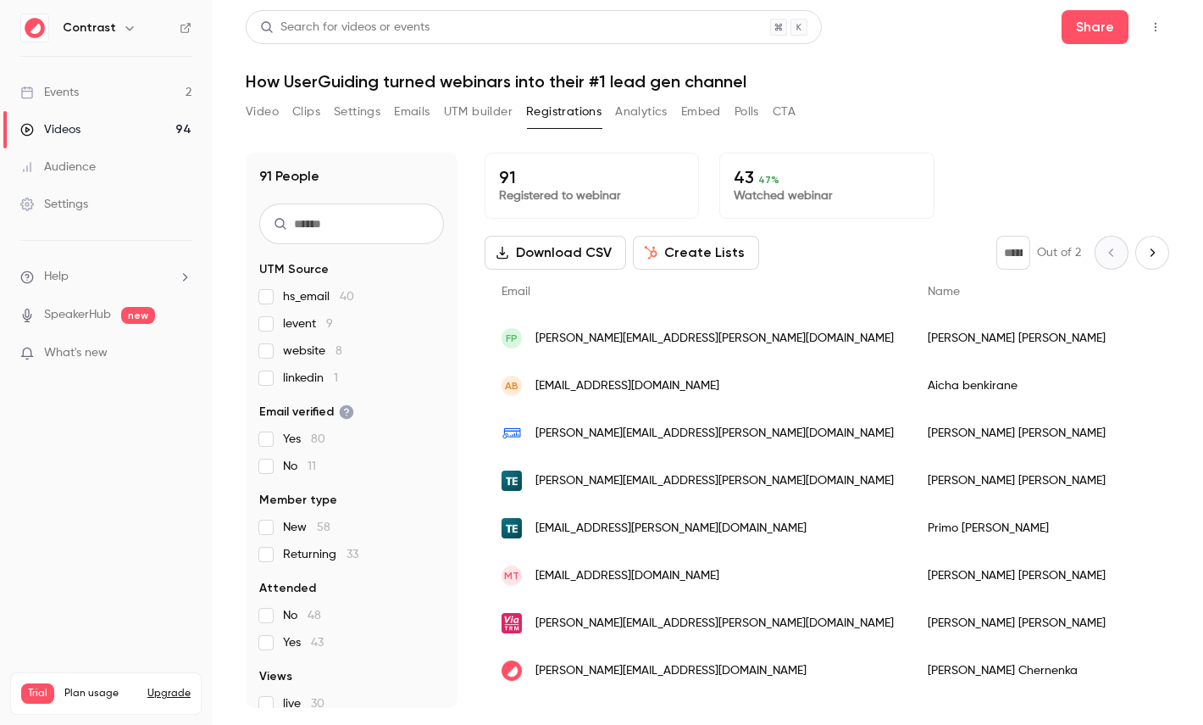
scroll to position [106, 0]
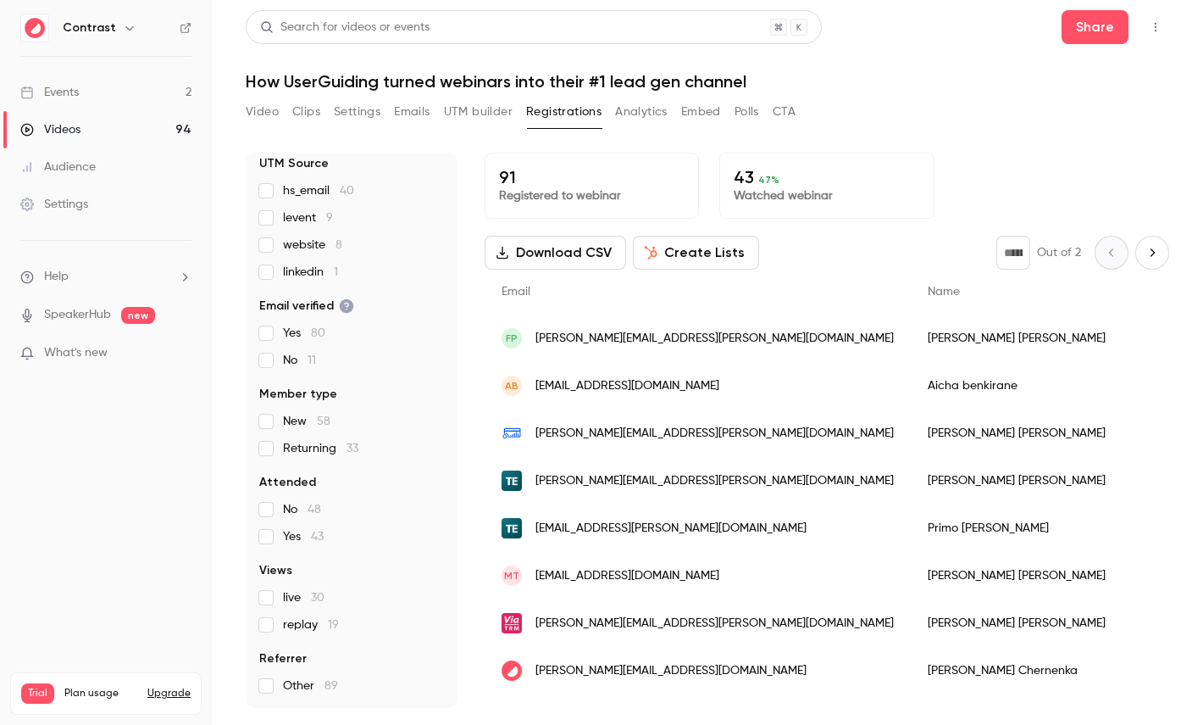
click at [694, 257] on button "Create Lists" at bounding box center [696, 253] width 126 height 34
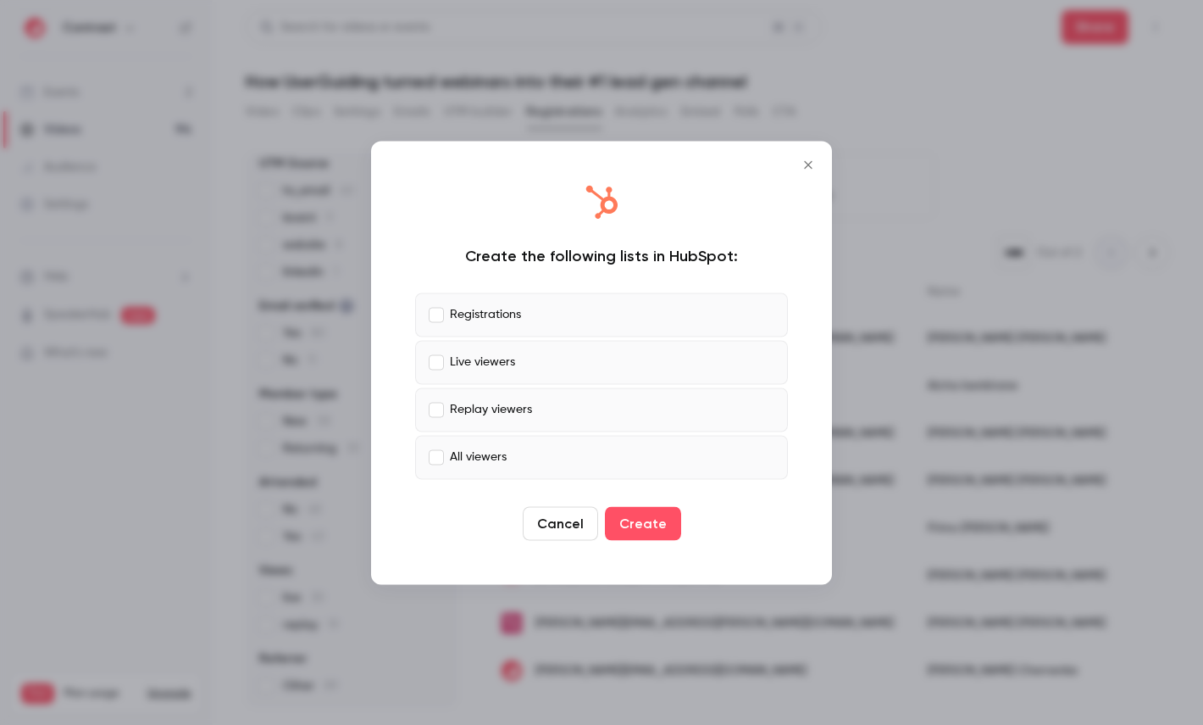
click at [480, 373] on label "Live viewers" at bounding box center [601, 362] width 373 height 44
click at [479, 410] on p "Replay viewers" at bounding box center [491, 410] width 82 height 18
click at [491, 436] on label "All viewers" at bounding box center [601, 457] width 373 height 44
click at [515, 324] on label "Registrations" at bounding box center [601, 314] width 373 height 44
click at [496, 371] on label "Live viewers" at bounding box center [601, 362] width 373 height 44
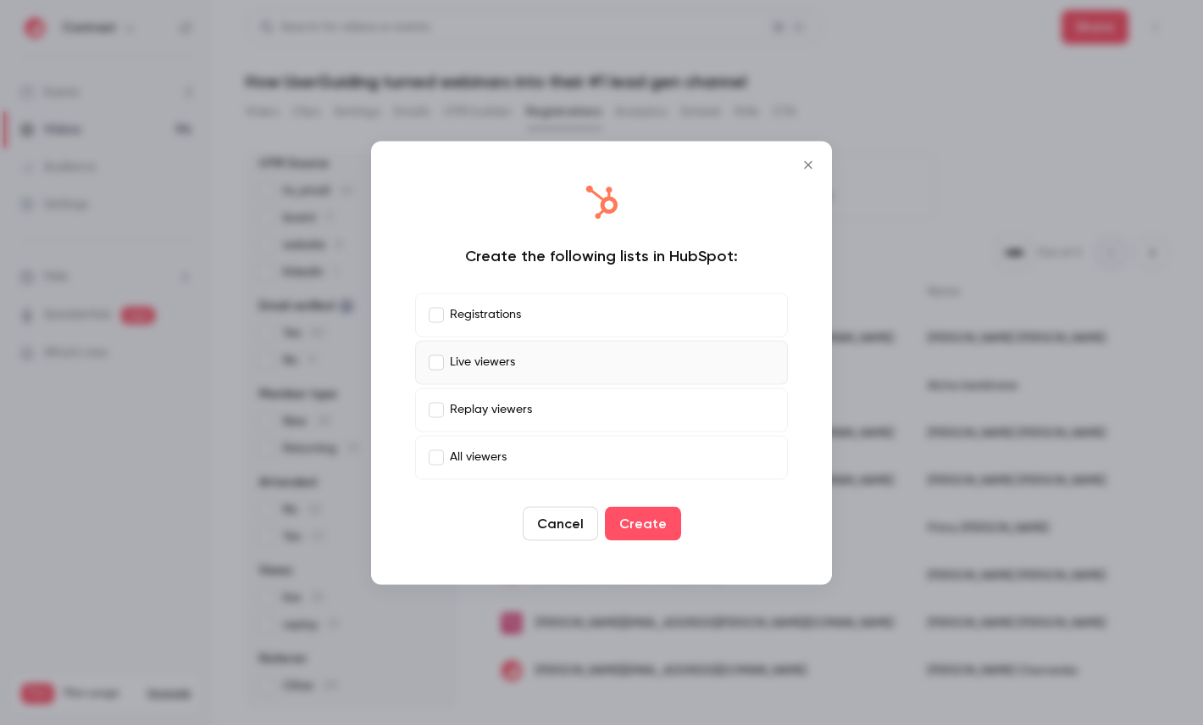
click at [496, 396] on label "Replay viewers" at bounding box center [601, 409] width 373 height 44
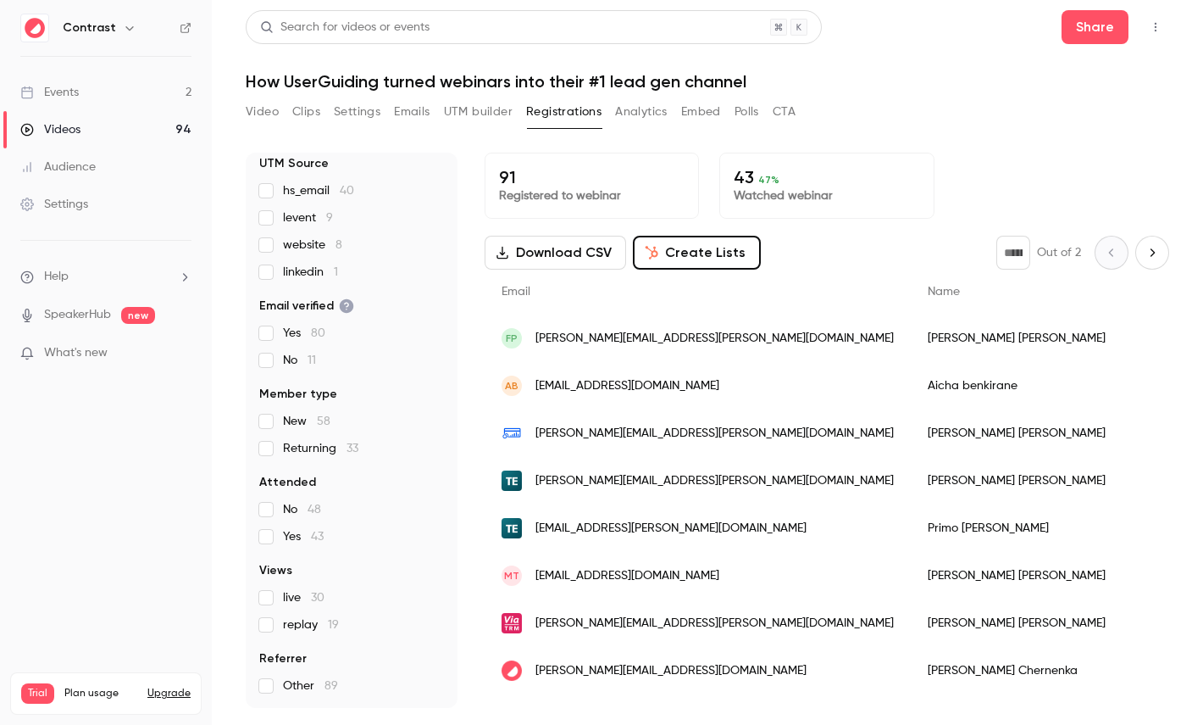
click at [645, 123] on button "Analytics" at bounding box center [641, 111] width 53 height 27
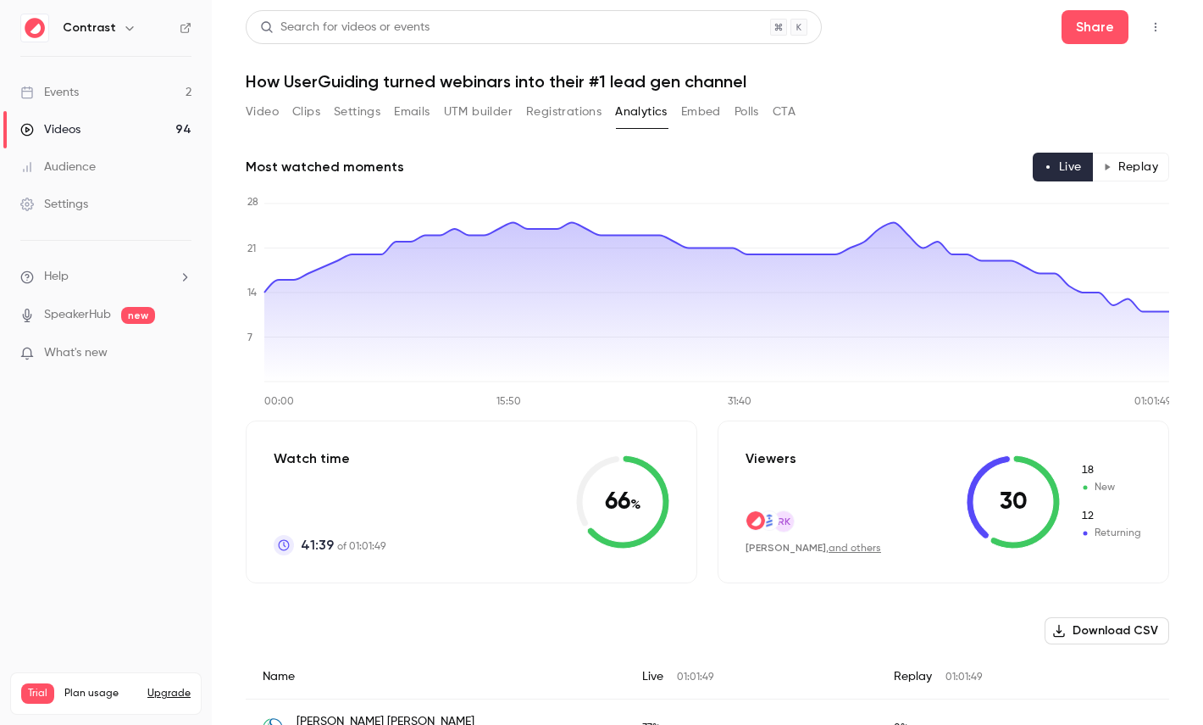
click at [1119, 167] on button "Replay" at bounding box center [1130, 167] width 77 height 29
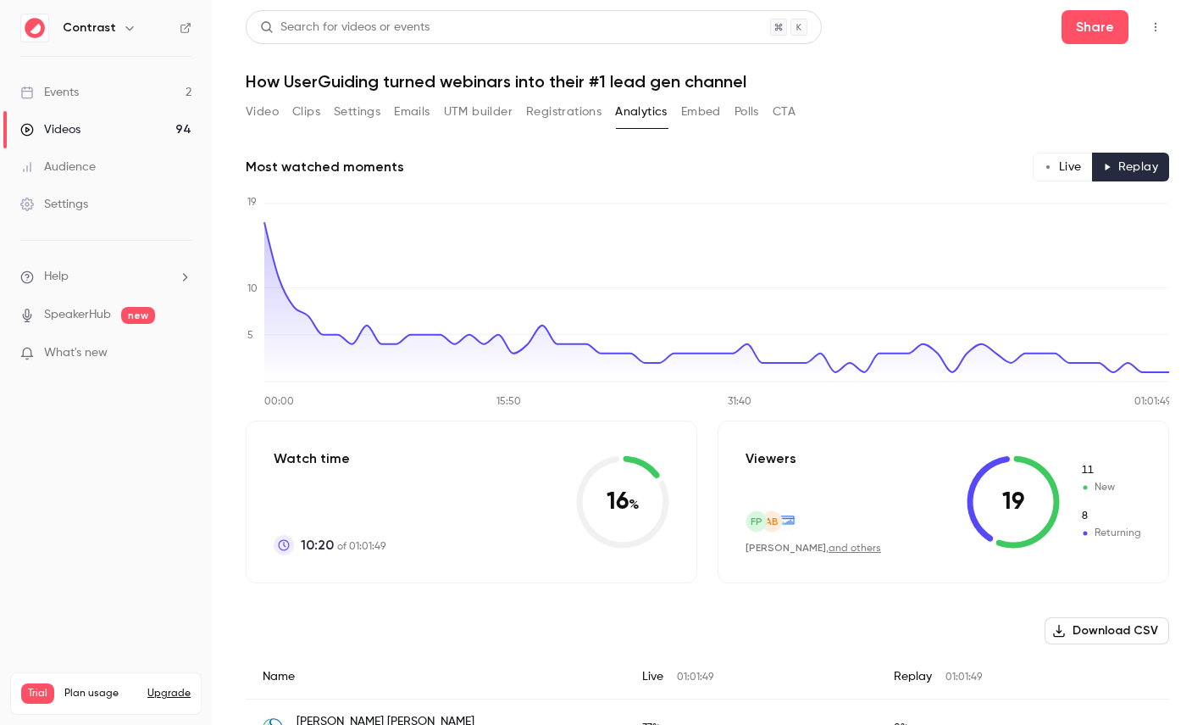
click at [1056, 175] on button "Live" at bounding box center [1063, 167] width 60 height 29
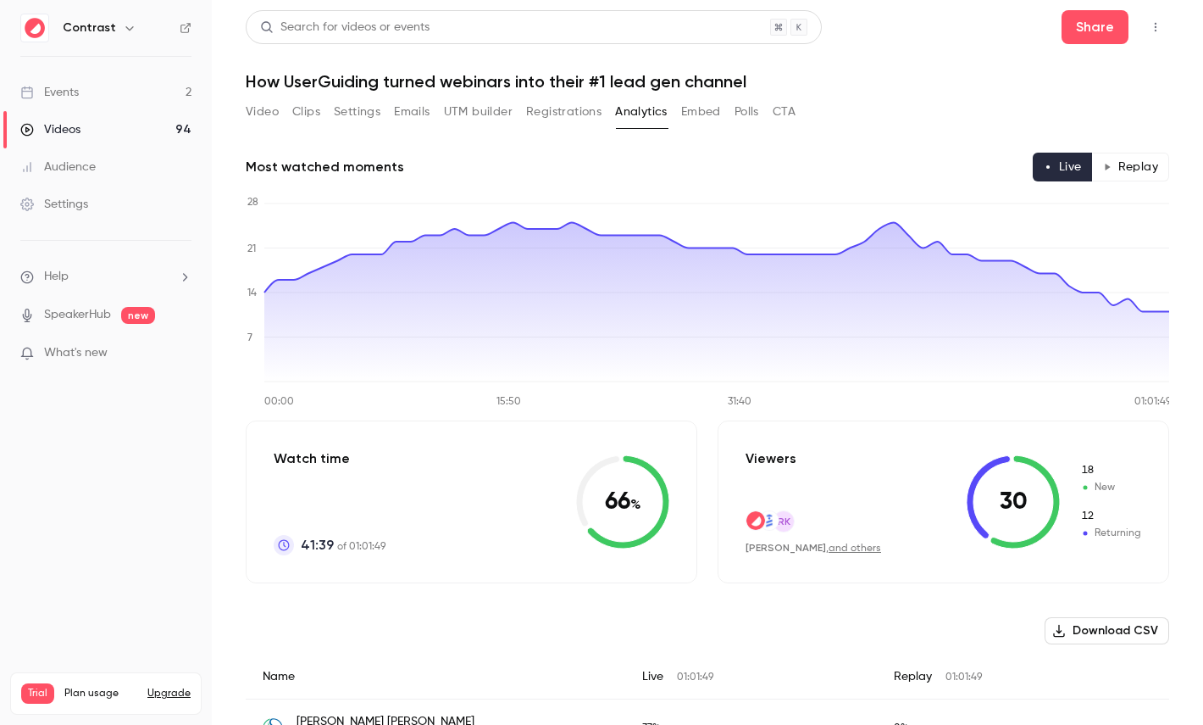
click at [740, 101] on button "Polls" at bounding box center [747, 111] width 25 height 27
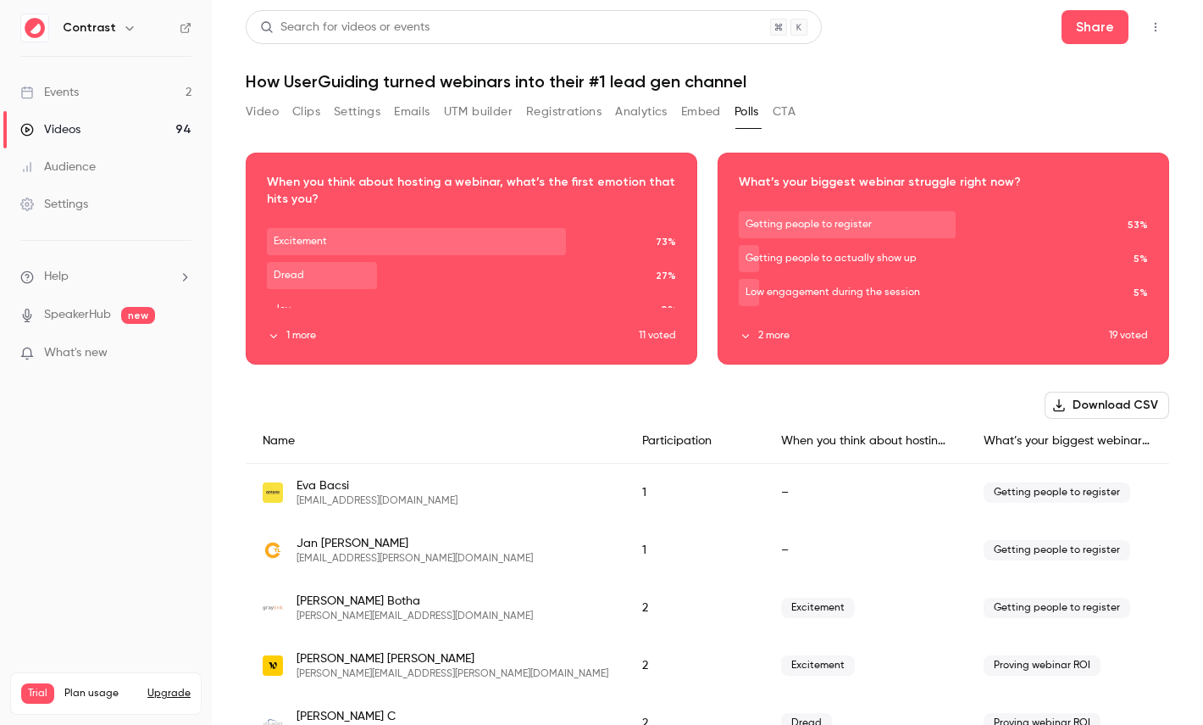
click at [782, 113] on button "CTA" at bounding box center [784, 111] width 23 height 27
